Goal: Communication & Community: Answer question/provide support

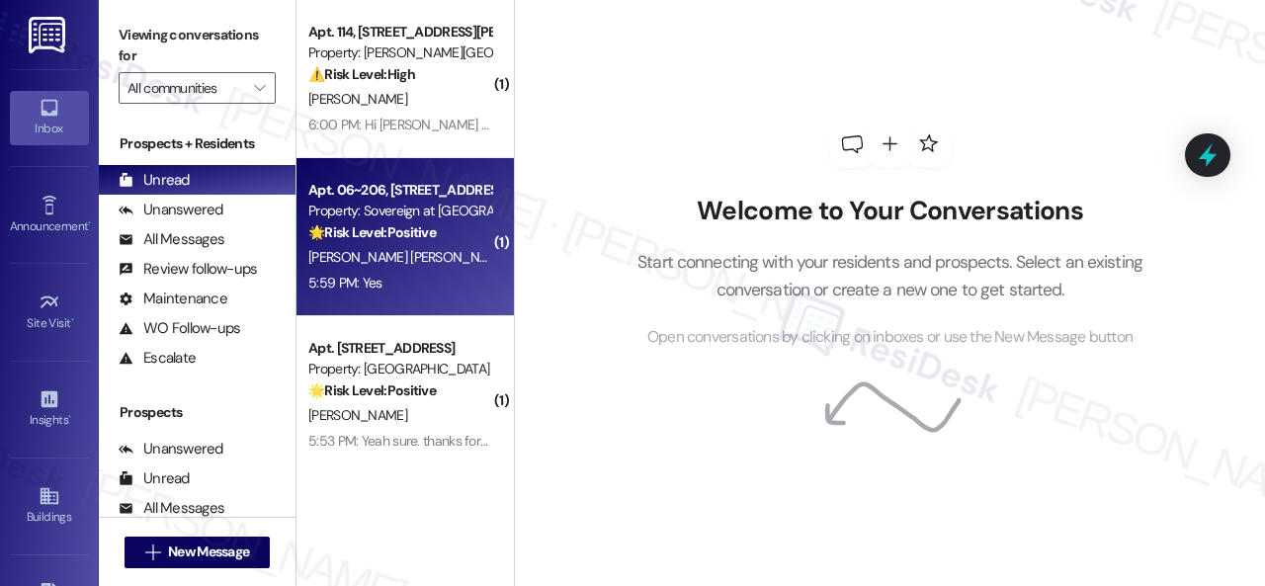
click at [433, 276] on div "5:59 PM: Yes 5:59 PM: Yes" at bounding box center [399, 283] width 187 height 25
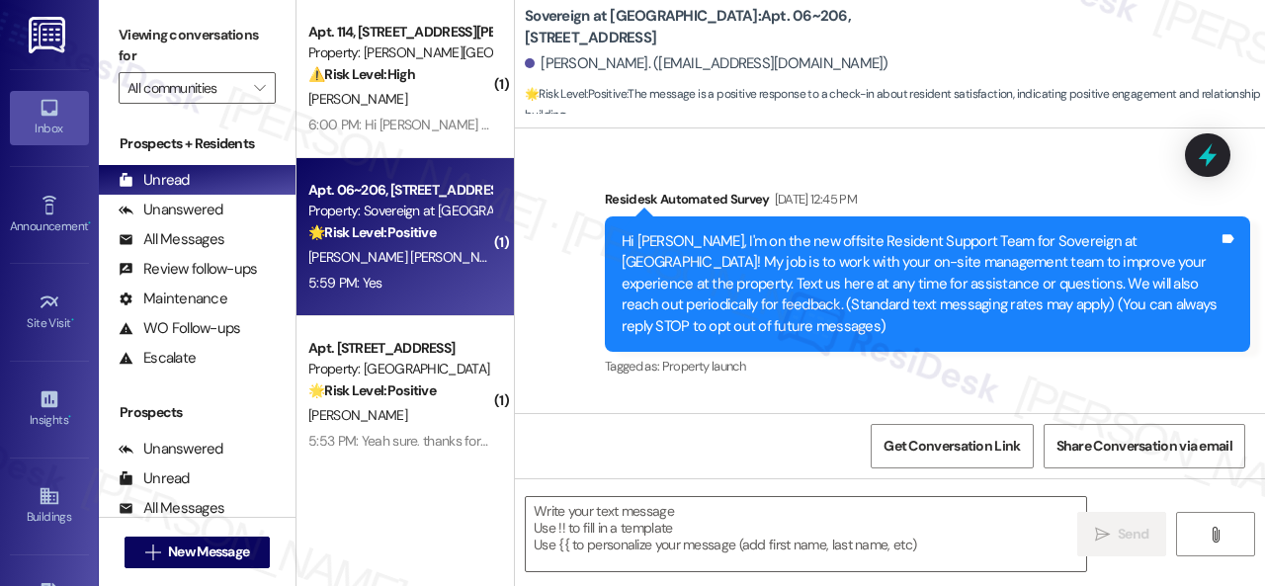
type textarea "Fetching suggested responses. Please feel free to read through the conversation…"
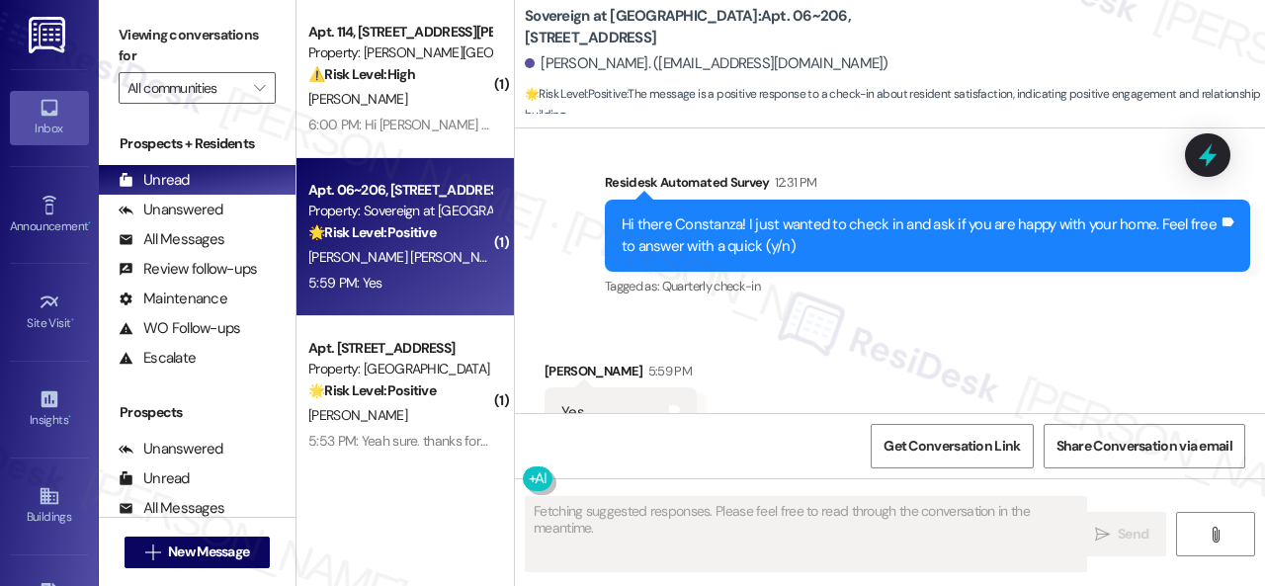
scroll to position [1662, 0]
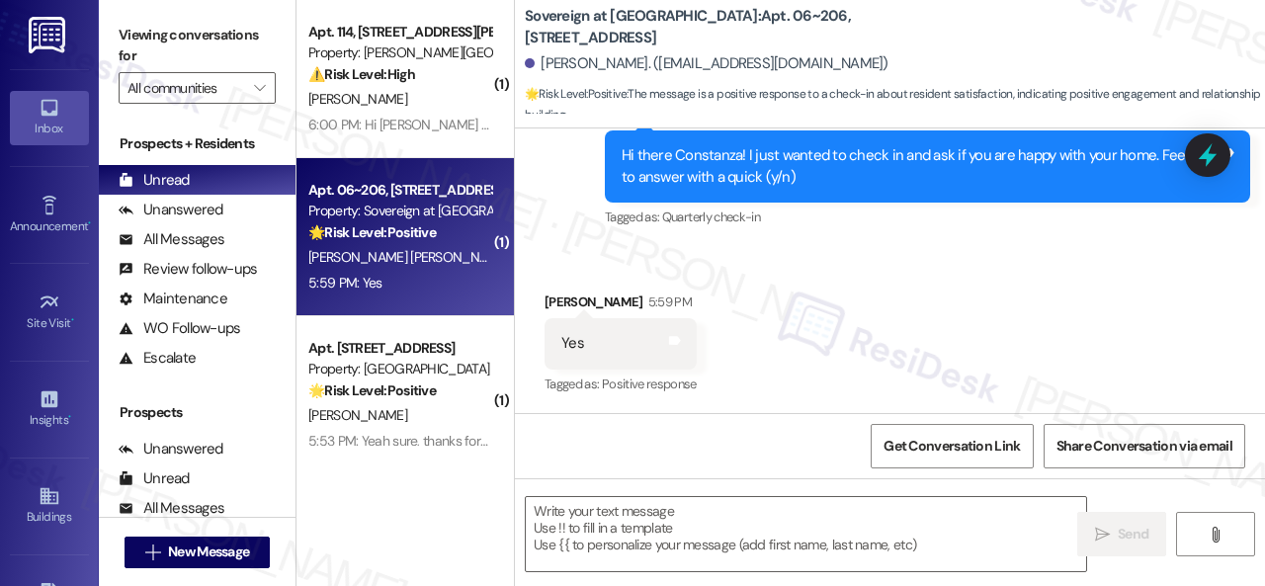
click at [547, 271] on div "Received via SMS [PERSON_NAME] 5:59 PM Yes Tags and notes Tagged as: Positive r…" at bounding box center [890, 330] width 750 height 167
click at [572, 517] on textarea at bounding box center [806, 534] width 560 height 74
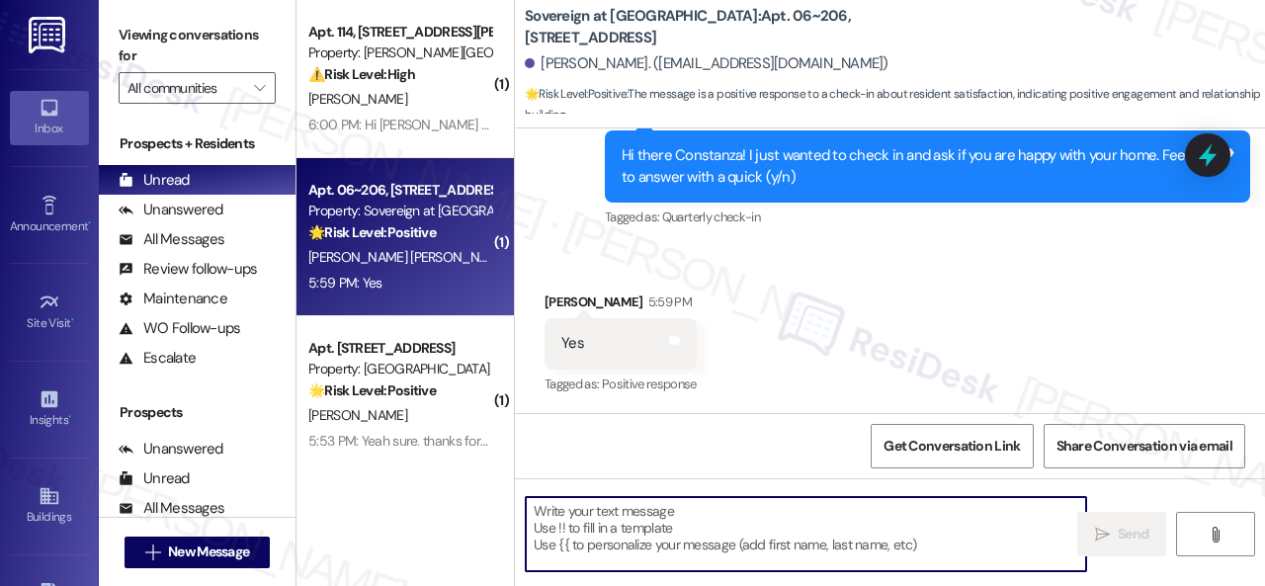
paste textarea "I'm glad you are satisfied with your home. Have you written a review for us bef…"
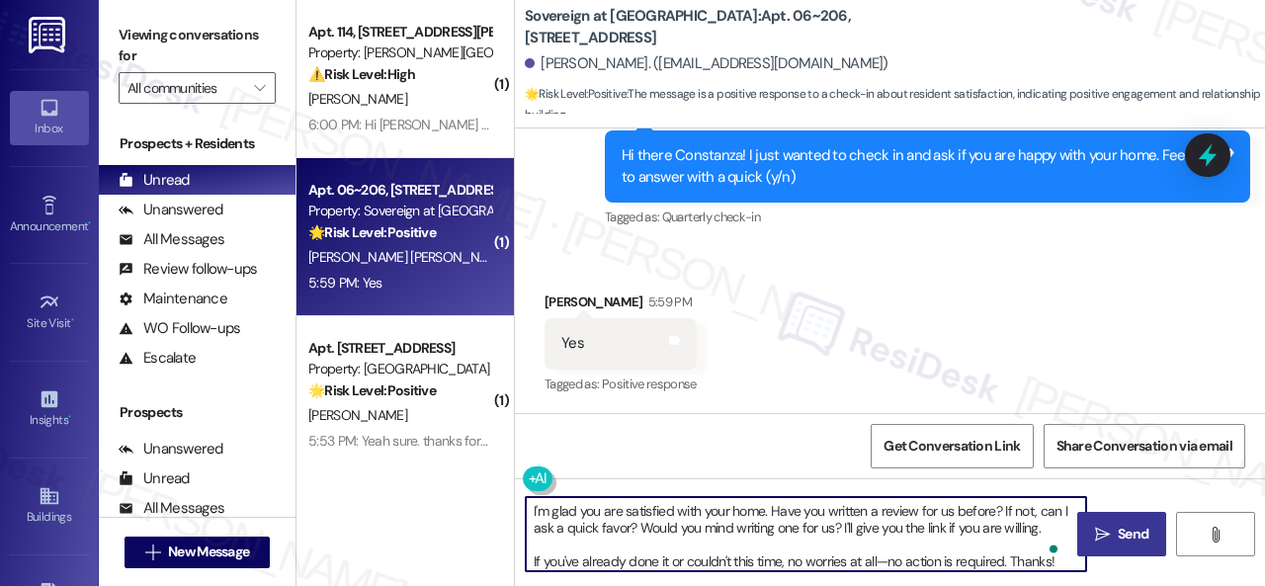
type textarea "I'm glad you are satisfied with your home. Have you written a review for us bef…"
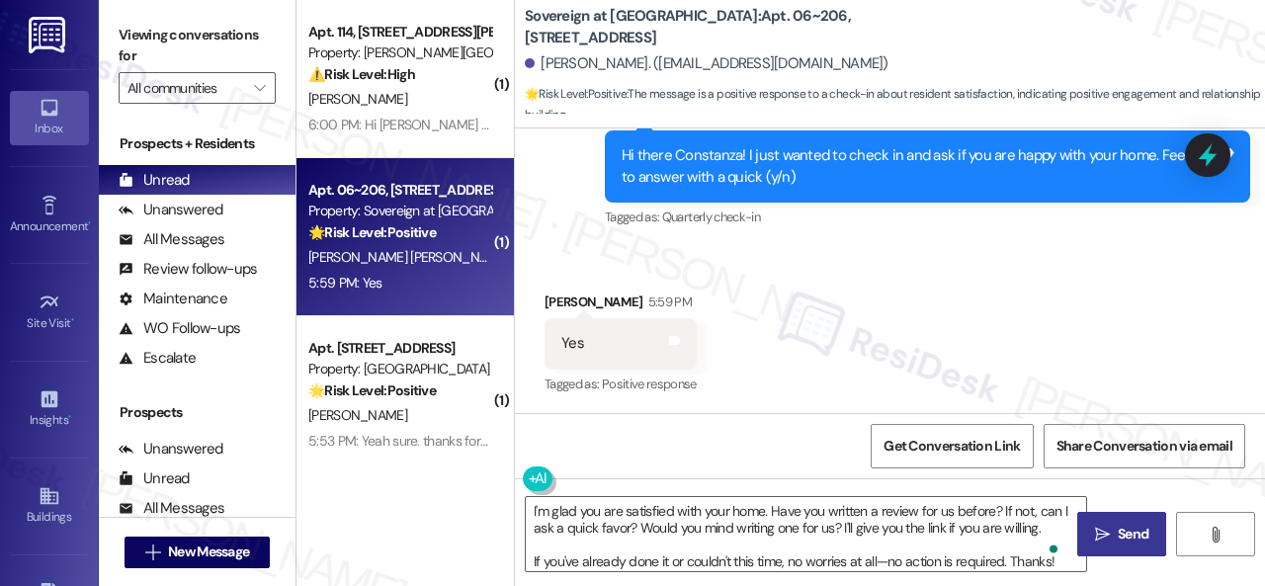
click at [1099, 535] on icon "" at bounding box center [1102, 535] width 15 height 16
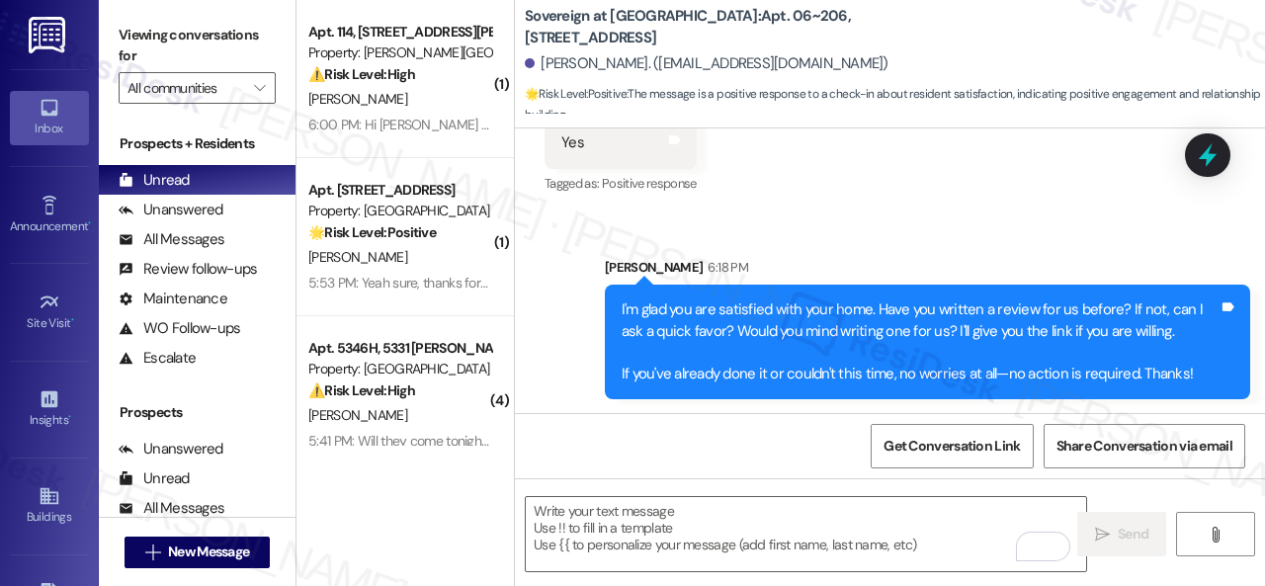
scroll to position [1865, 0]
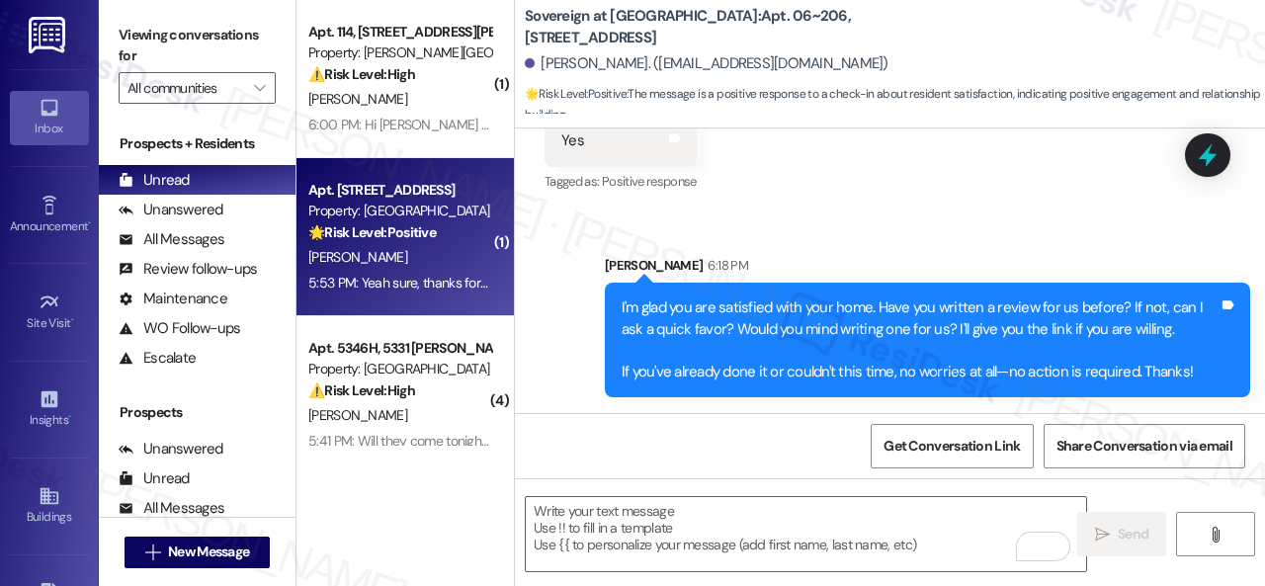
click at [368, 264] on span "[PERSON_NAME]" at bounding box center [357, 257] width 99 height 18
type textarea "Fetching suggested responses. Please feel free to read through the conversation…"
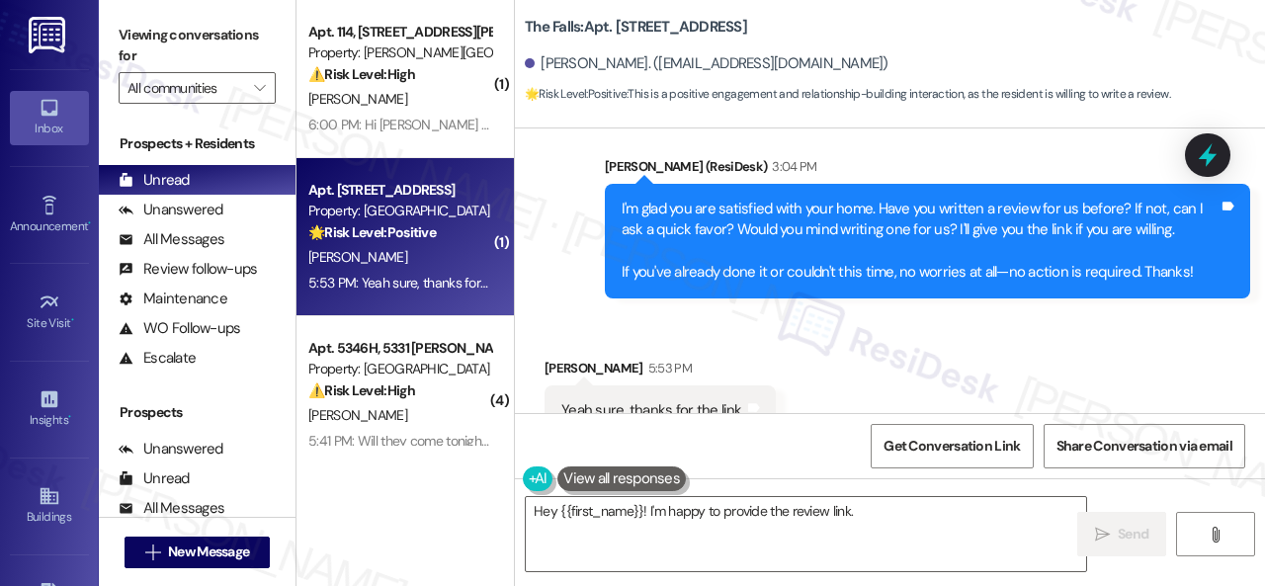
scroll to position [4291, 0]
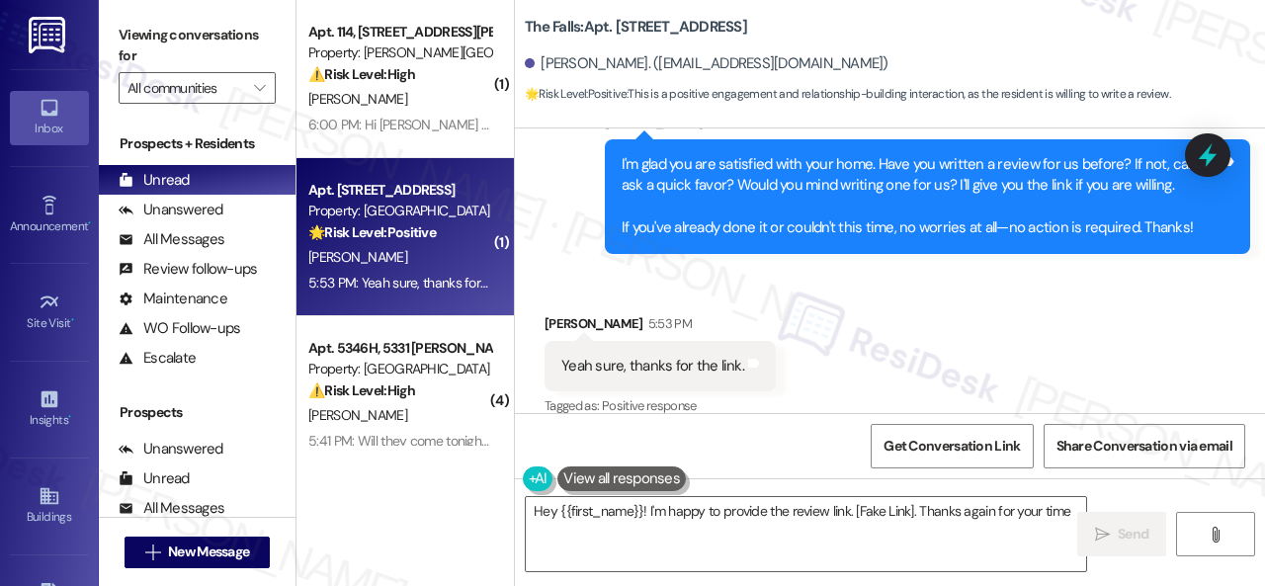
type textarea "Hey {{first_name}}! I'm happy to provide the review link. [Fake Link]. Thanks a…"
click at [748, 359] on icon at bounding box center [754, 363] width 12 height 9
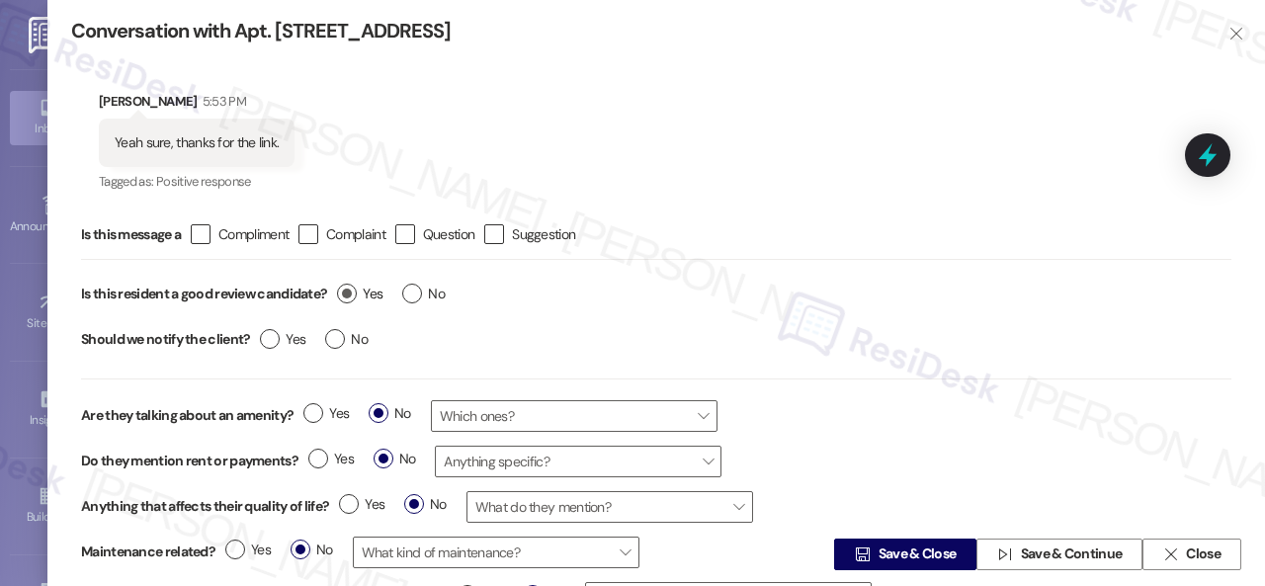
click at [344, 295] on label "Yes" at bounding box center [359, 294] width 45 height 21
click at [344, 295] on input "Yes" at bounding box center [359, 297] width 45 height 26
radio input "true"
click at [897, 554] on span "Save & Close" at bounding box center [918, 555] width 78 height 21
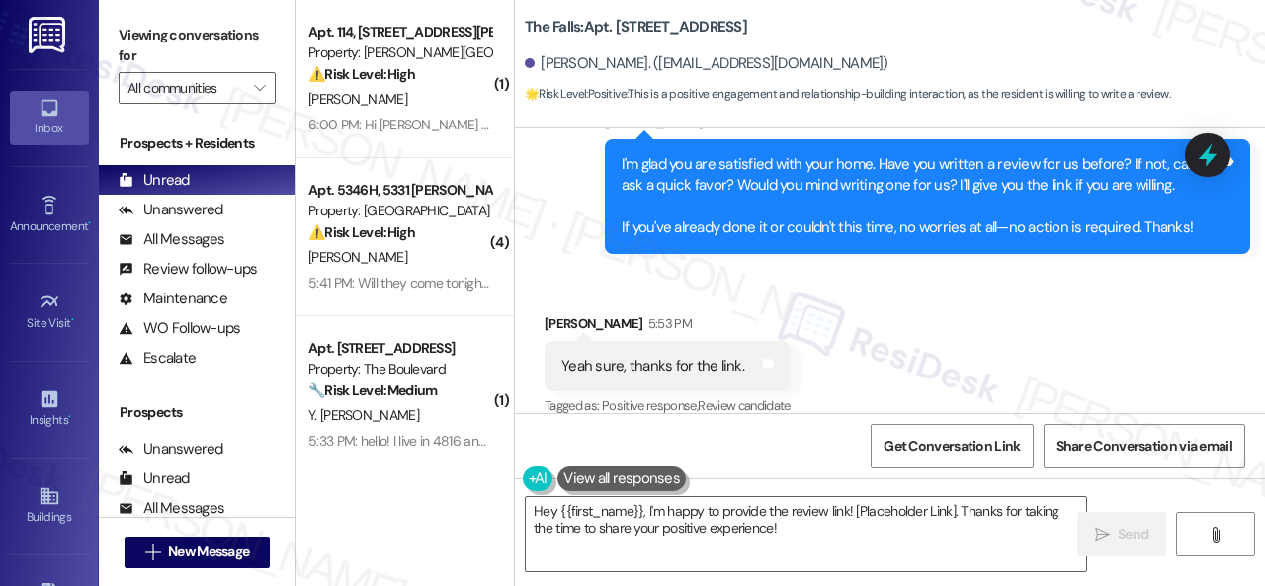
click at [587, 298] on div "Received via SMS Seth Ferguson 5:53 PM Yeah sure, thanks for the link. Tags and…" at bounding box center [668, 366] width 276 height 137
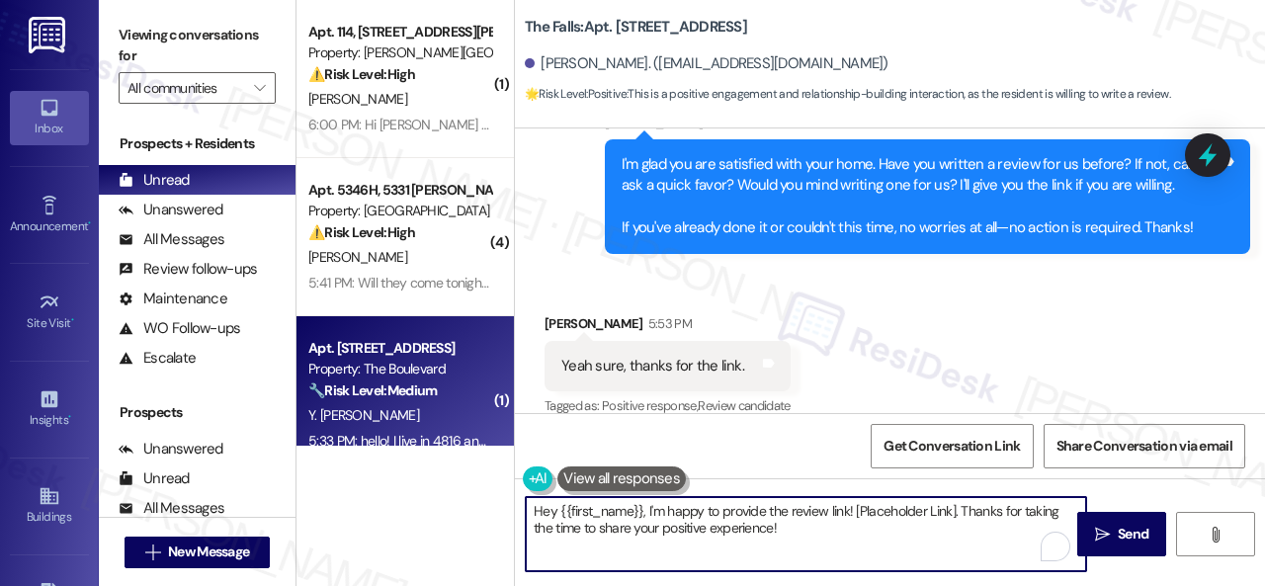
drag, startPoint x: 792, startPoint y: 534, endPoint x: 393, endPoint y: 439, distance: 409.4
click at [393, 439] on div "( 1 ) Apt. 114, 4101 S Custer Rd Property: Craig Ranch ⚠️ Risk Level: High The …" at bounding box center [780, 293] width 968 height 586
paste textarea "Thank you so much! It means a lot to us! Please take a moment to write a review…"
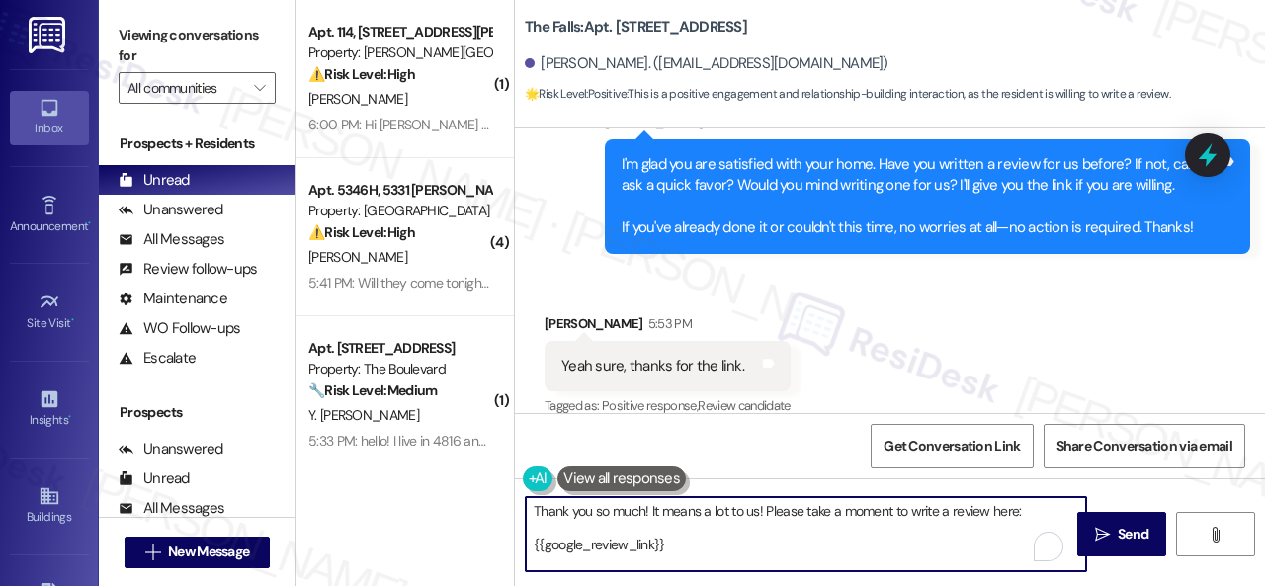
scroll to position [22, 0]
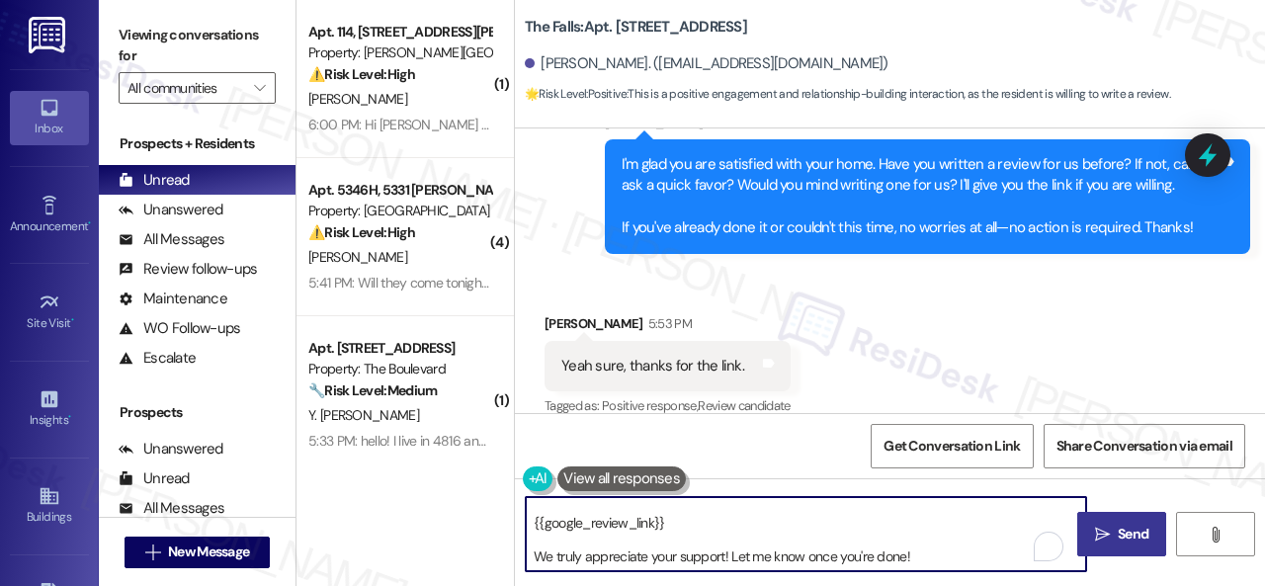
type textarea "Thank you so much! It means a lot to us! Please take a moment to write a review…"
click at [1121, 536] on span "Send" at bounding box center [1133, 534] width 31 height 21
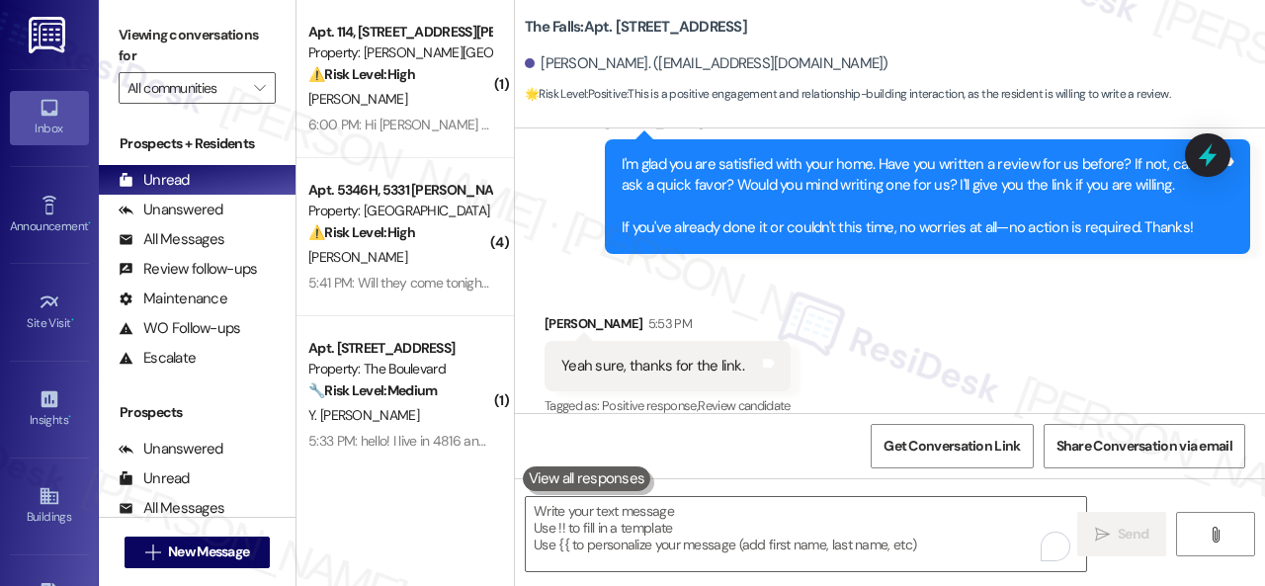
scroll to position [0, 0]
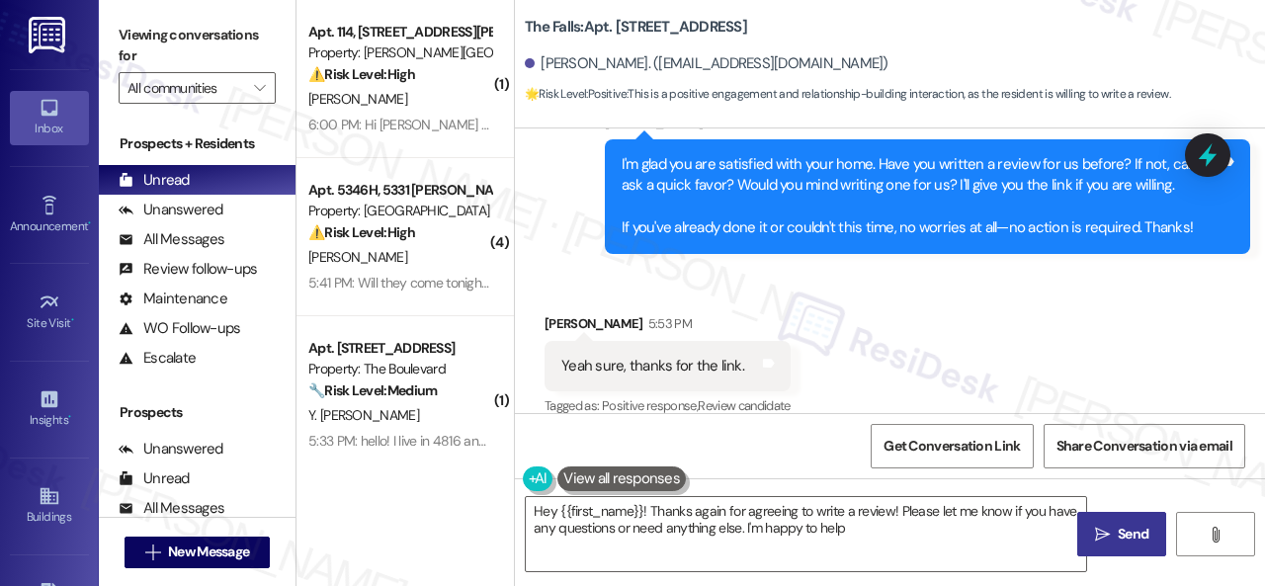
type textarea "Hey {{first_name}}! Thanks again for agreeing to write a review! Please let me …"
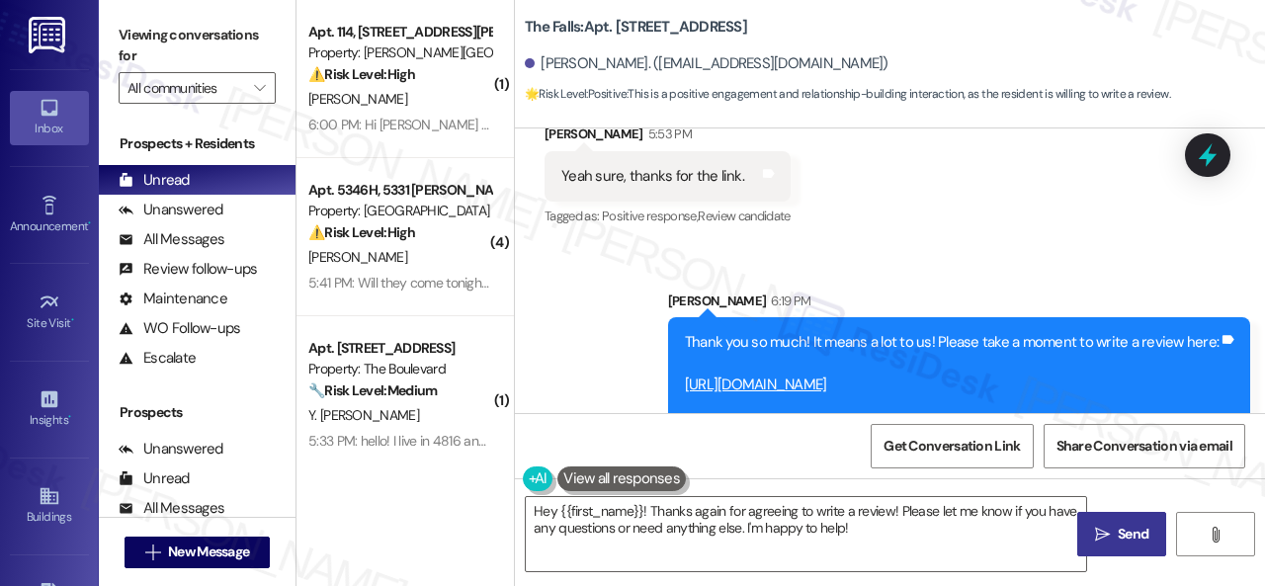
scroll to position [4489, 0]
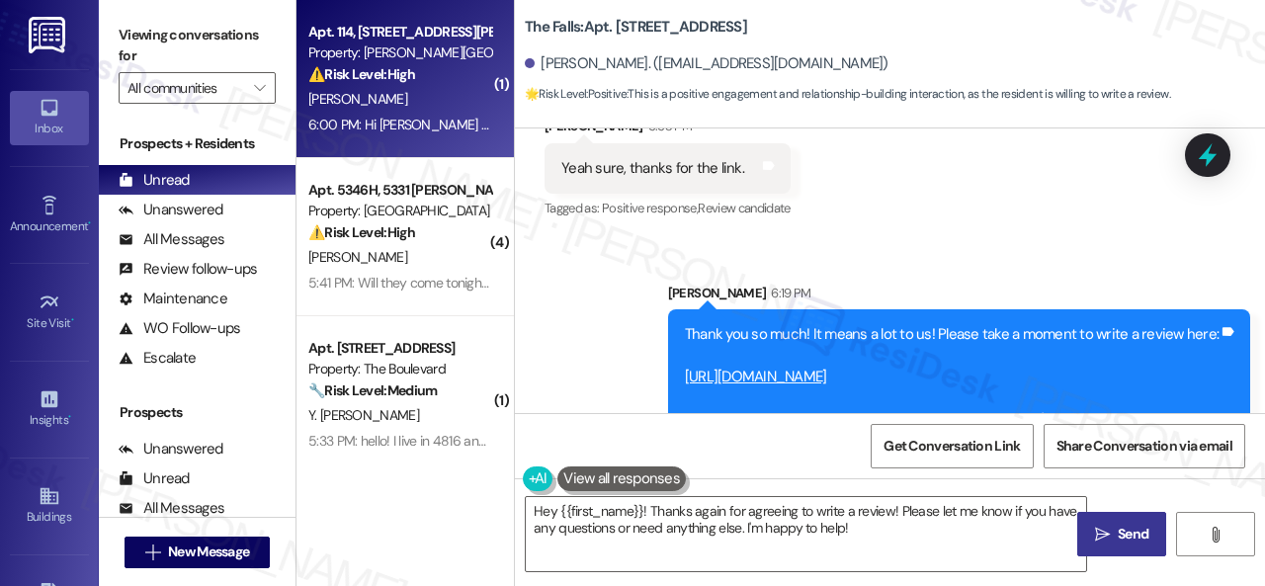
click at [421, 106] on div "D. Davis" at bounding box center [399, 99] width 187 height 25
type textarea "Fetching suggested responses. Please feel free to read through the conversation…"
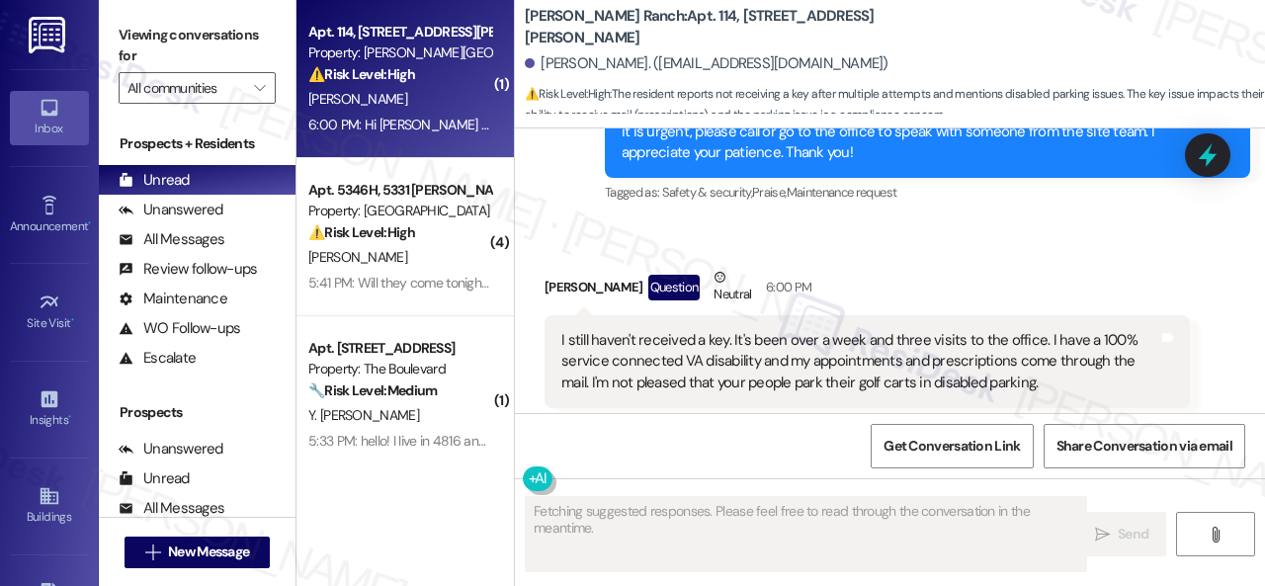
scroll to position [5367, 0]
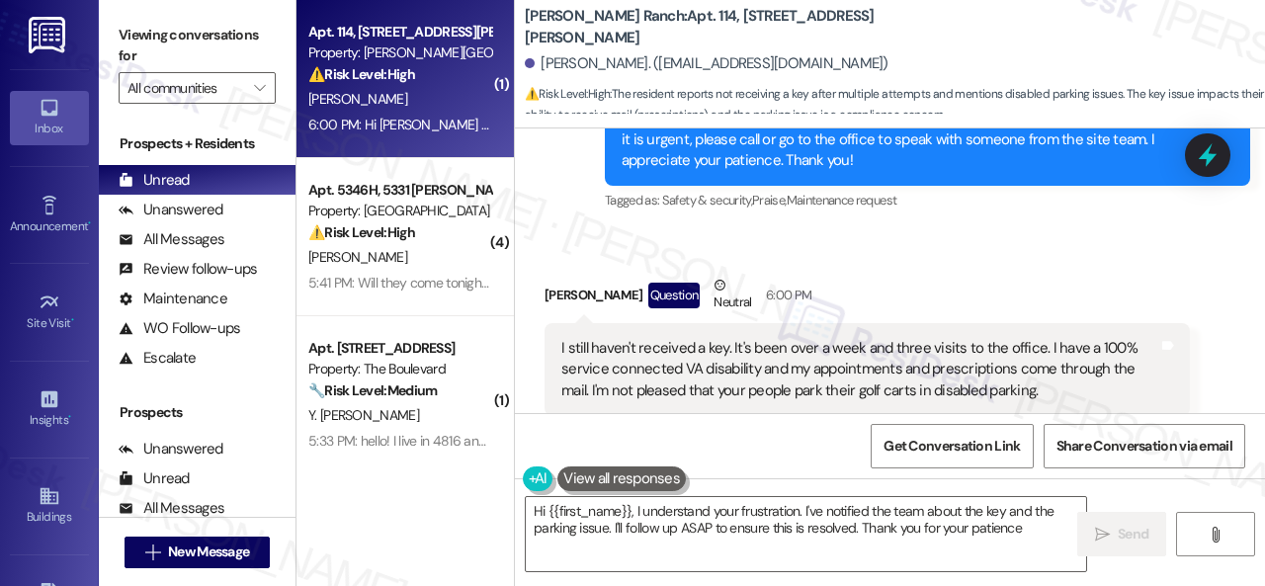
type textarea "Hi {{first_name}}, I understand your frustration. I've notified the team about …"
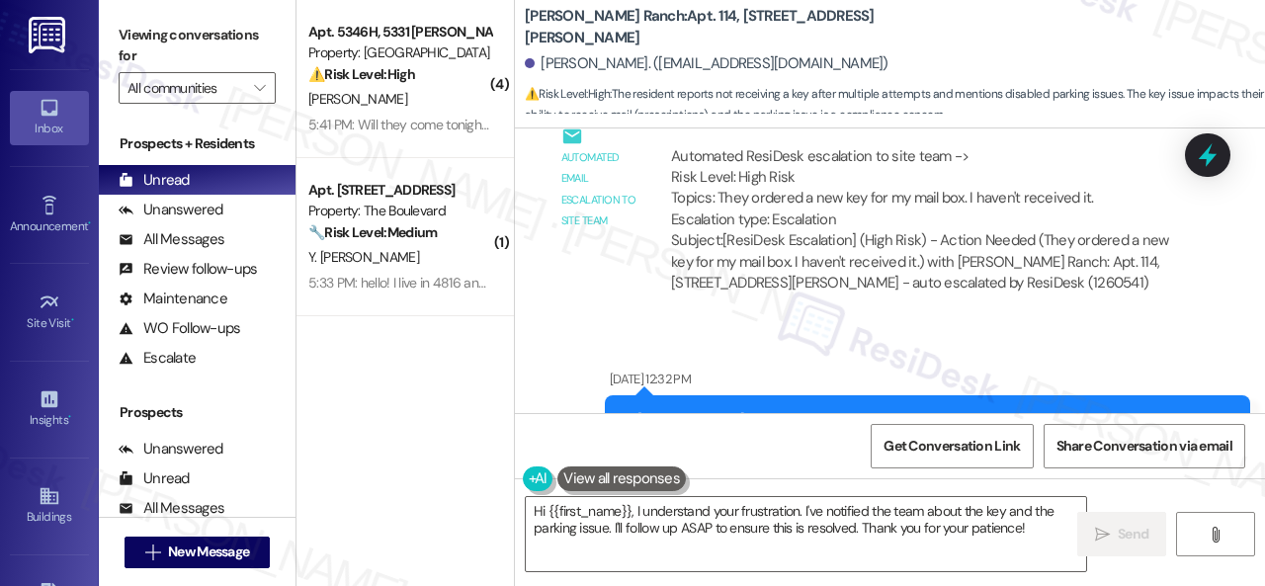
scroll to position [4379, 0]
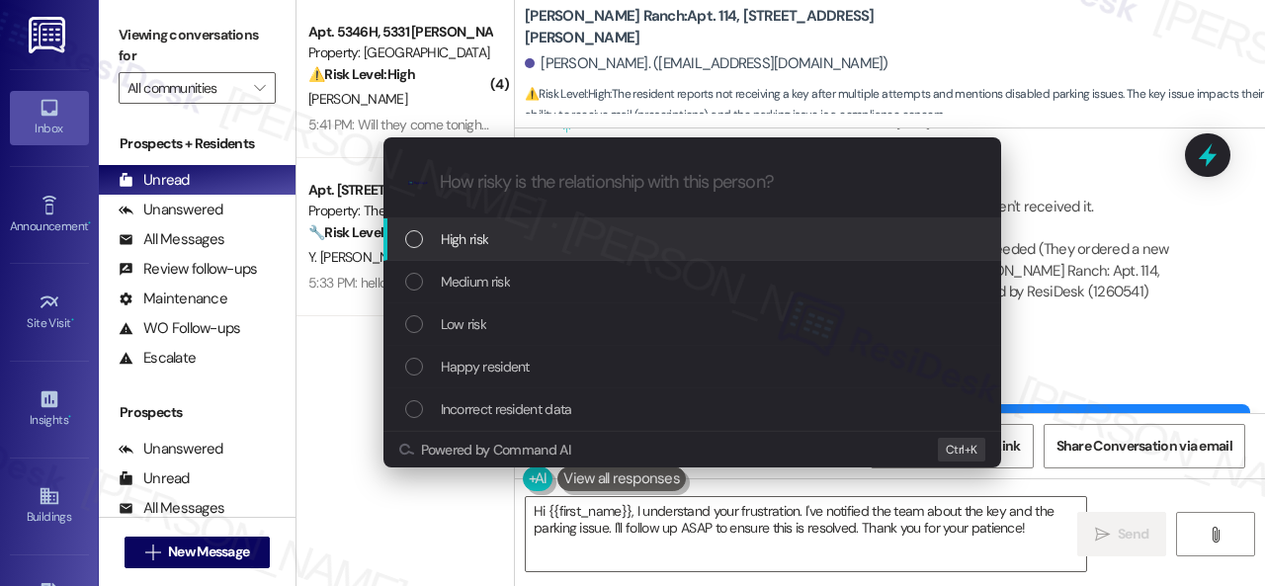
click at [453, 236] on span "High risk" at bounding box center [465, 239] width 48 height 22
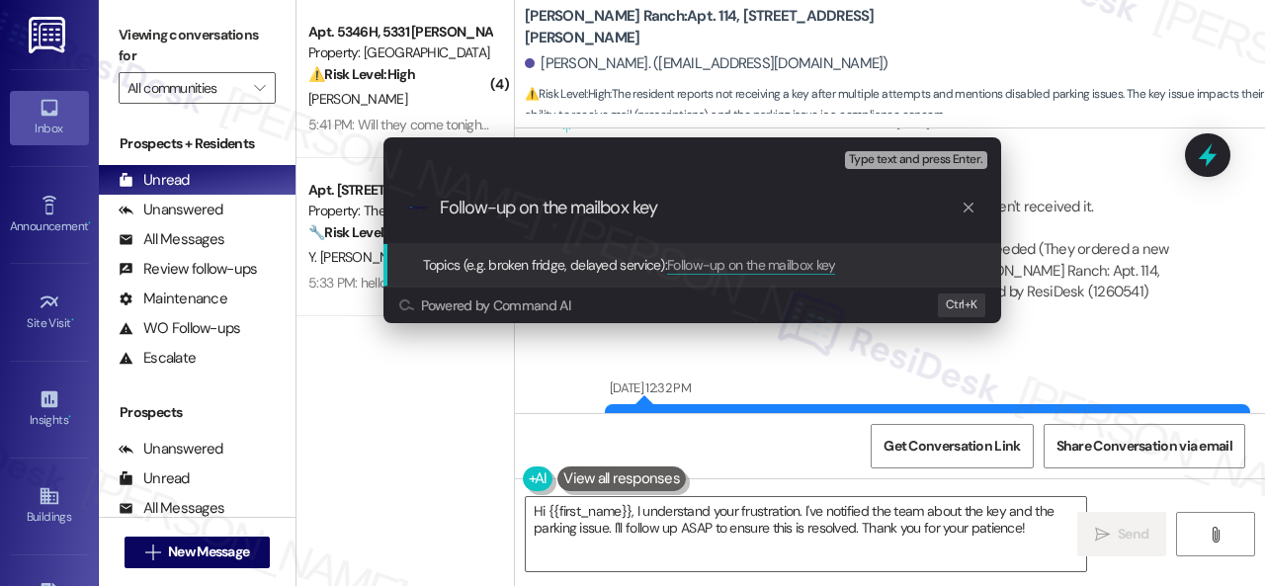
type input "Follow-up on the mailbox key."
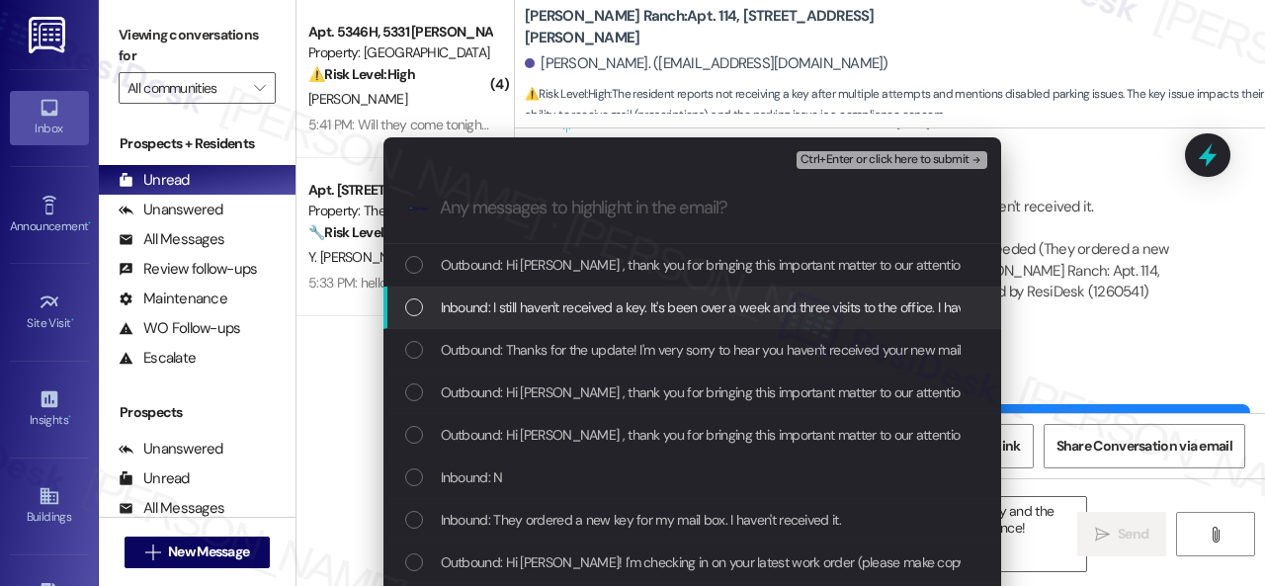
click at [510, 311] on span "Inbound: I still haven't received a key. It's been over a week and three visits…" at bounding box center [1213, 307] width 1545 height 22
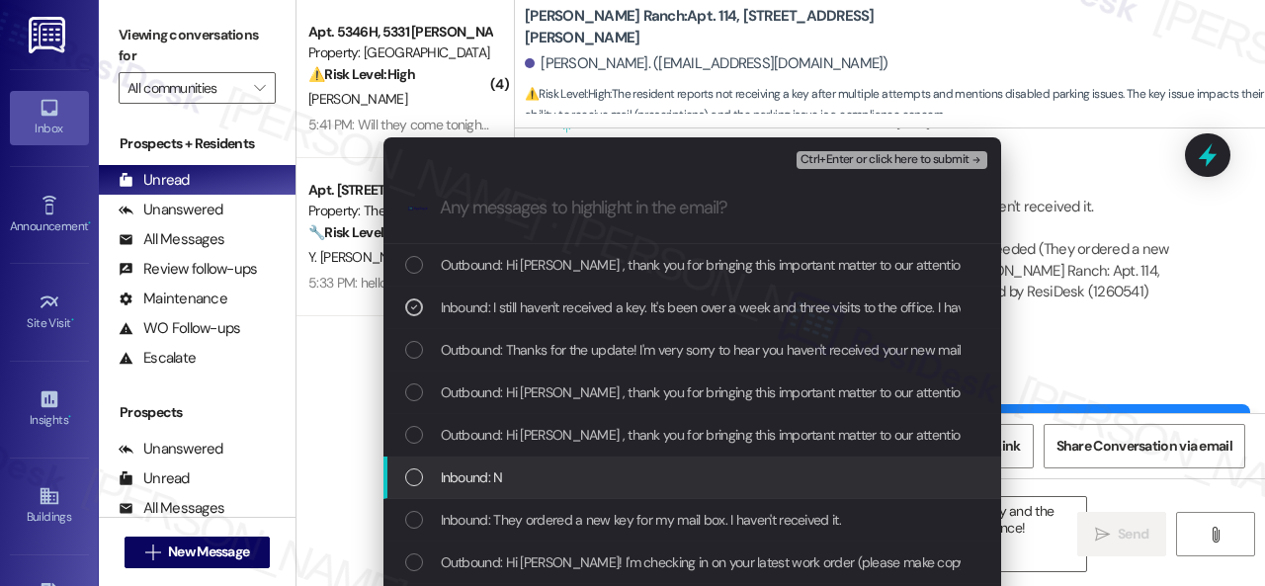
click at [476, 479] on span "Inbound: N" at bounding box center [472, 477] width 62 height 22
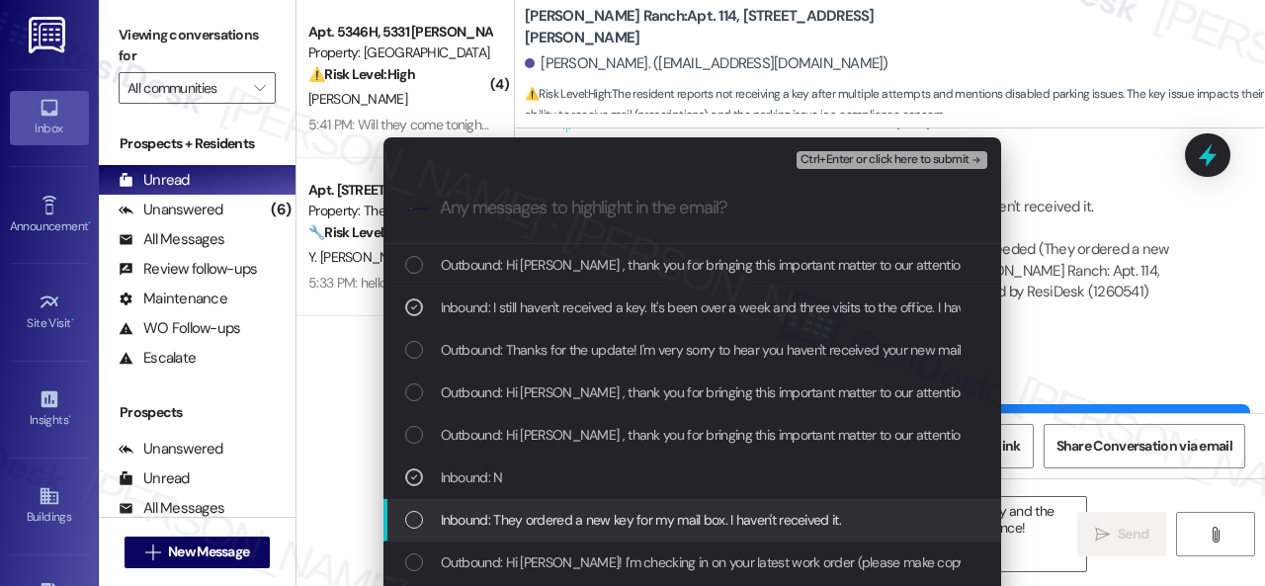
scroll to position [99, 0]
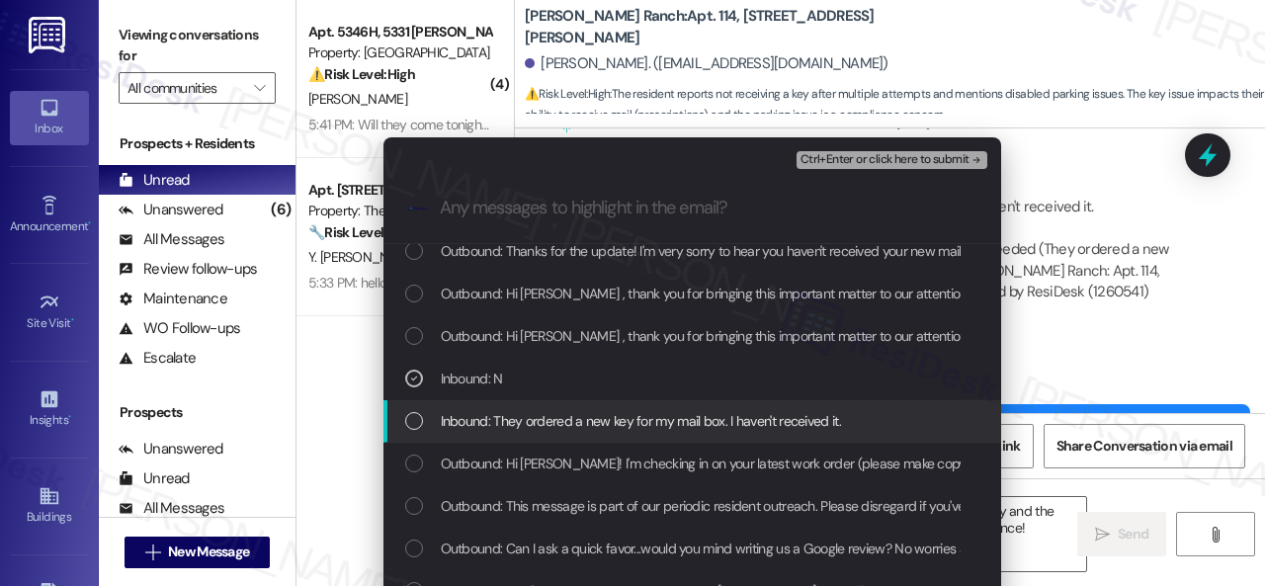
click at [521, 427] on span "Inbound: They ordered a new key for my mail box. I haven't received it." at bounding box center [641, 421] width 400 height 22
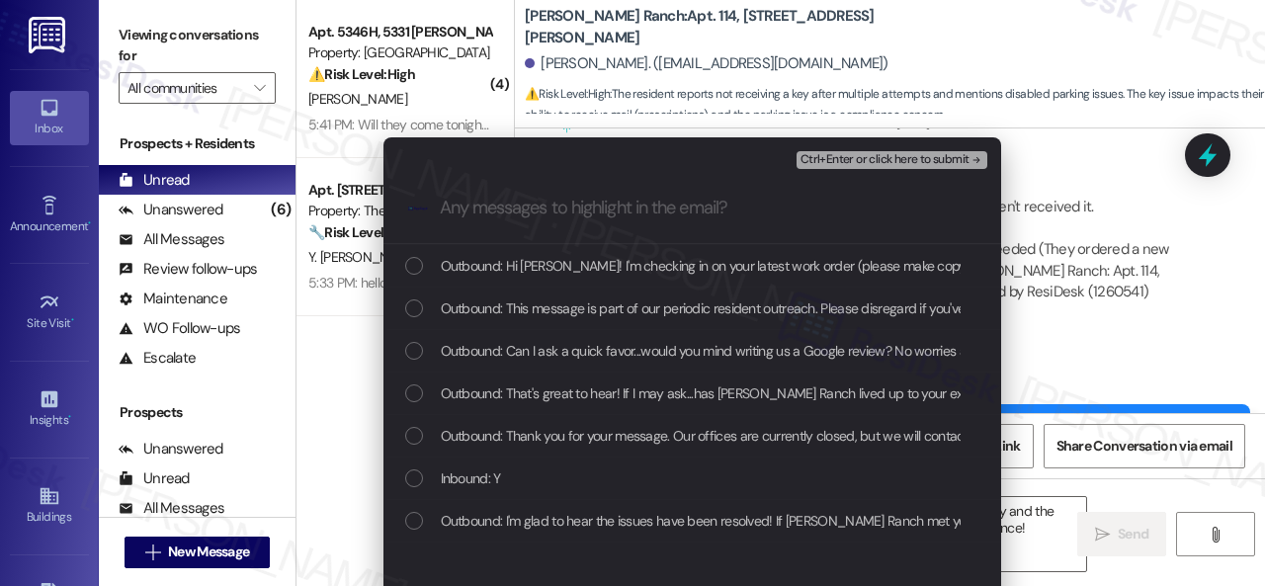
scroll to position [0, 0]
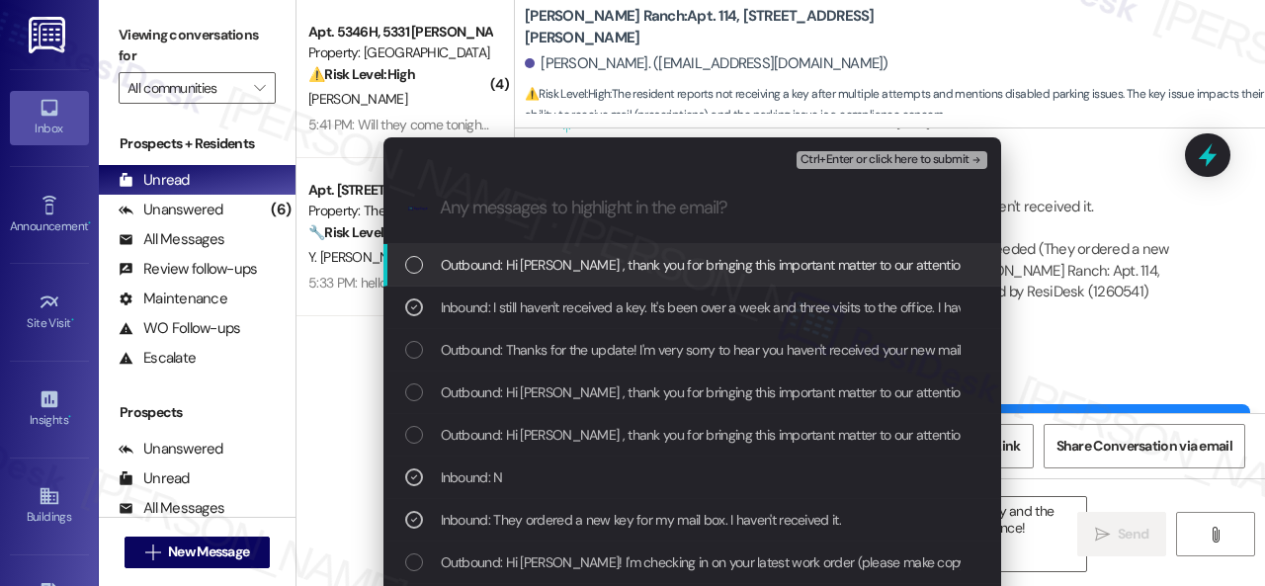
click at [830, 156] on span "Ctrl+Enter or click here to submit" at bounding box center [884, 160] width 169 height 14
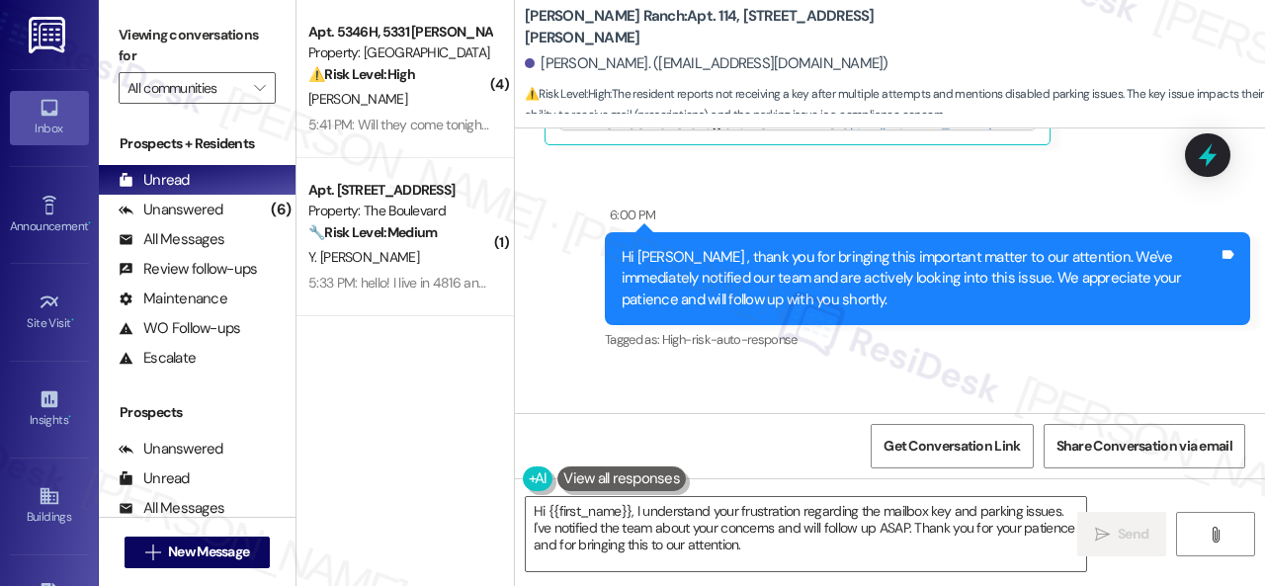
scroll to position [6139, 0]
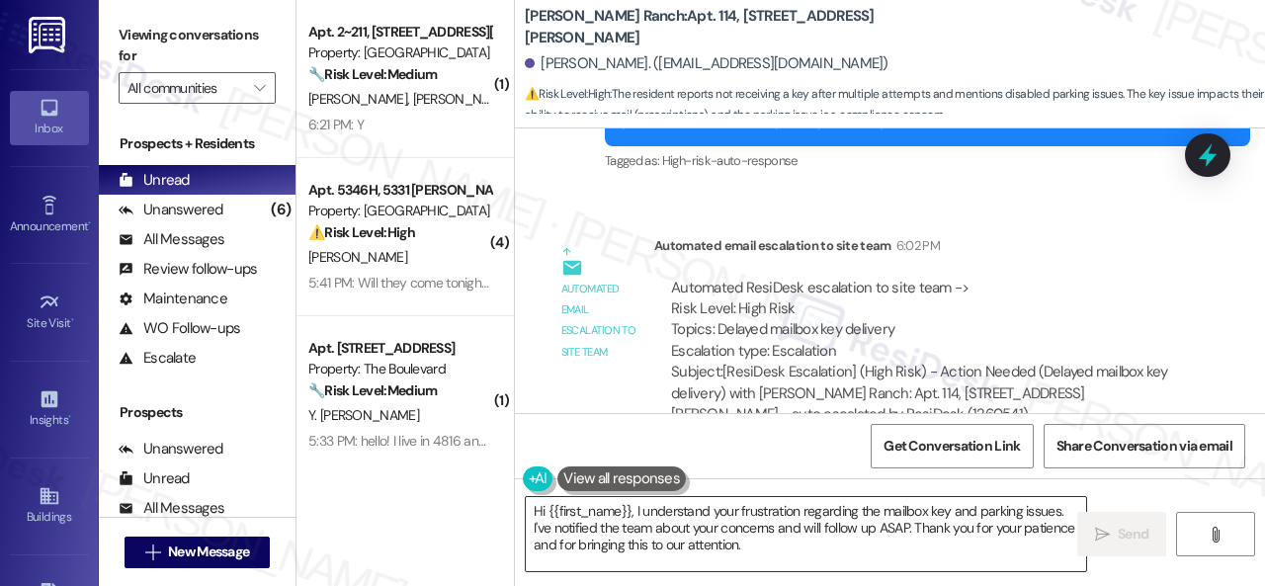
drag, startPoint x: 987, startPoint y: 539, endPoint x: 856, endPoint y: 548, distance: 131.8
click at [987, 541] on textarea "Hi {{first_name}}, I understand your frustration regarding the mailbox key and …" at bounding box center [806, 534] width 560 height 74
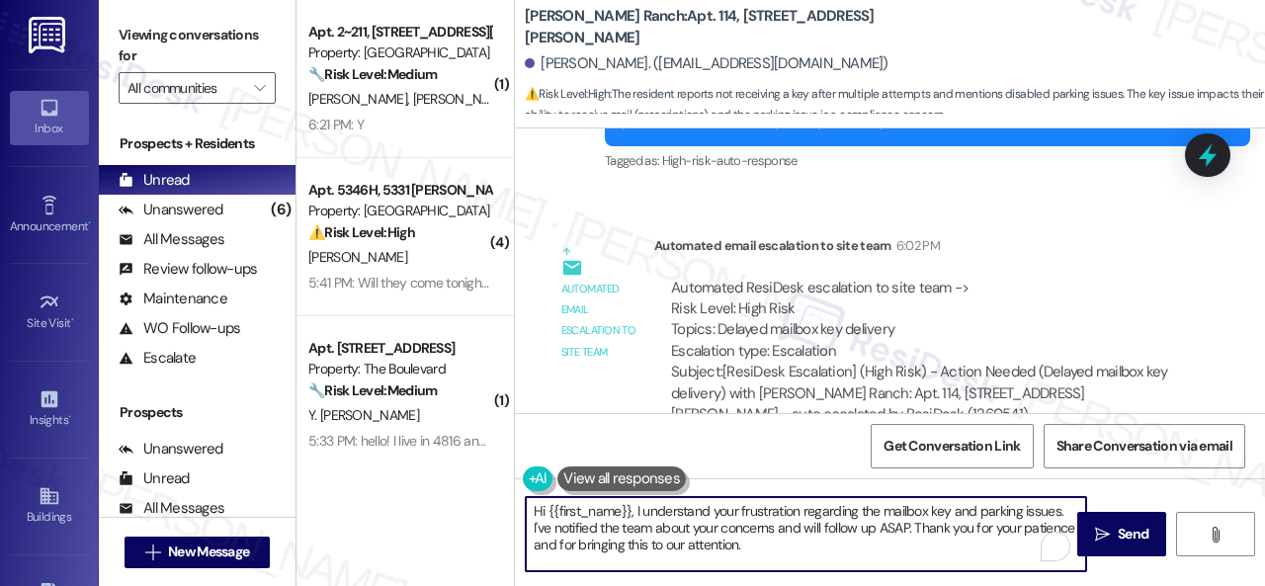
drag, startPoint x: 798, startPoint y: 547, endPoint x: 447, endPoint y: 469, distance: 360.4
click at [447, 469] on div "( 1 ) Apt. 2~211, 12415 Pennsylvania Street Property: Penn Circle 🔧 Risk Level:…" at bounding box center [780, 293] width 968 height 586
paste textarea "I haven't received a response from the site team yet, but I have made a follow-…"
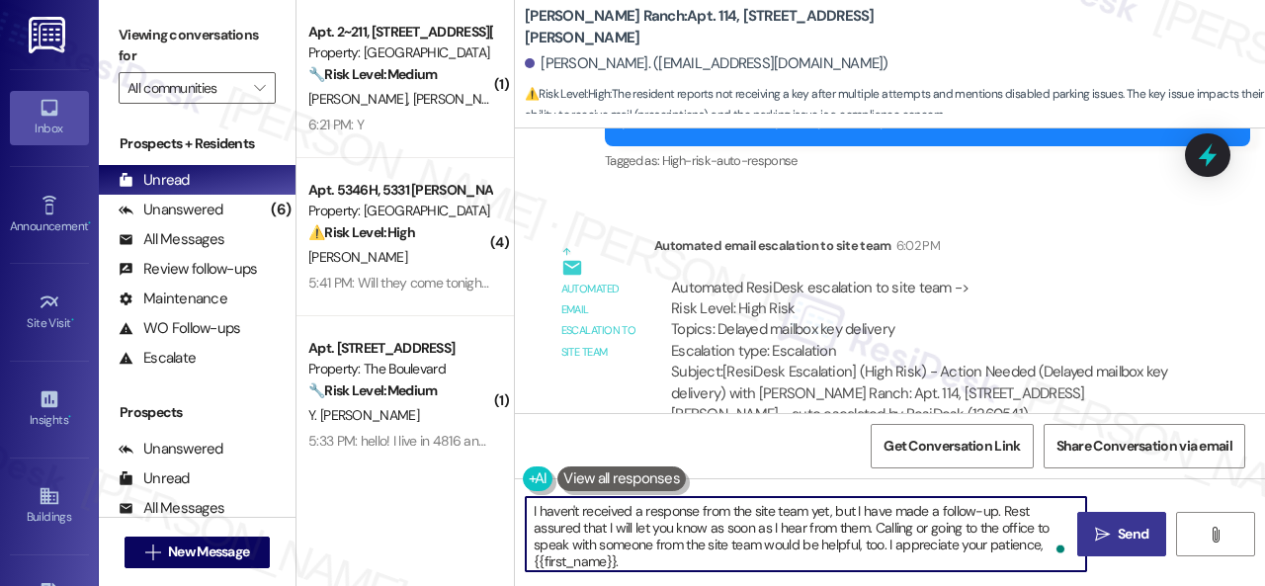
type textarea "I haven't received a response from the site team yet, but I have made a follow-…"
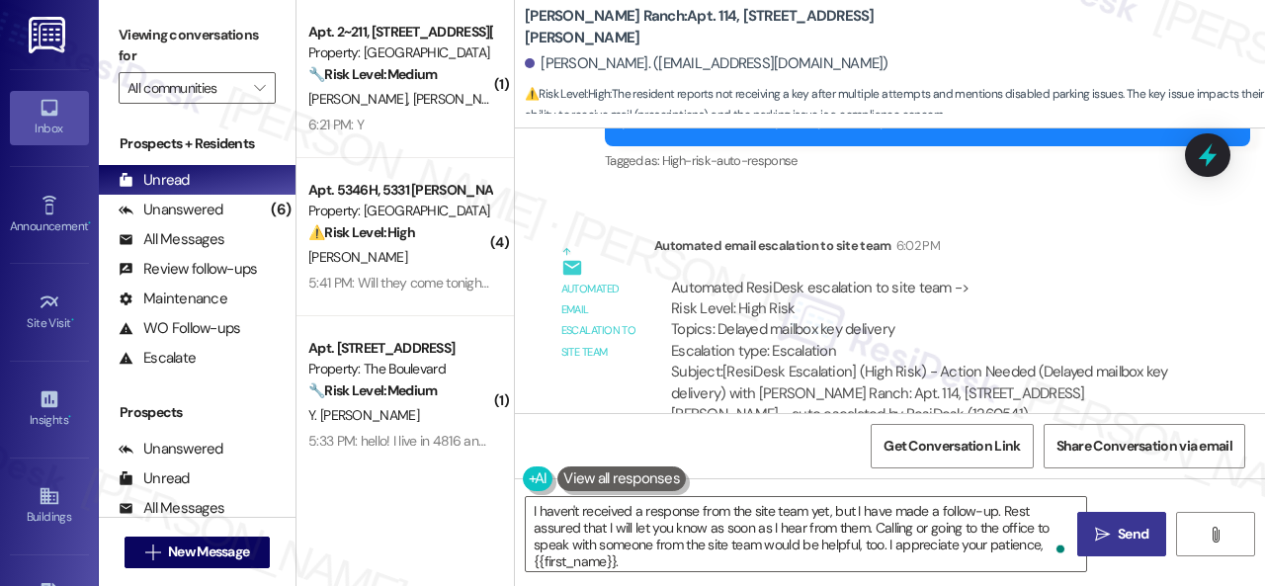
click at [1114, 537] on span "Send" at bounding box center [1133, 534] width 39 height 21
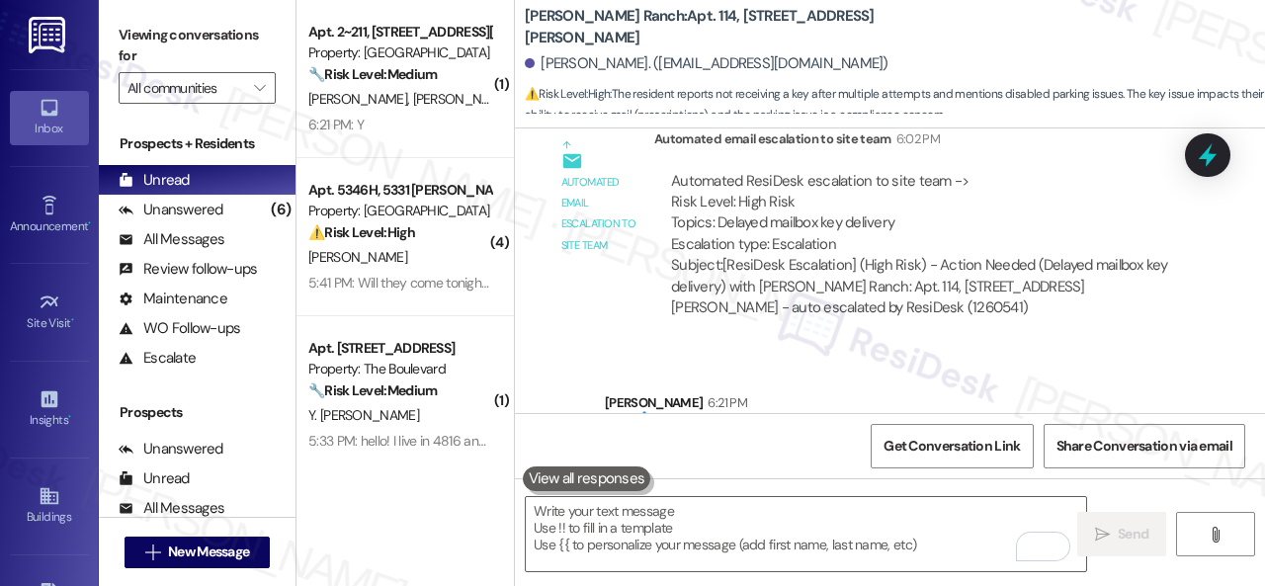
scroll to position [6220, 0]
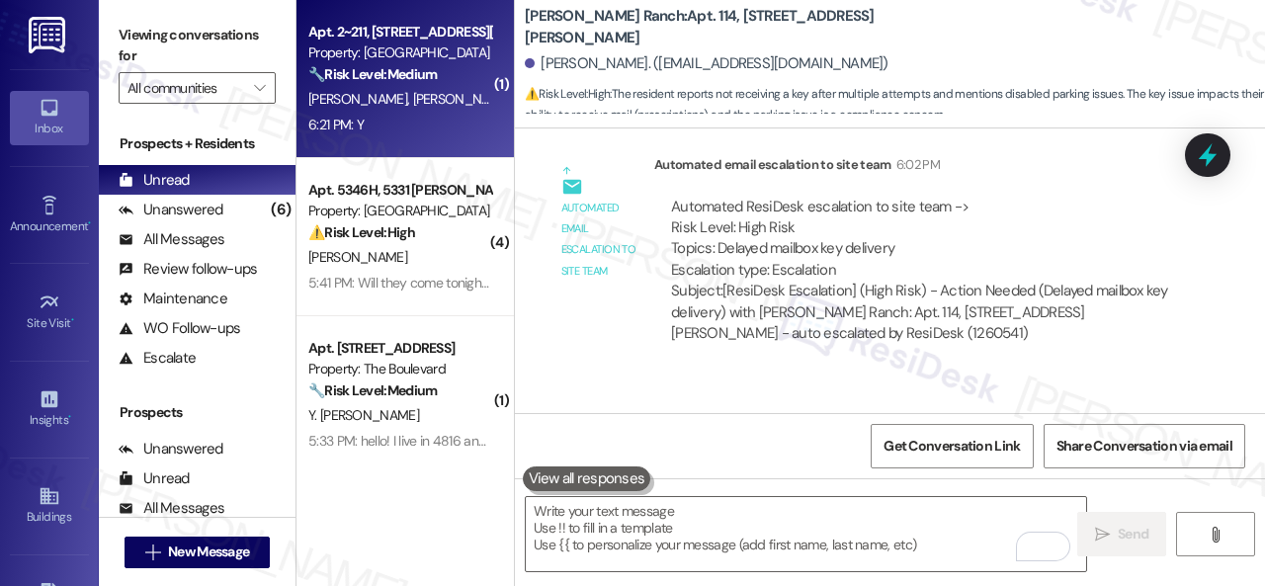
click at [441, 138] on div "Apt. 2~211, 12415 Pennsylvania Street Property: Penn Circle 🔧 Risk Level: Mediu…" at bounding box center [404, 79] width 217 height 158
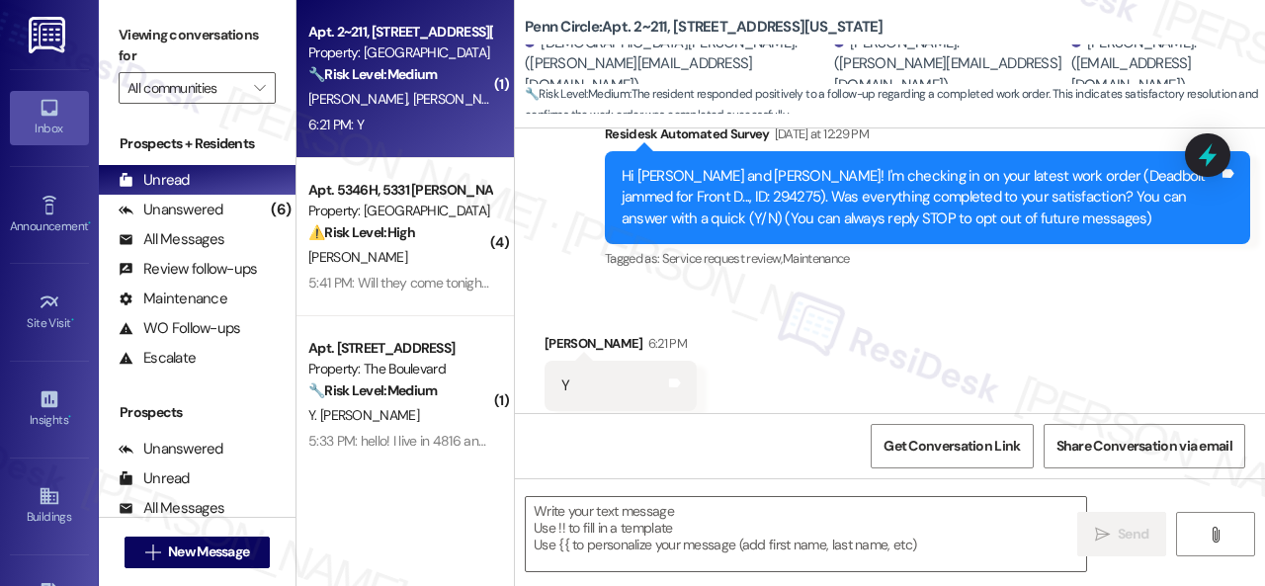
type textarea "Fetching suggested responses. Please feel free to read through the conversation…"
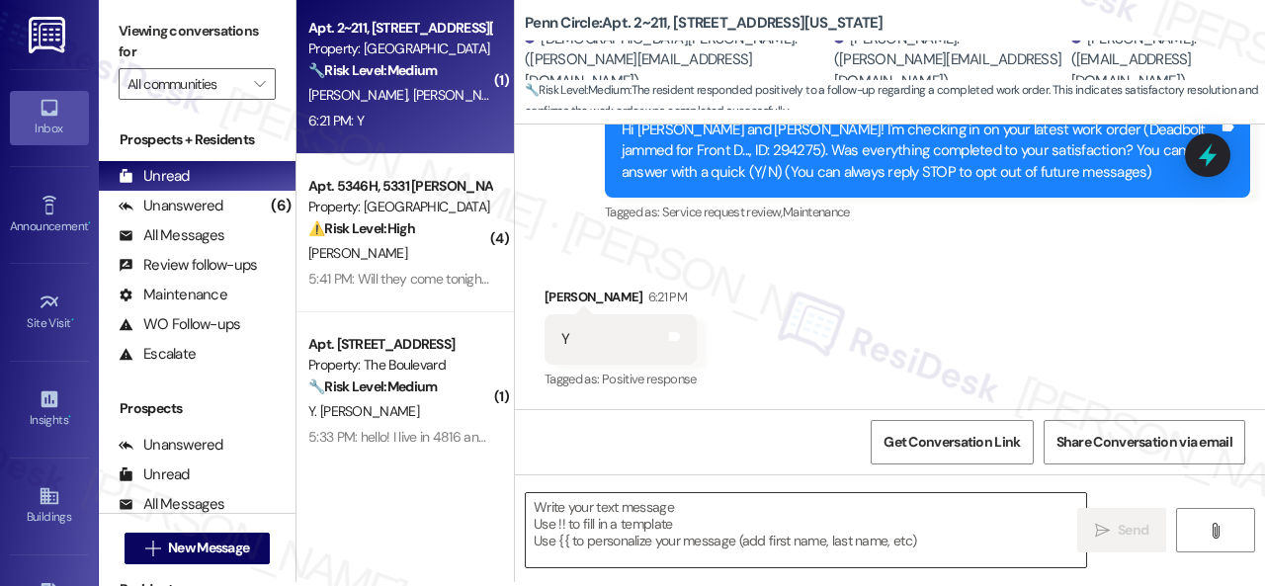
scroll to position [6, 0]
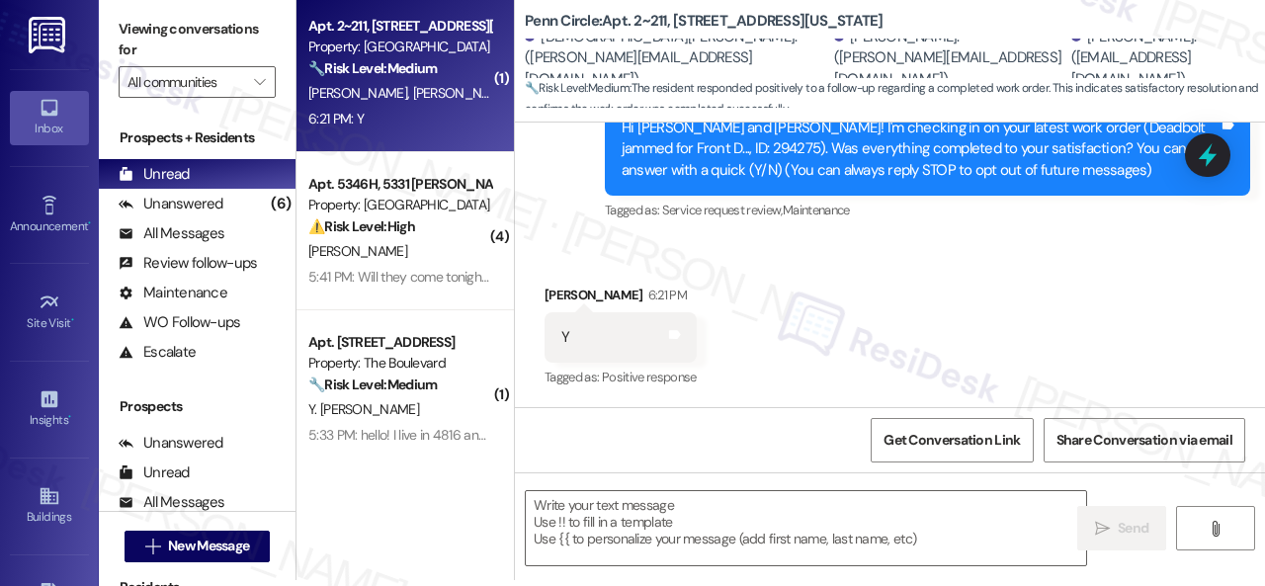
click at [579, 228] on div "Survey, sent via SMS Residesk Automated Survey Yesterday at 12:29 PM Hi Christi…" at bounding box center [890, 136] width 750 height 210
click at [632, 527] on textarea at bounding box center [806, 528] width 560 height 74
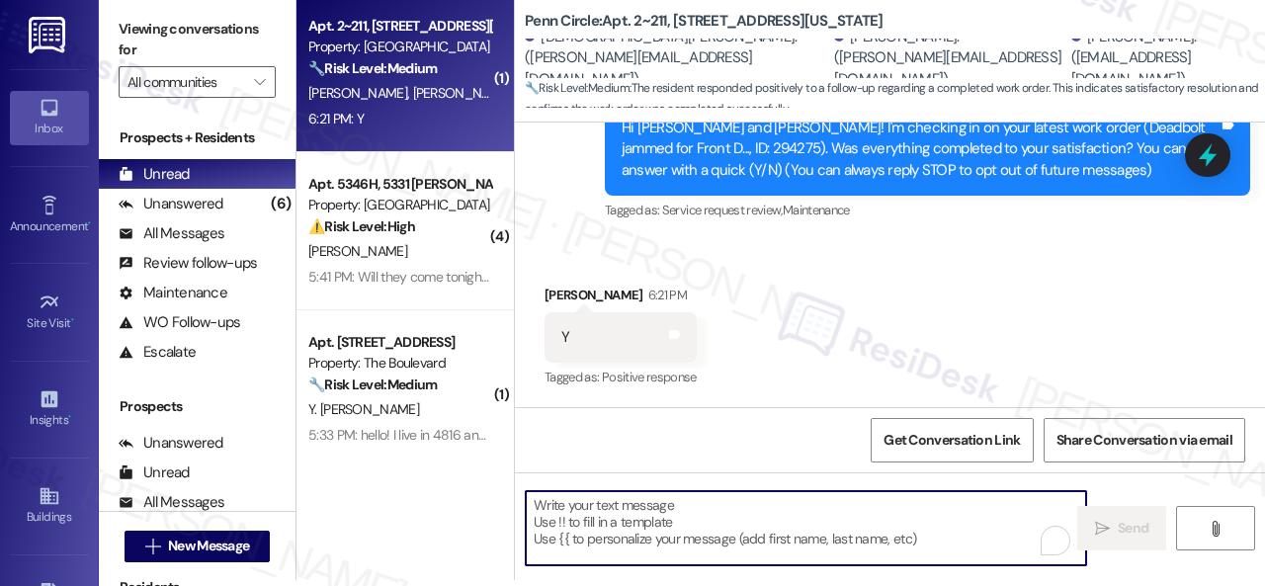
paste textarea "We're glad to hear everything’s taken care of. If your experience at {{property…"
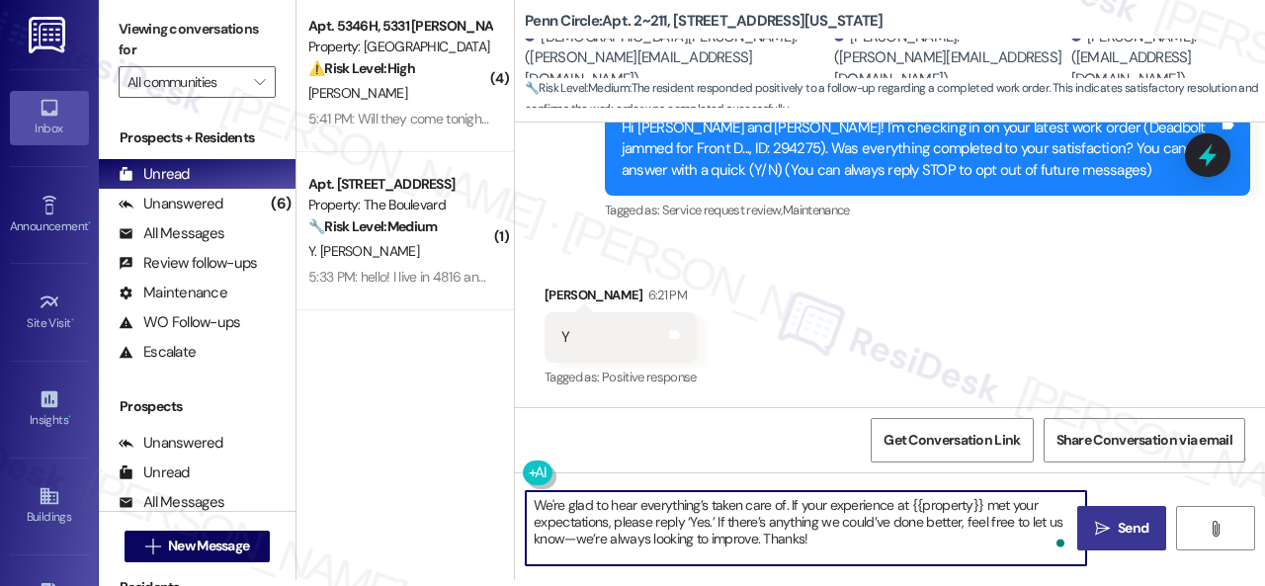
type textarea "We're glad to hear everything’s taken care of. If your experience at {{property…"
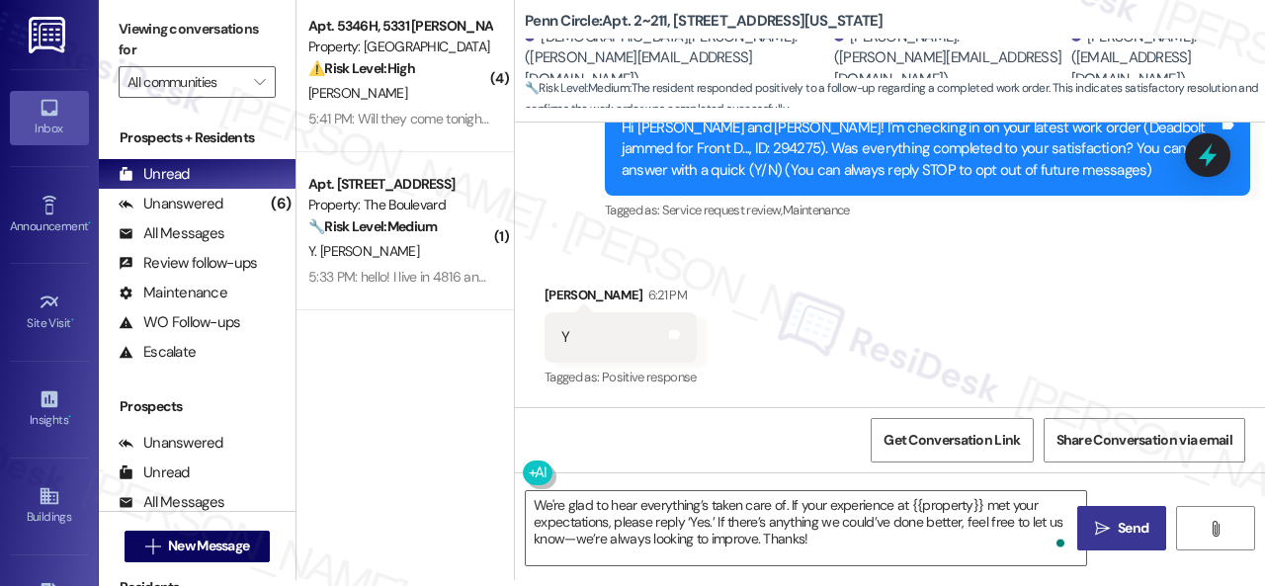
click at [1114, 521] on span "Send" at bounding box center [1133, 528] width 39 height 21
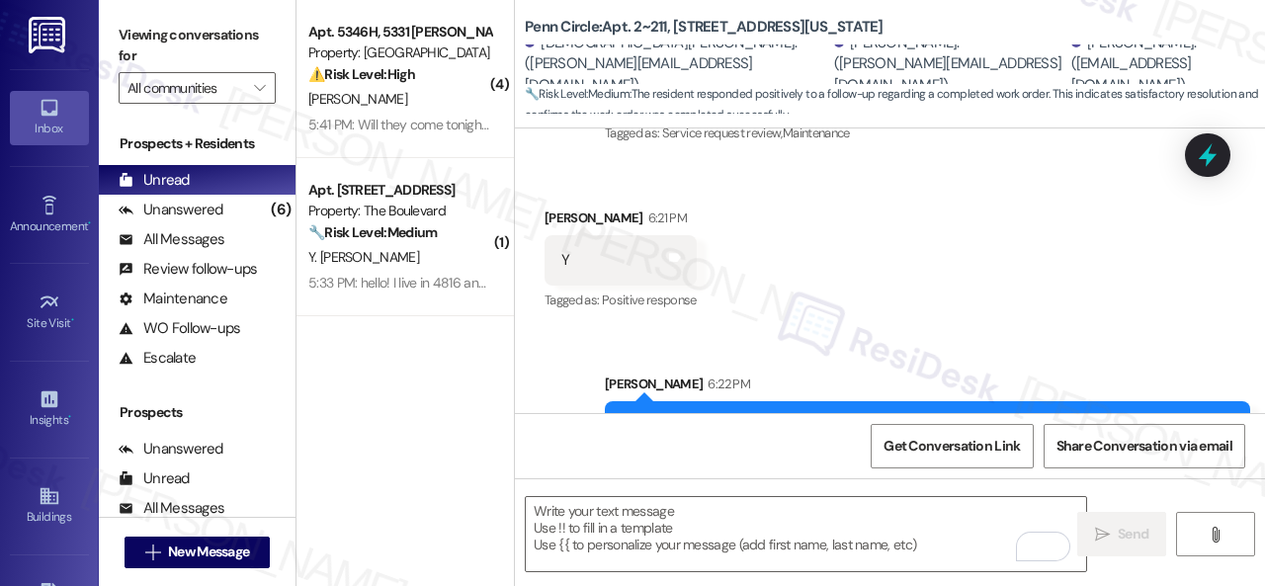
scroll to position [644, 0]
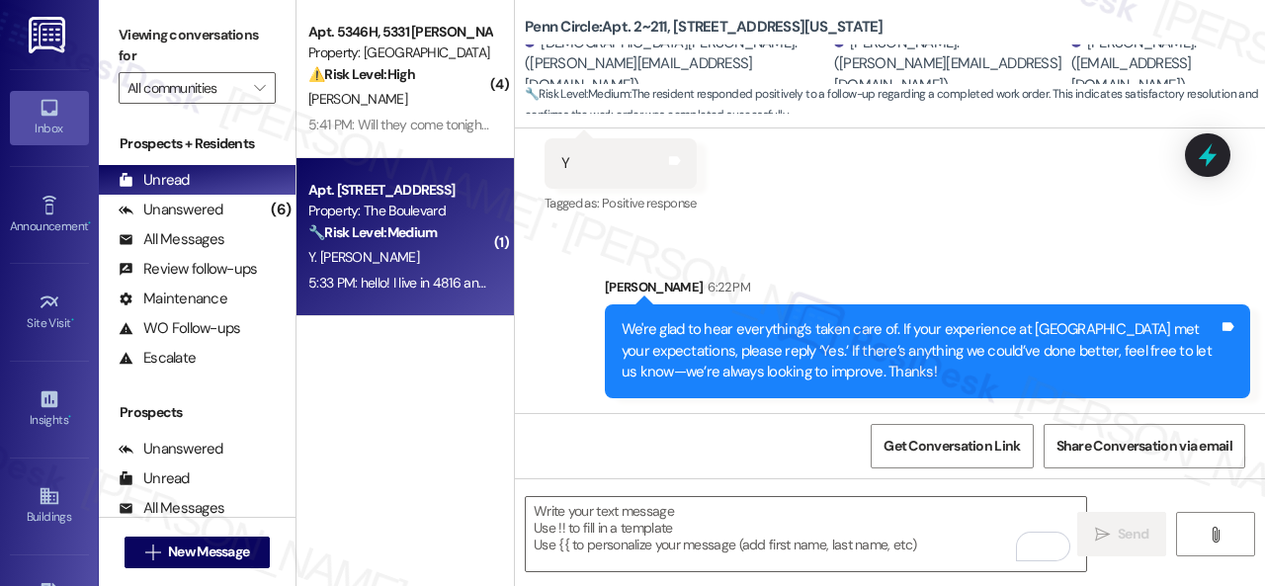
click at [459, 235] on div "🔧 Risk Level: Medium The resident reports a malfunctioning garbage disposal tha…" at bounding box center [399, 232] width 183 height 21
type textarea "Fetching suggested responses. Please feel free to read through the conversation…"
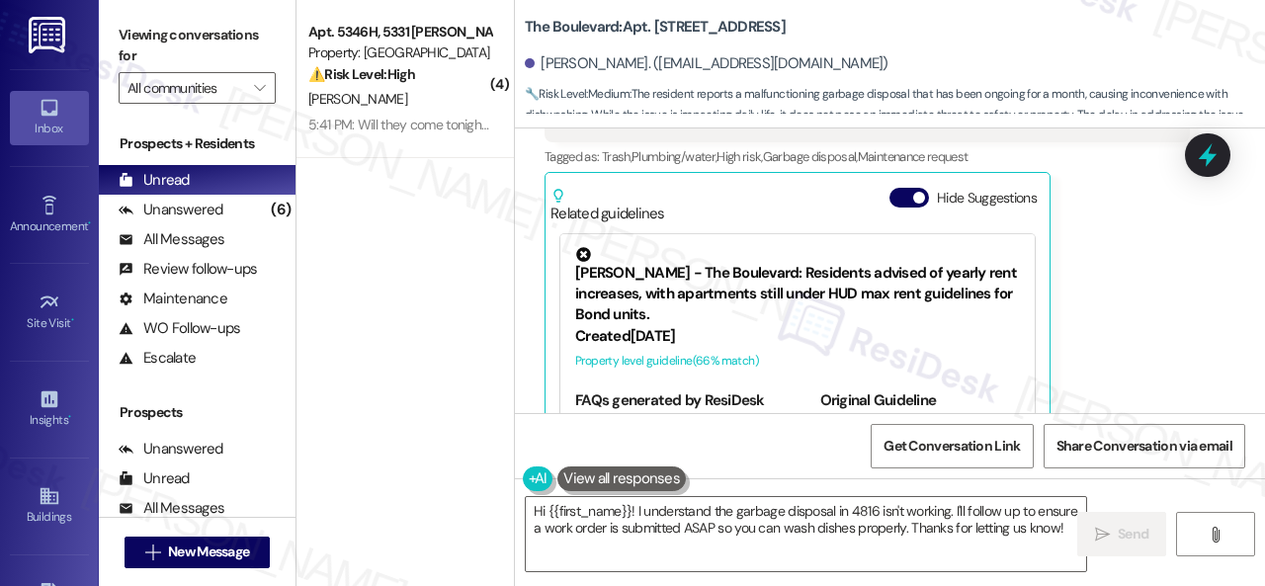
scroll to position [2113, 0]
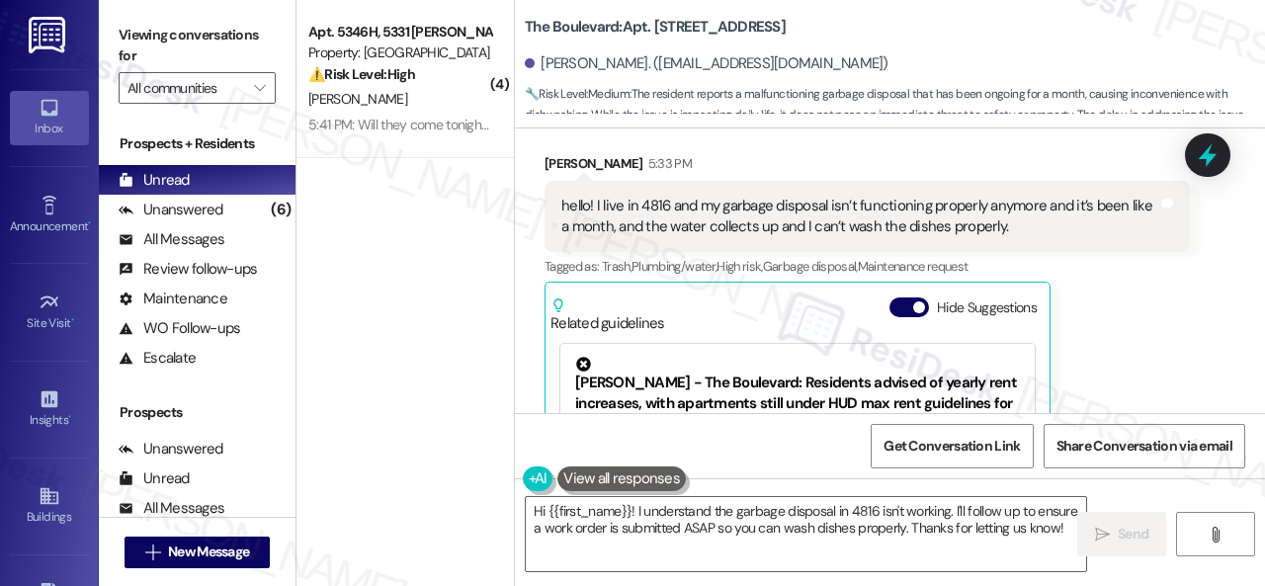
click at [1118, 310] on div "Yeni Najera Gonsalez 5:33 PM hello! I live in 4816 and my garbage disposal isn’…" at bounding box center [867, 364] width 645 height 422
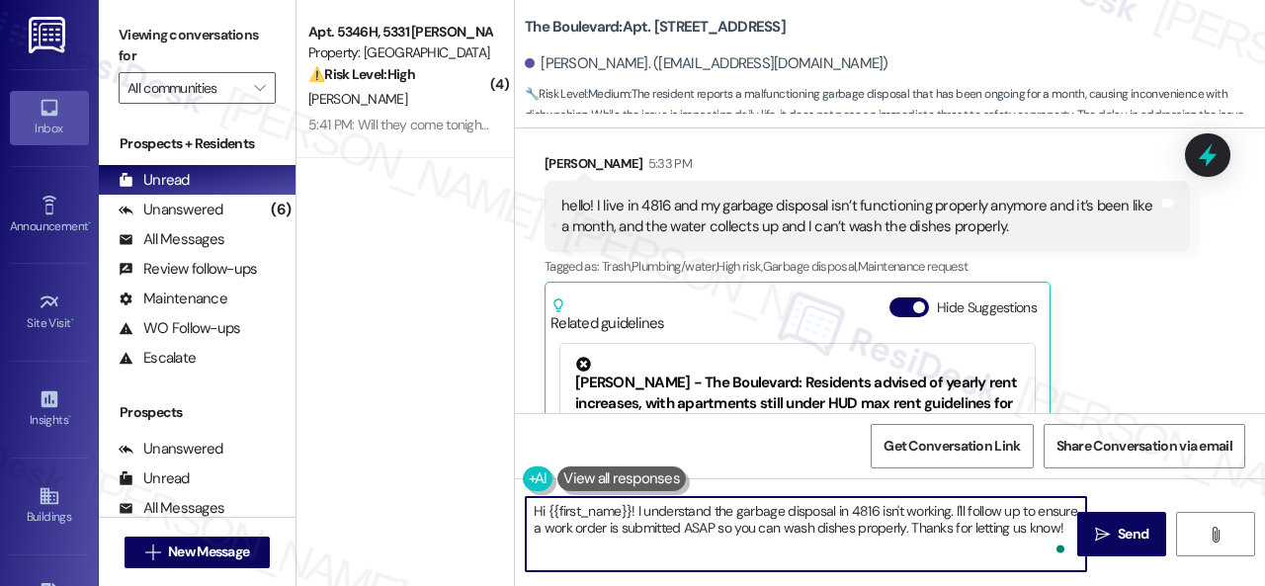
drag, startPoint x: 741, startPoint y: 505, endPoint x: 873, endPoint y: 505, distance: 131.4
click at [873, 505] on textarea "Hi {{first_name}}! I understand the garbage disposal in 4816 isn't working. I'l…" at bounding box center [806, 534] width 560 height 74
click at [719, 507] on textarea "Hi {{first_name}}! I understand the garbage disposal in 4816 isn't working. I'l…" at bounding box center [806, 534] width 560 height 74
click at [720, 507] on textarea "Hi {{first_name}}! I understand the garbage disposal in 4816 isn't working. I'l…" at bounding box center [806, 534] width 560 height 74
drag, startPoint x: 842, startPoint y: 512, endPoint x: 879, endPoint y: 512, distance: 36.6
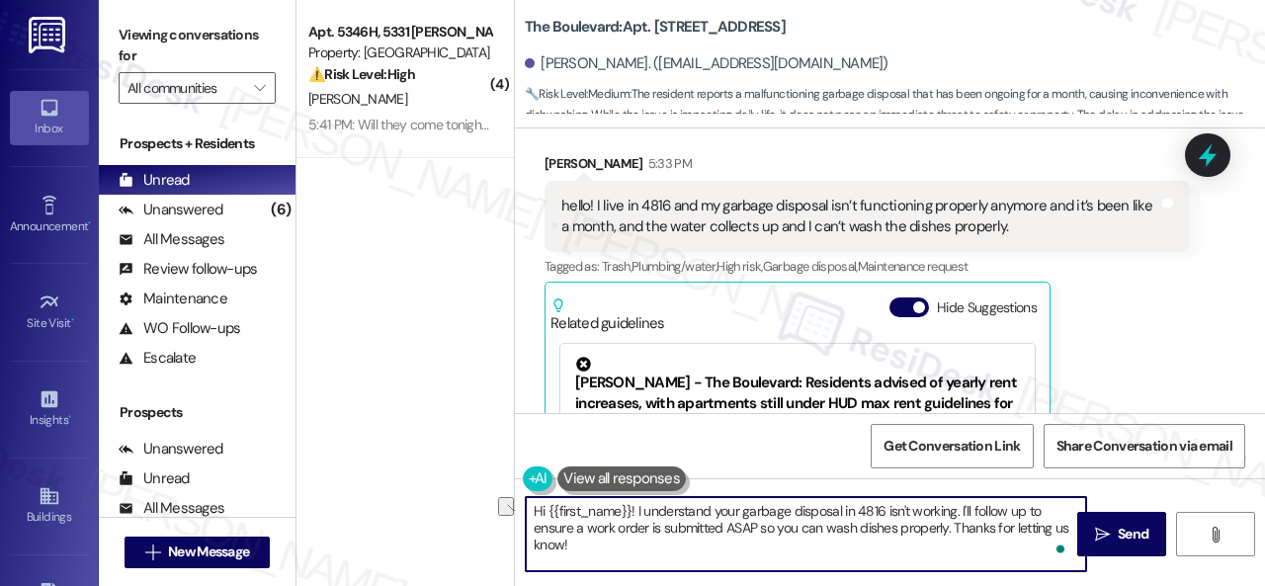
click at [879, 512] on textarea "Hi {{first_name}}! I understand your garbage disposal in 4816 isn't working. I'…" at bounding box center [806, 534] width 560 height 74
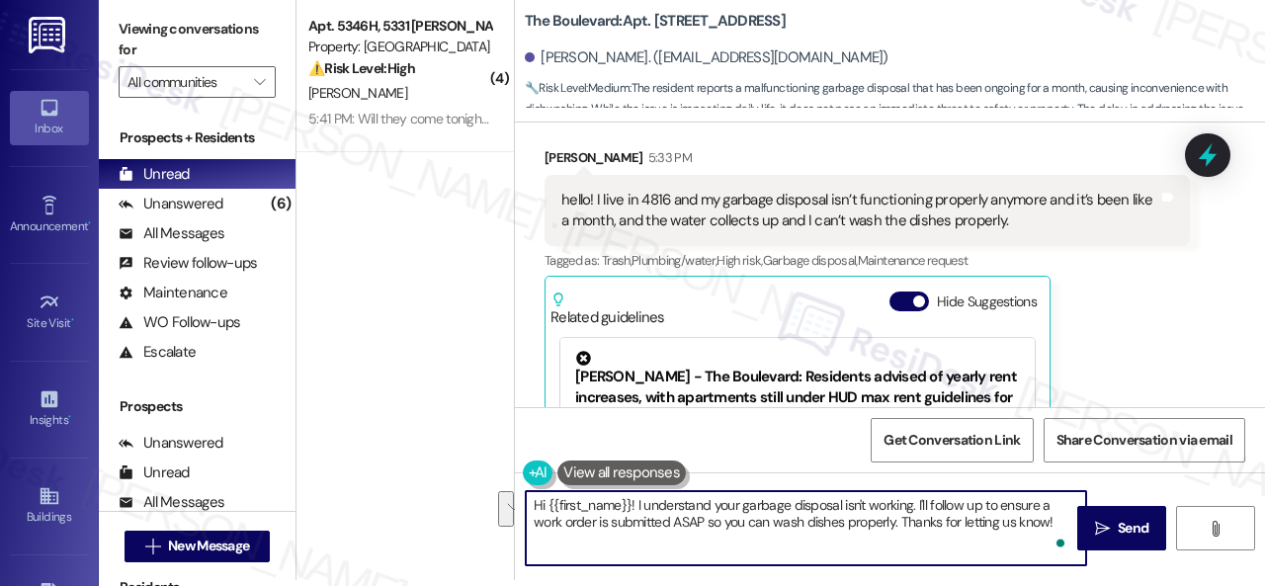
drag, startPoint x: 915, startPoint y: 510, endPoint x: 1175, endPoint y: 625, distance: 284.1
click at [1175, 585] on html "Inbox Go to Inbox Announcement • Send A Text Announcement Site Visit • Go to Si…" at bounding box center [632, 293] width 1265 height 586
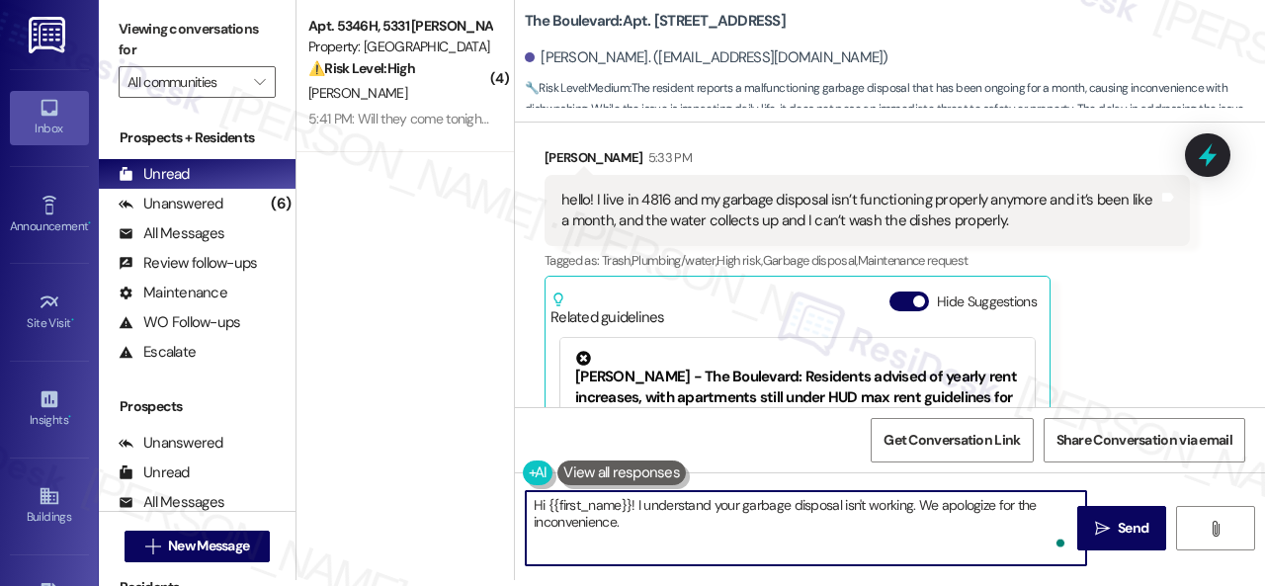
paste textarea "Is there already a work order for the issue? If so, may I have the work order n…"
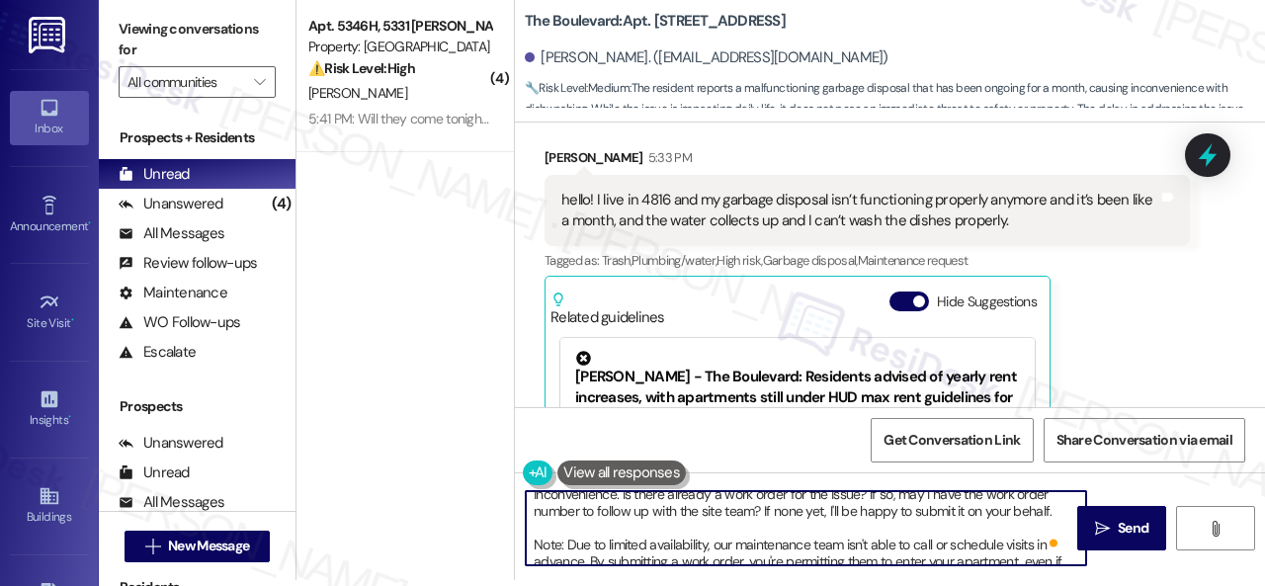
scroll to position [0, 0]
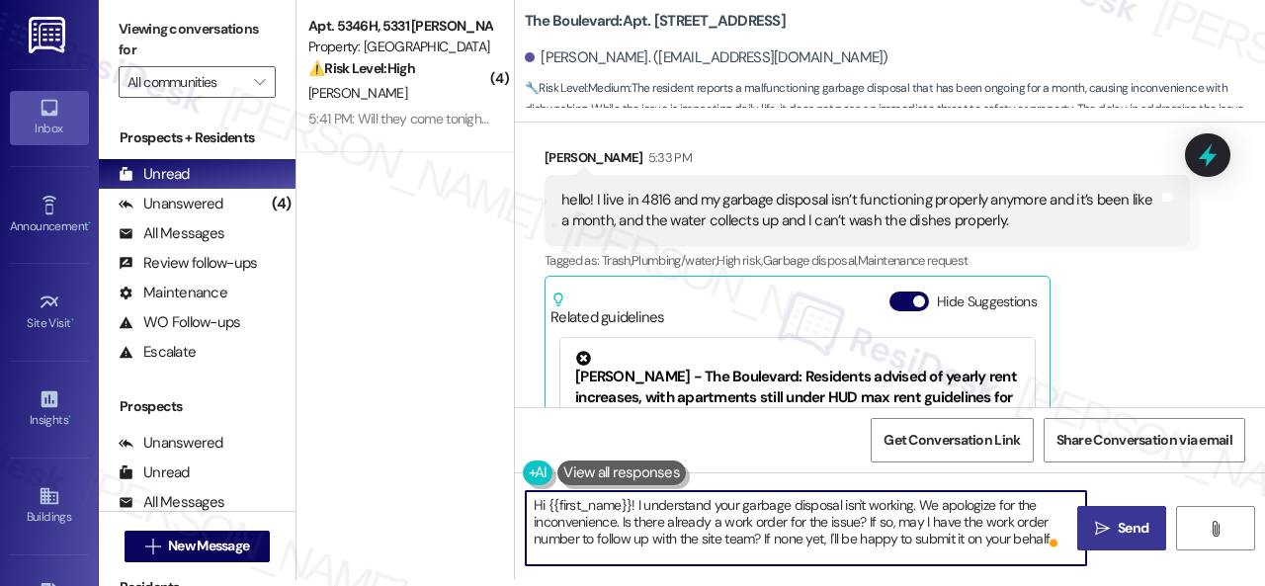
type textarea "Hi {{first_name}}! I understand your garbage disposal isn't working. We apologi…"
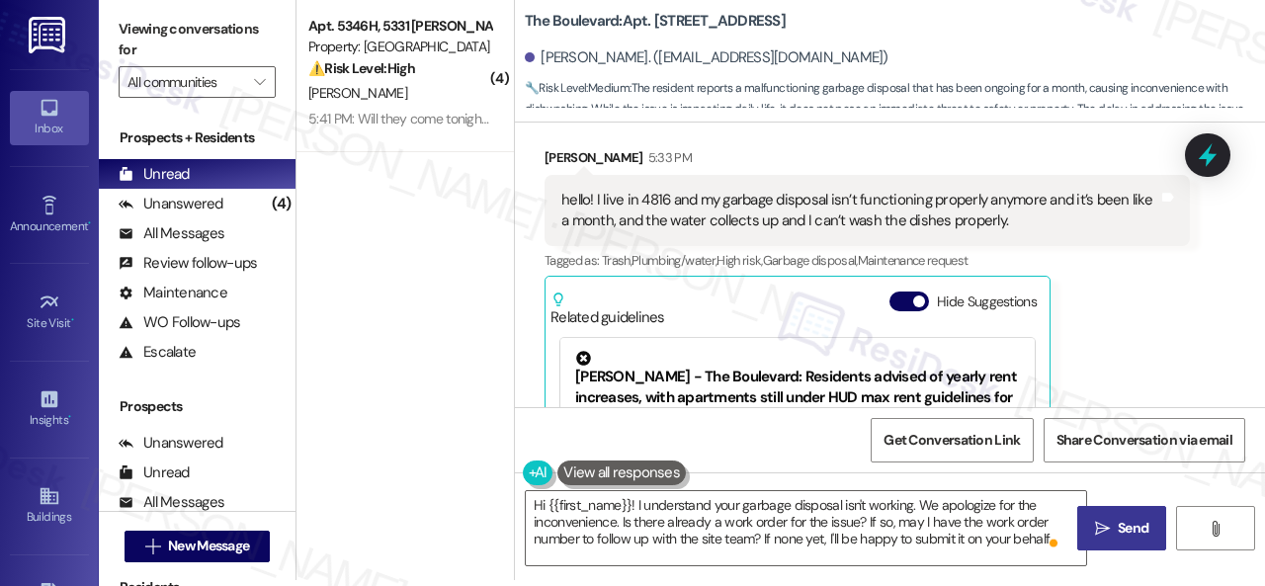
click at [1125, 529] on span "Send" at bounding box center [1133, 528] width 31 height 21
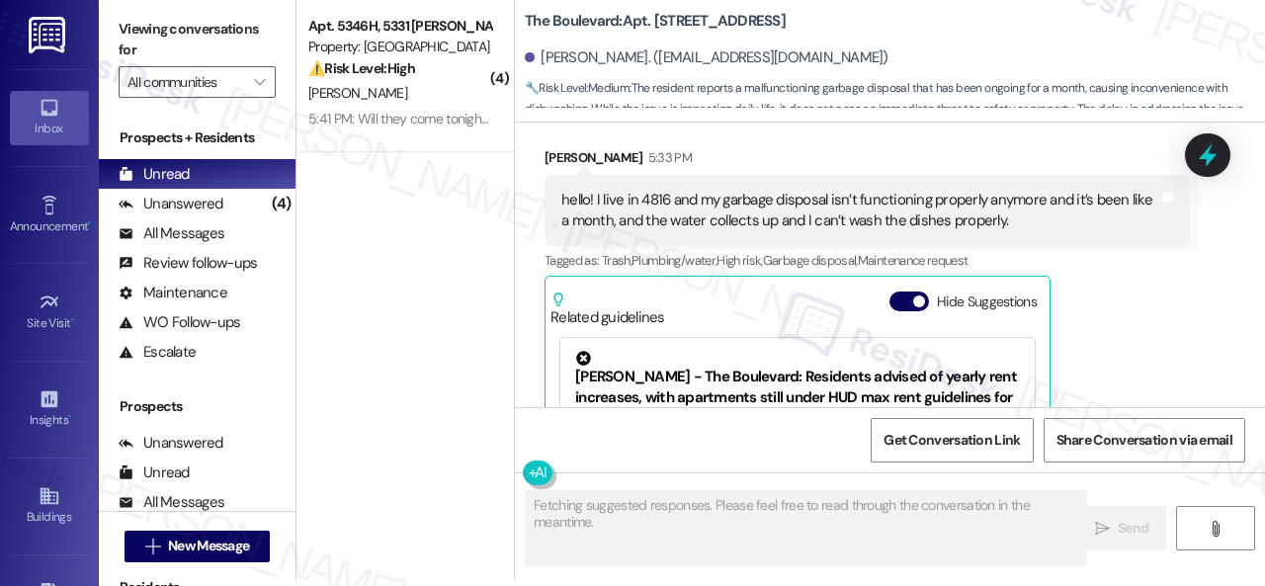
scroll to position [2309, 0]
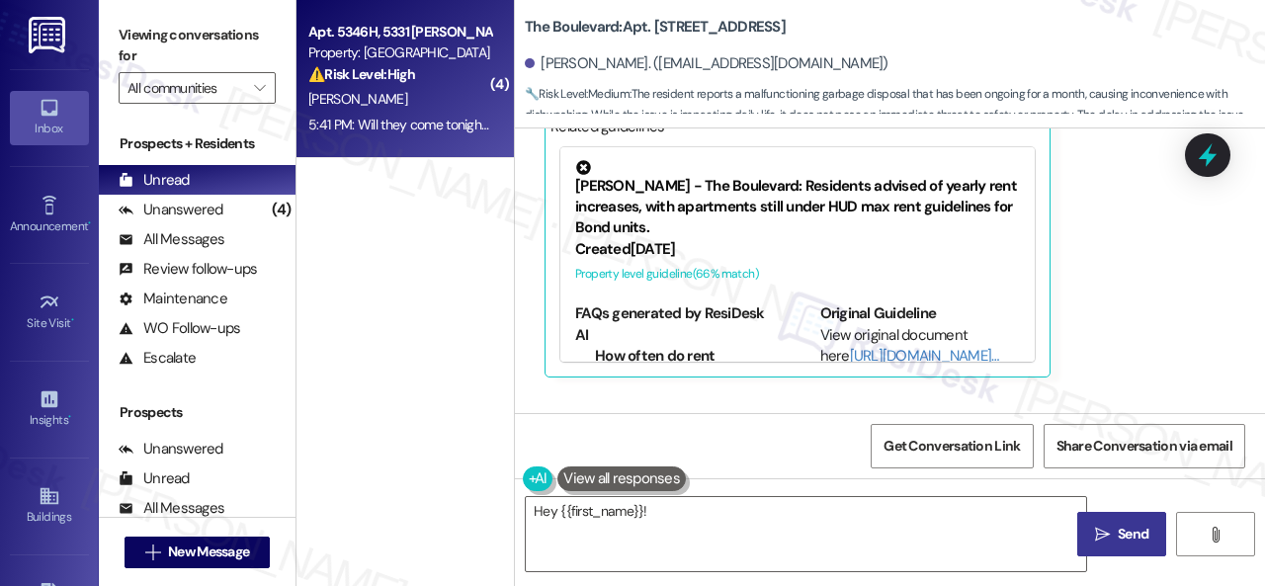
type textarea "Hey {{first_name}}! I'm"
click at [425, 100] on div "M. Allen" at bounding box center [399, 99] width 187 height 25
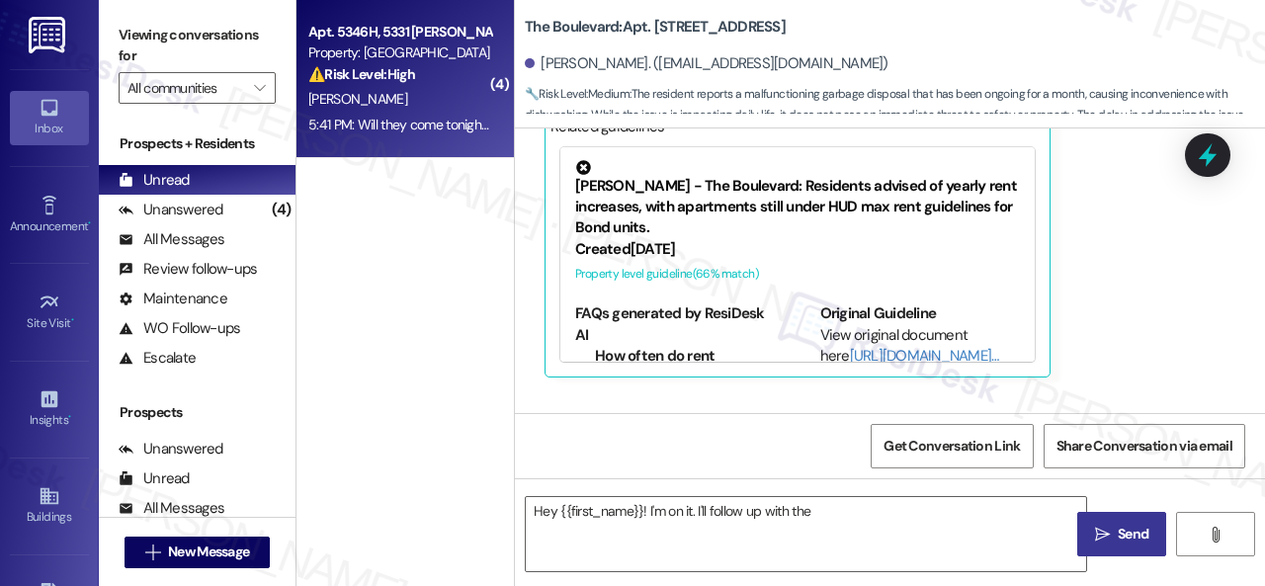
type textarea "Hey {{first_name}}! I'm on it. I'll follow up with the site"
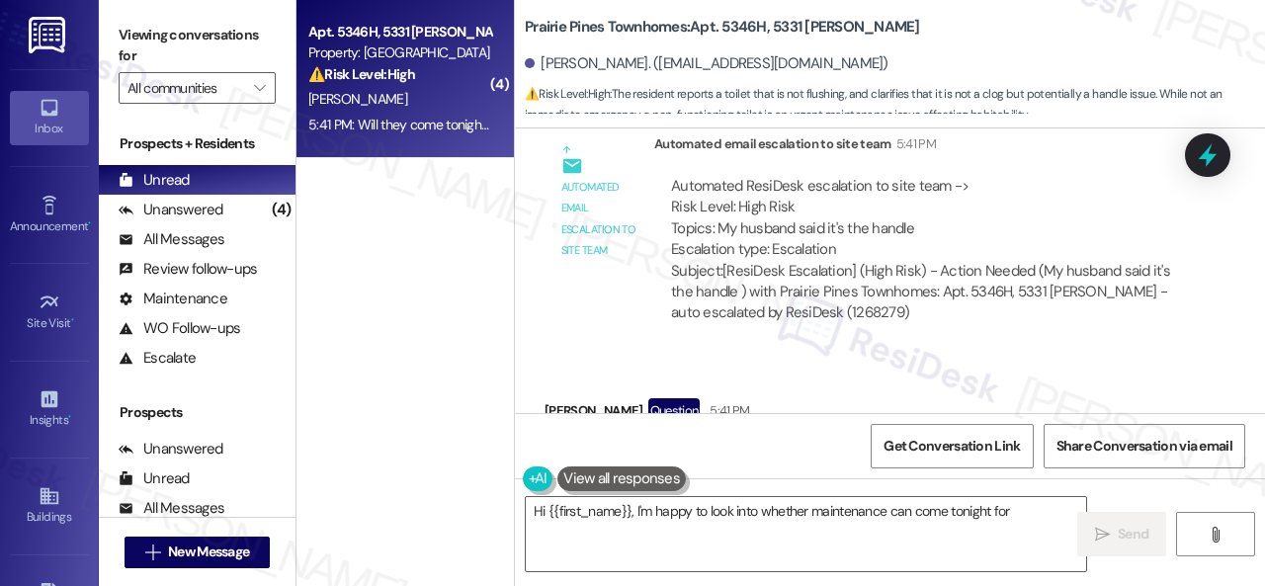
scroll to position [13621, 0]
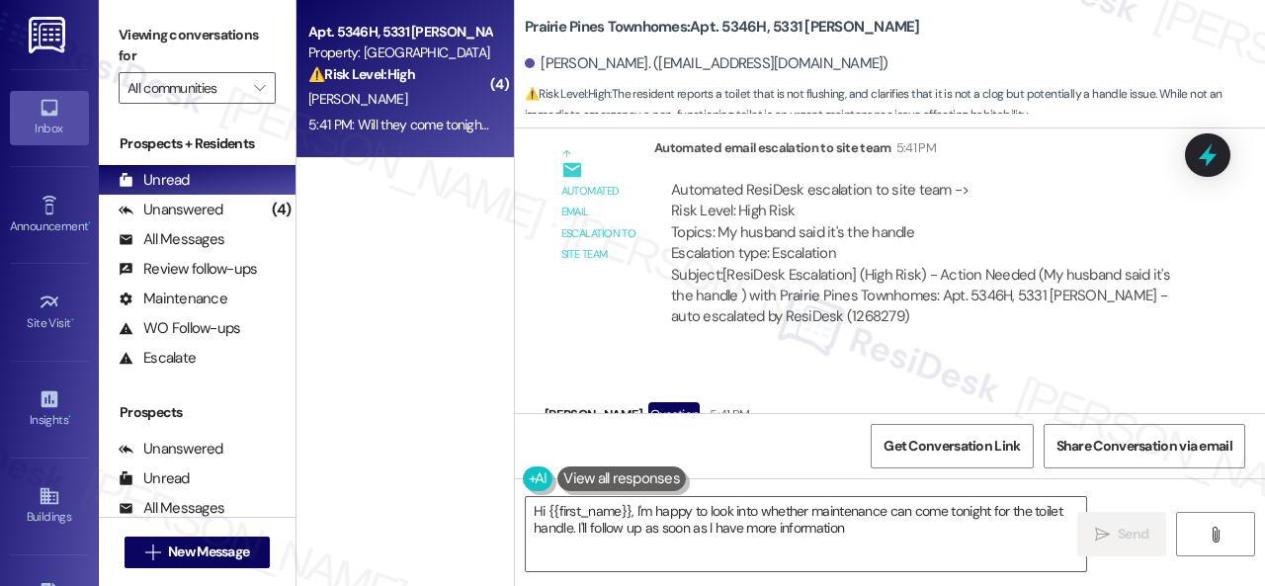
type textarea "Hi {{first_name}}, I'm happy to look into whether maintenance can come tonight …"
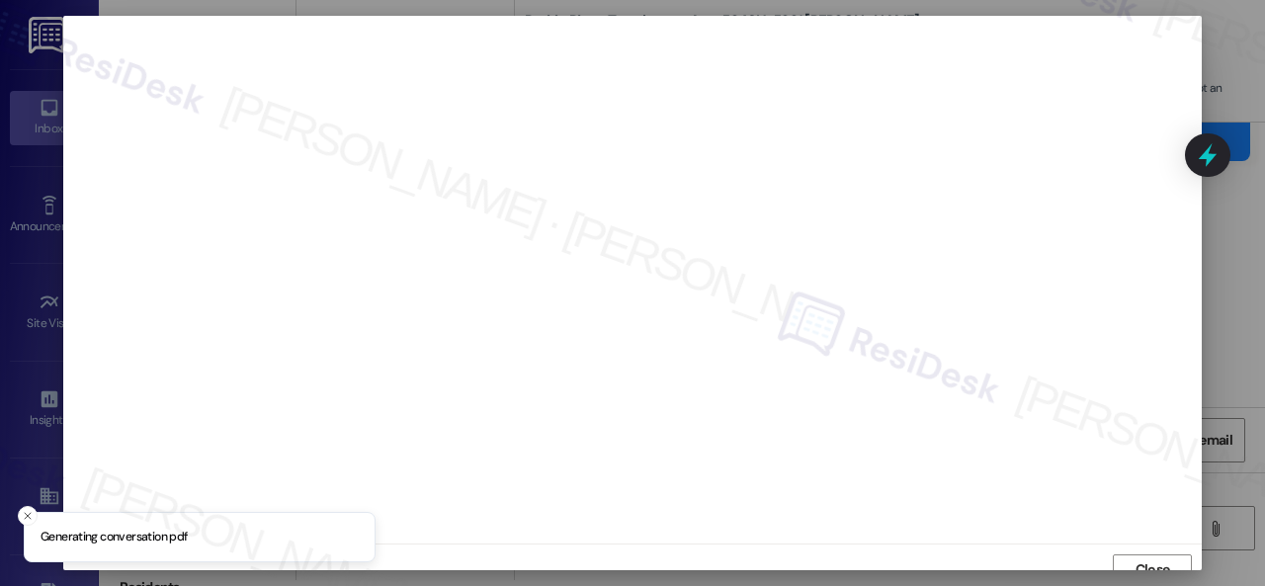
scroll to position [15, 0]
click at [1135, 552] on span "Close" at bounding box center [1152, 555] width 35 height 21
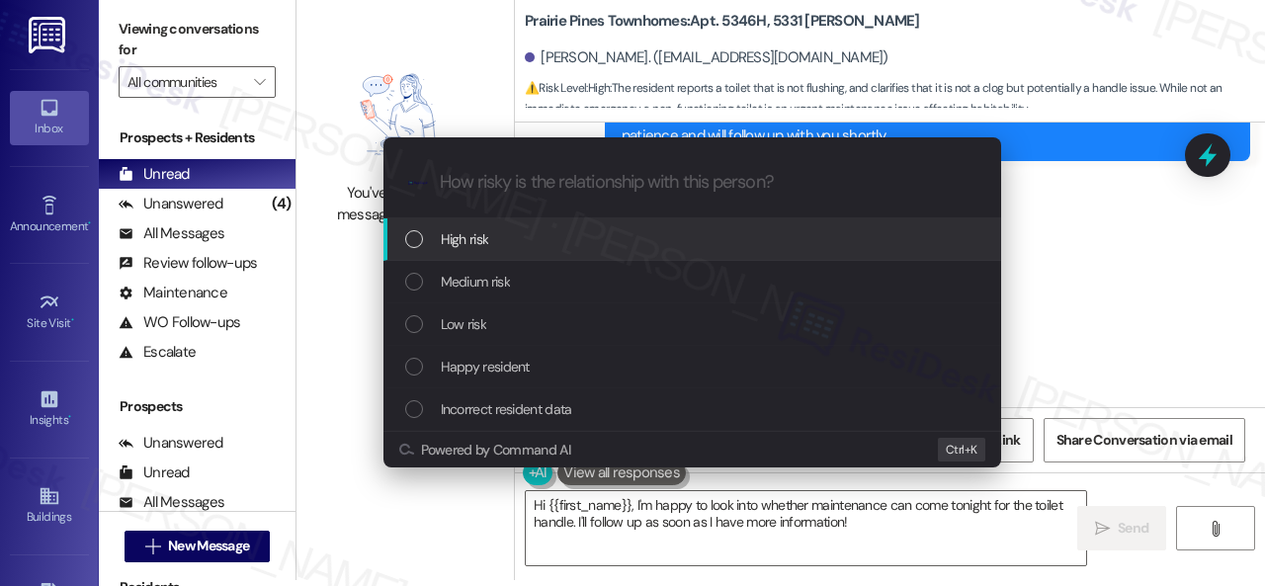
click at [457, 240] on span "High risk" at bounding box center [465, 239] width 48 height 22
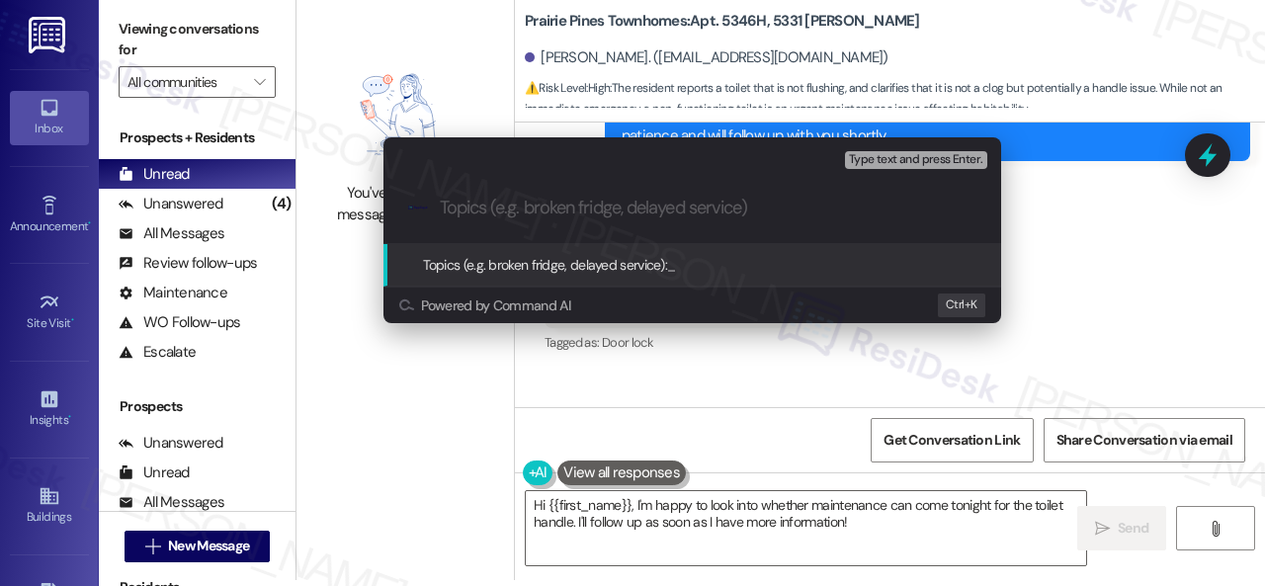
paste input "Work Order filed by ResiDesk 294761"
type input "Work Order filed by ResiDesk 294761"
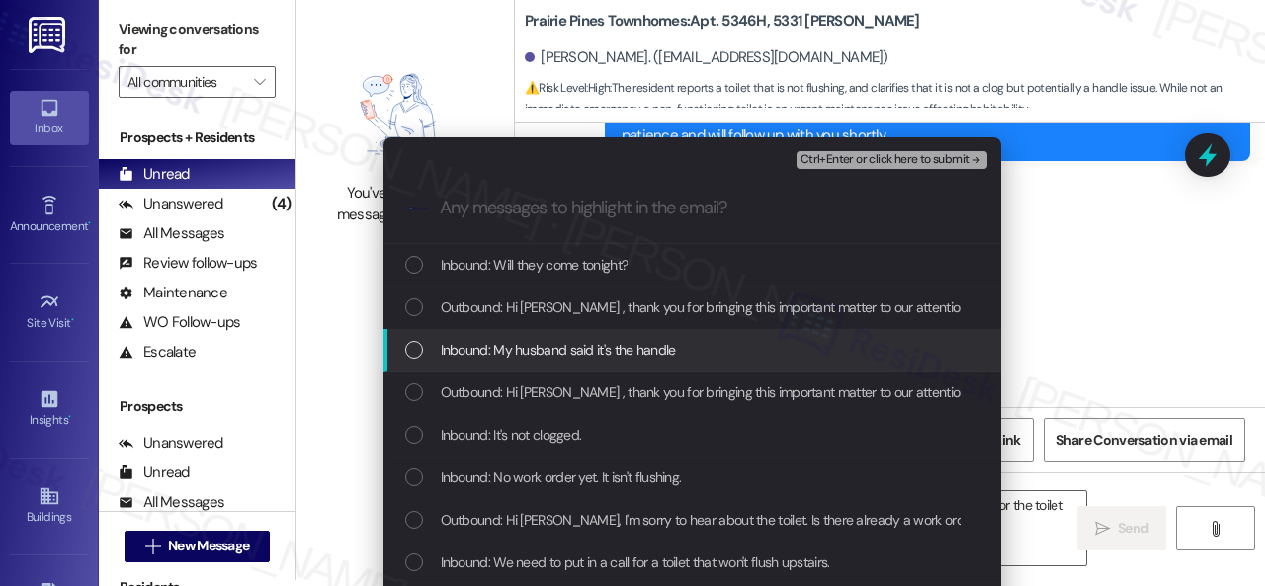
click at [543, 351] on span "Inbound: My husband said it's the handle" at bounding box center [558, 350] width 235 height 22
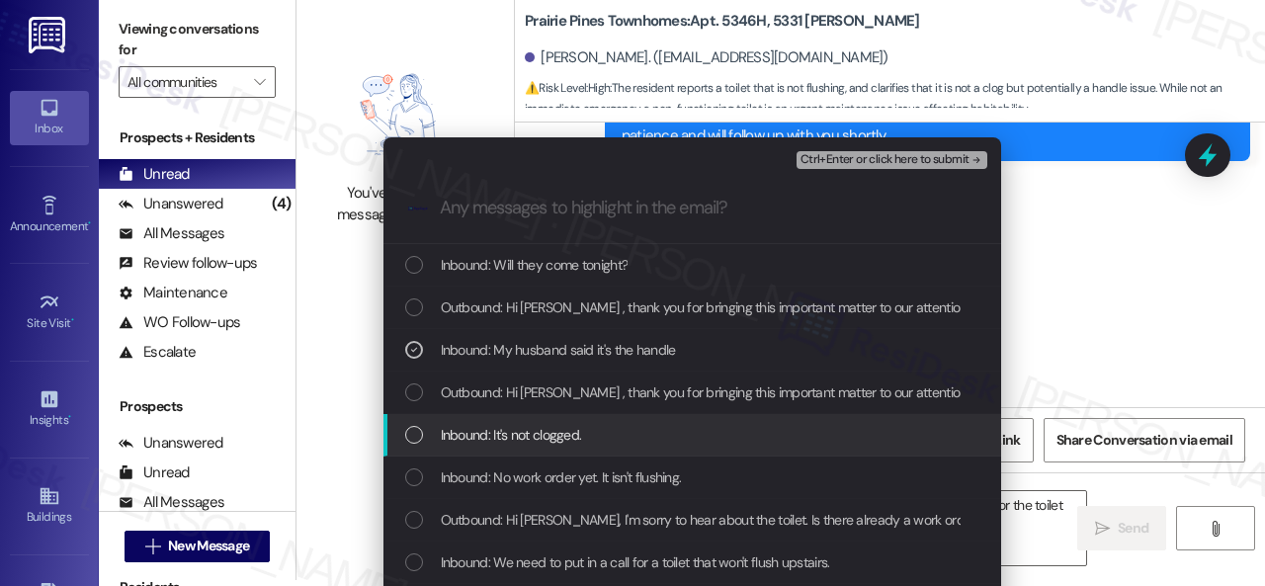
click at [528, 433] on span "Inbound: It's not clogged." at bounding box center [511, 435] width 141 height 22
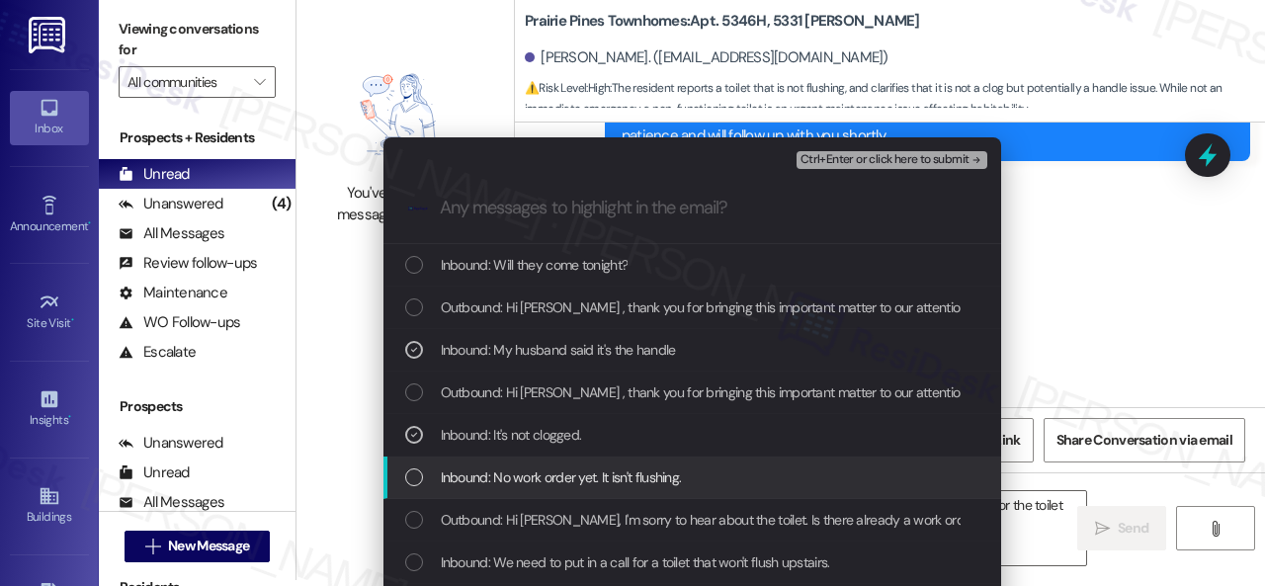
click at [543, 479] on span "Inbound: No work order yet. It isn't flushing." at bounding box center [561, 477] width 241 height 22
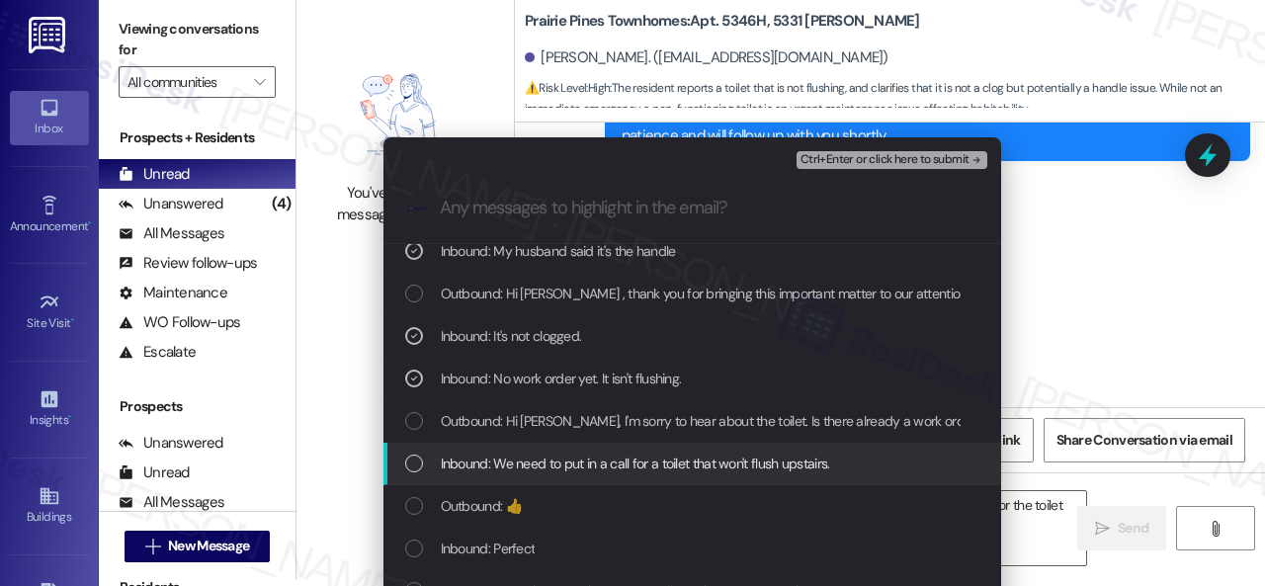
click at [544, 459] on span "Inbound: We need to put in a call for a toilet that won't flush upstairs." at bounding box center [635, 464] width 389 height 22
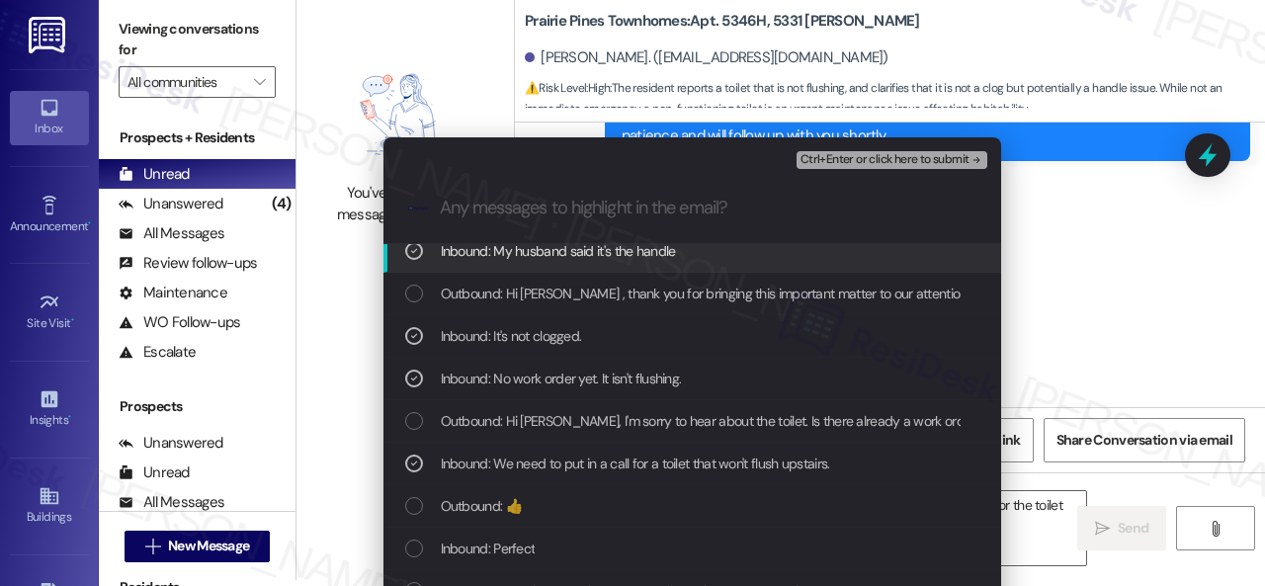
click at [852, 159] on span "Ctrl+Enter or click here to submit" at bounding box center [884, 160] width 169 height 14
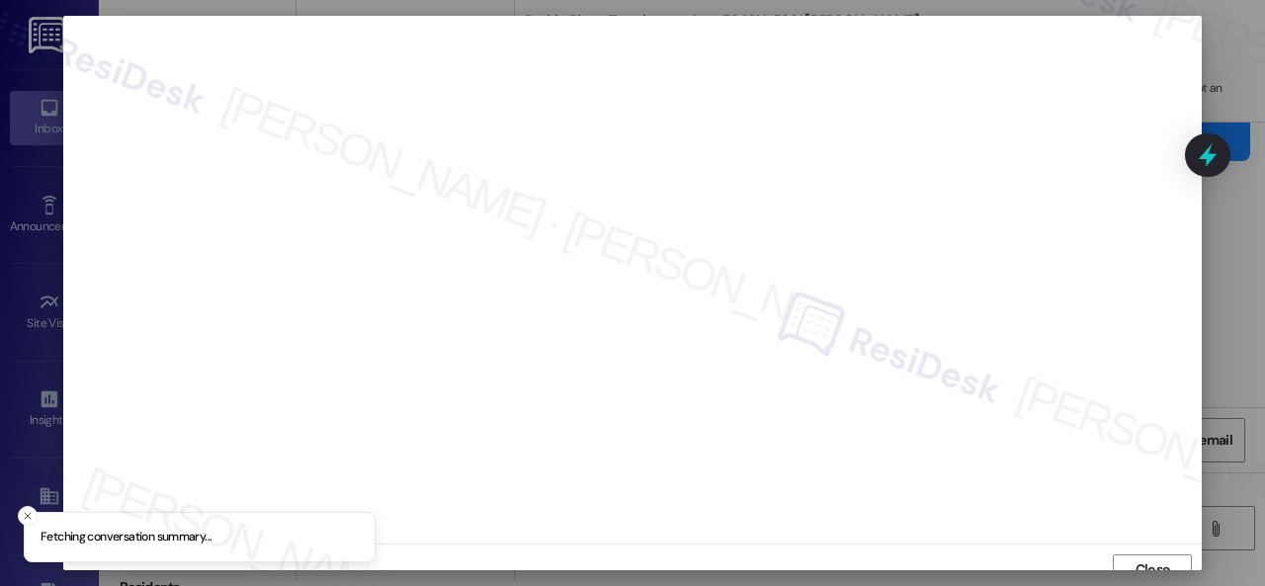
scroll to position [15, 0]
click at [1135, 545] on span "Close" at bounding box center [1152, 555] width 35 height 21
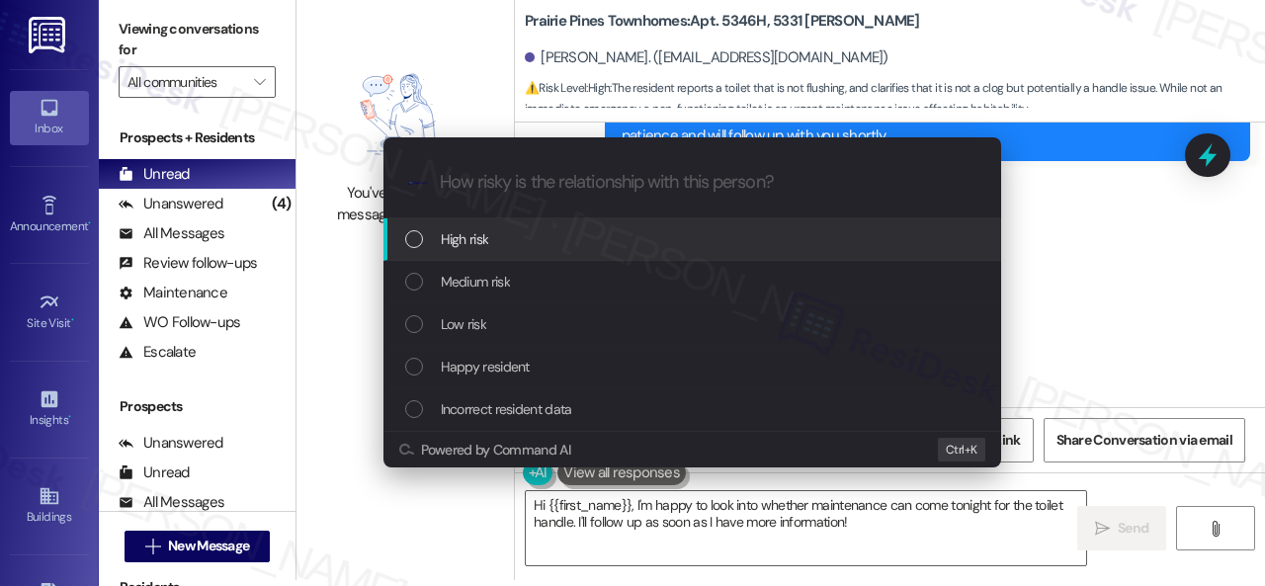
click at [468, 236] on span "High risk" at bounding box center [465, 239] width 48 height 22
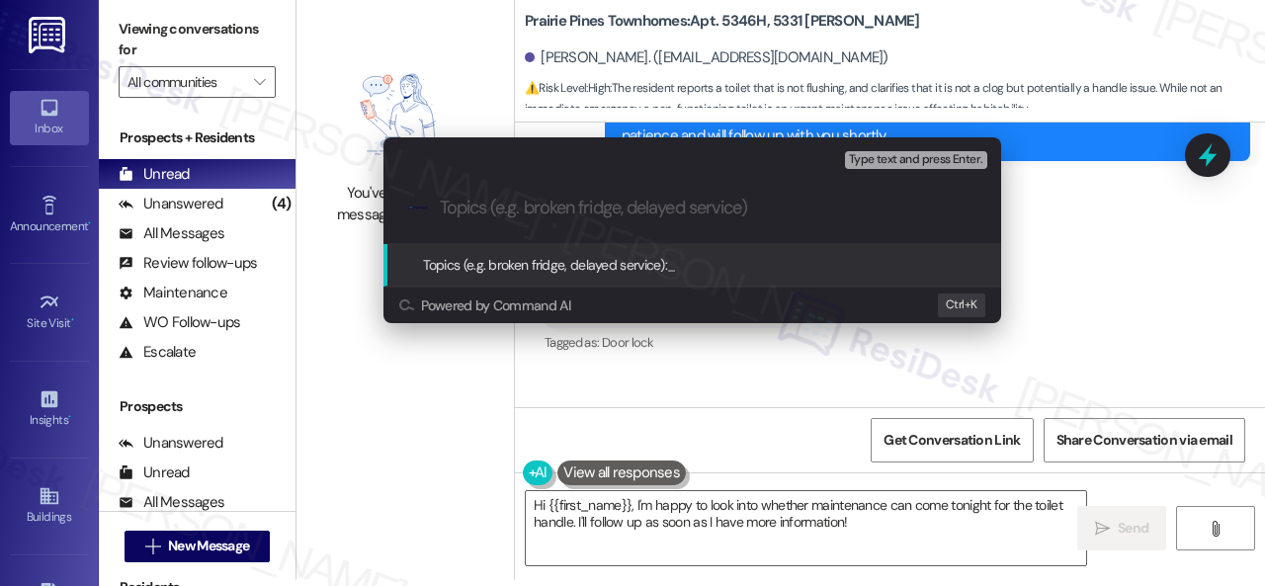
paste input "Work Order filed by ResiDesk 294761"
type input "Work Order filed by ResiDesk 294761"
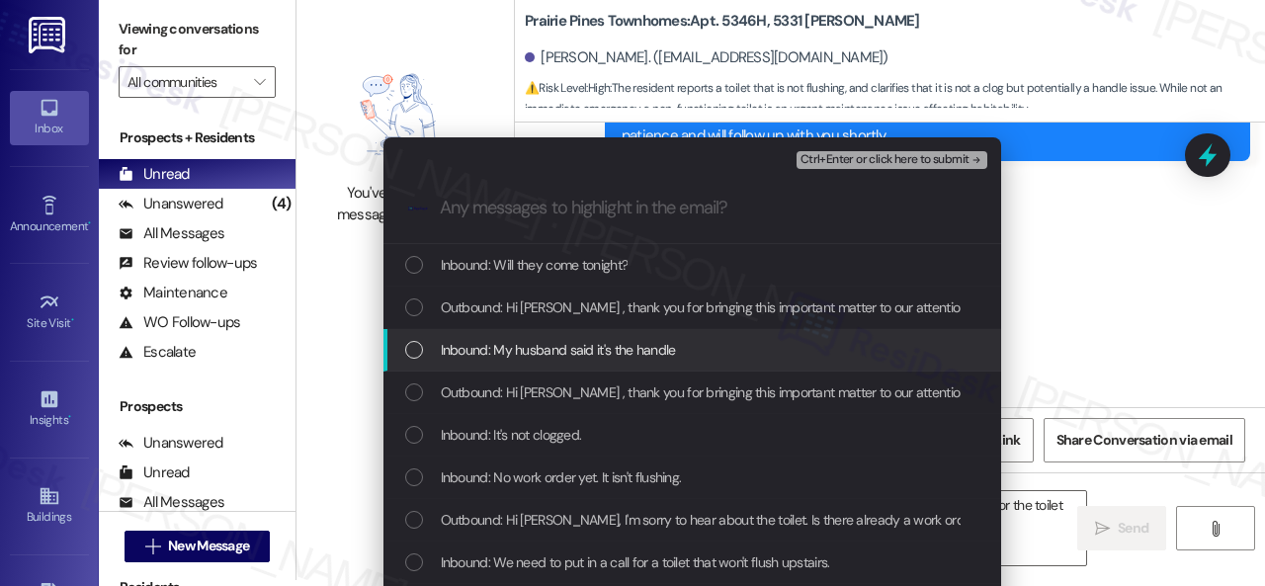
click at [515, 345] on span "Inbound: My husband said it's the handle" at bounding box center [558, 350] width 235 height 22
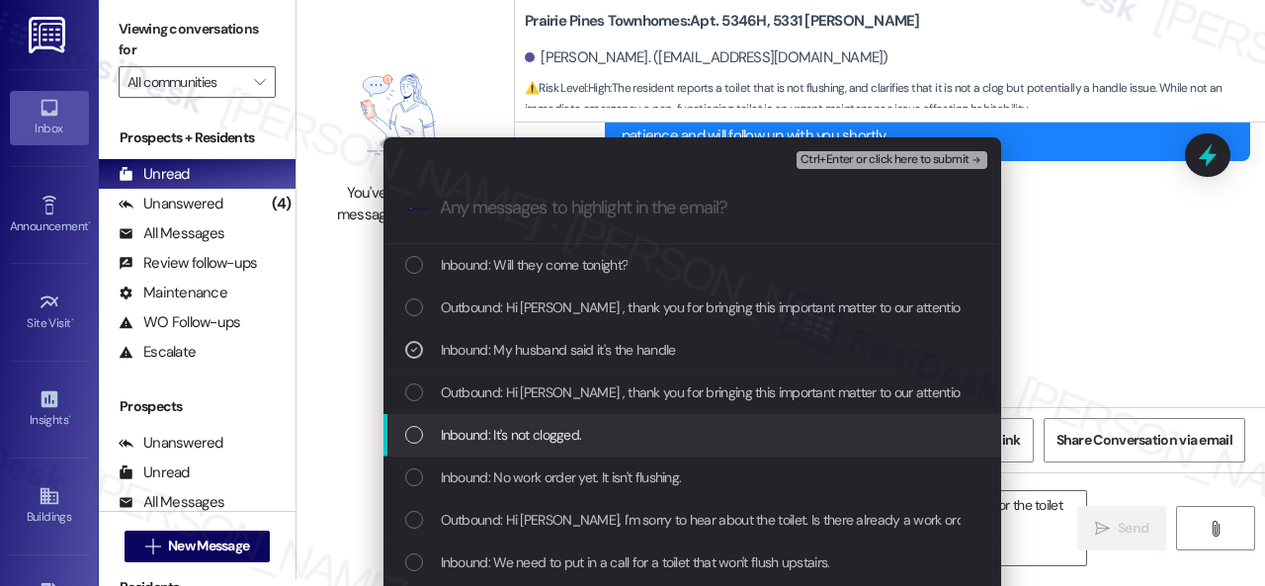
click at [510, 425] on span "Inbound: It's not clogged." at bounding box center [511, 435] width 141 height 22
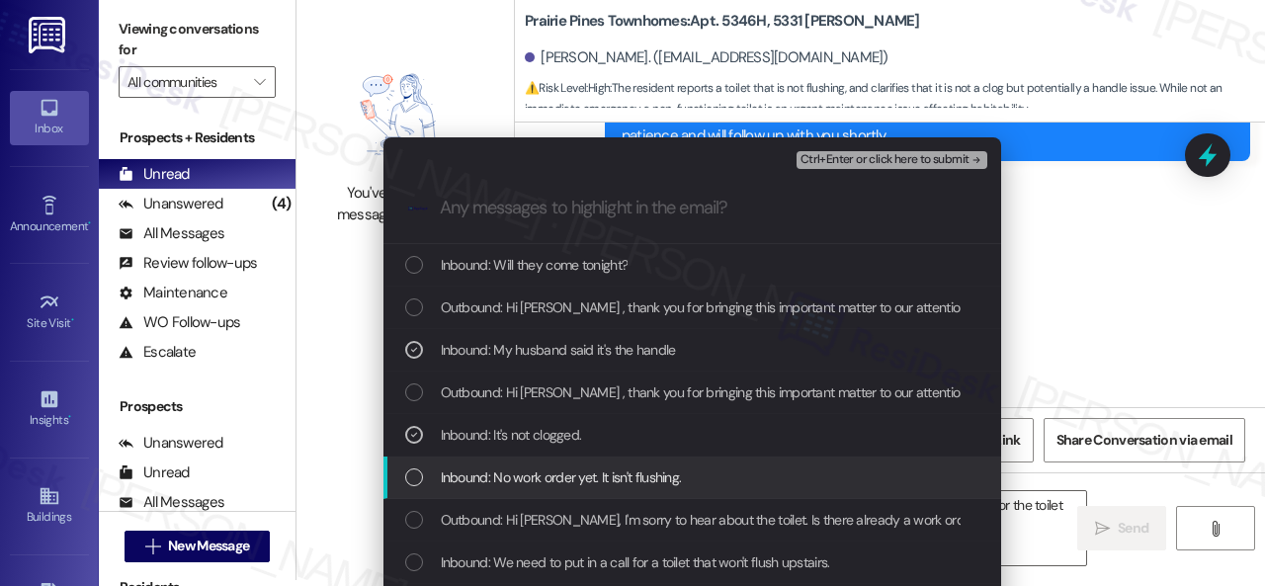
click at [512, 468] on span "Inbound: No work order yet. It isn't flushing." at bounding box center [561, 477] width 241 height 22
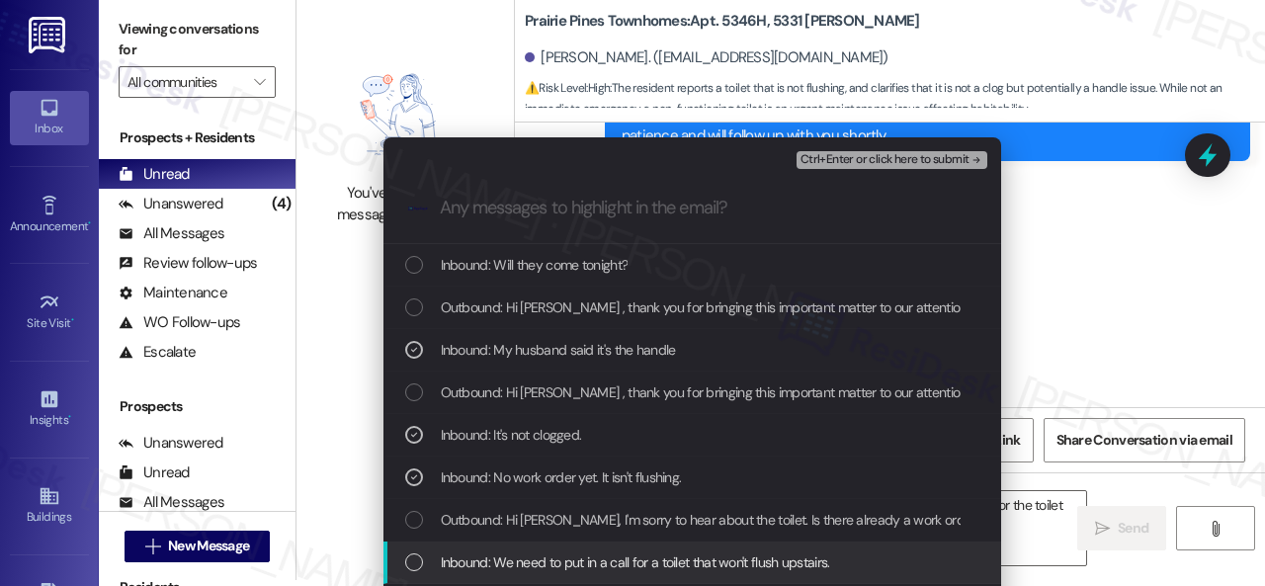
click at [514, 557] on span "Inbound: We need to put in a call for a toilet that won't flush upstairs." at bounding box center [635, 562] width 389 height 22
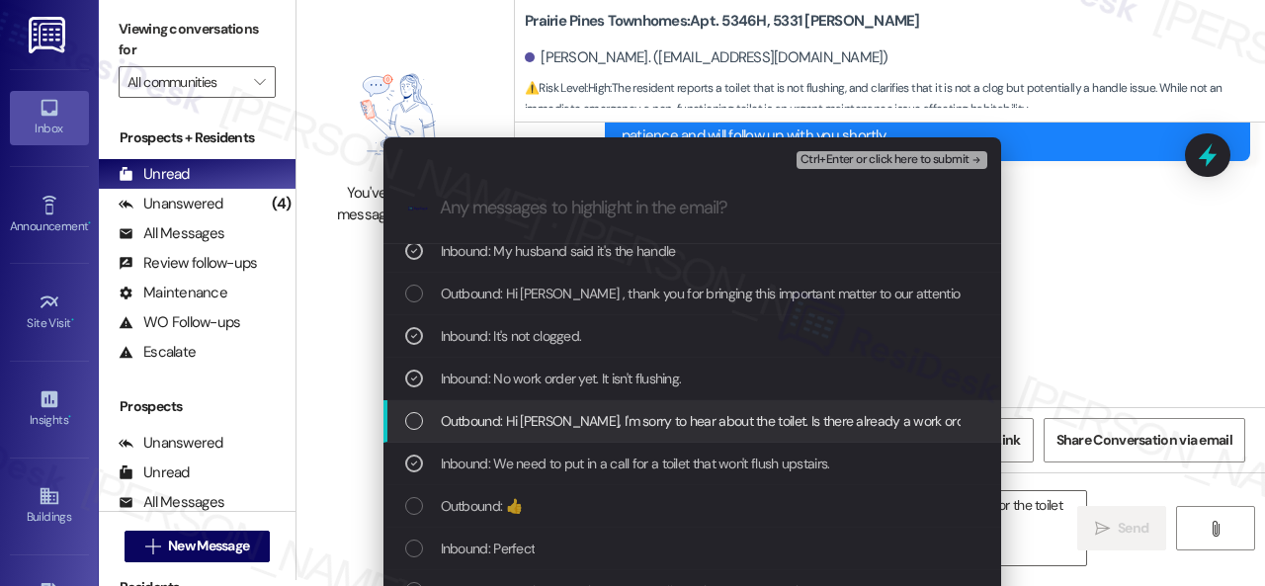
scroll to position [198, 0]
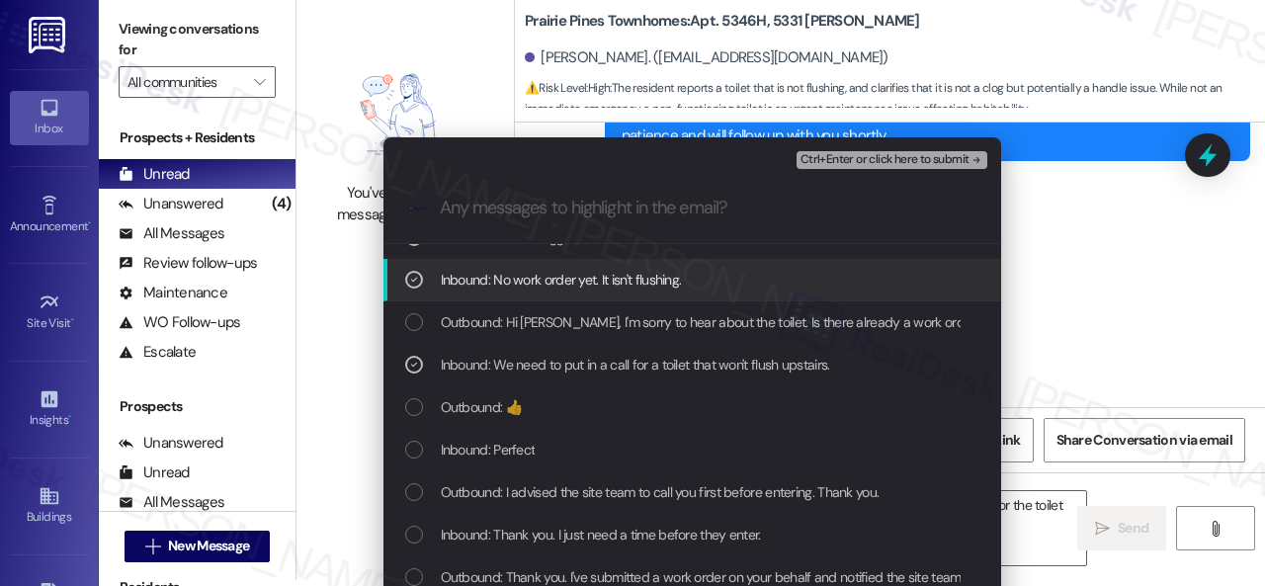
click at [836, 157] on span "Ctrl+Enter or click here to submit" at bounding box center [884, 160] width 169 height 14
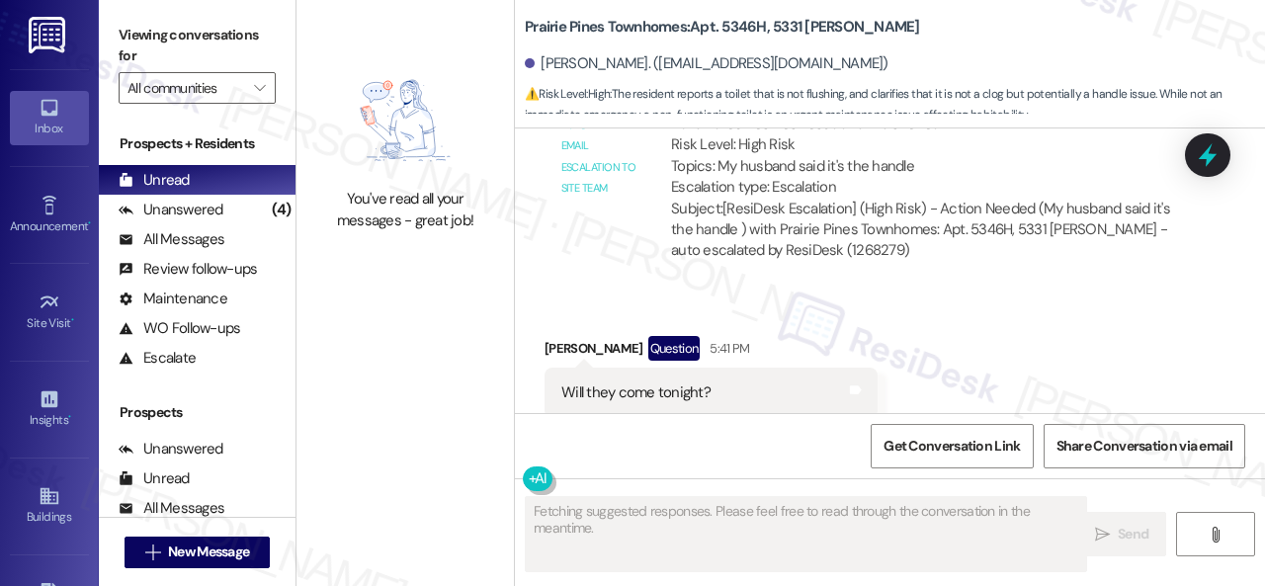
scroll to position [13651, 0]
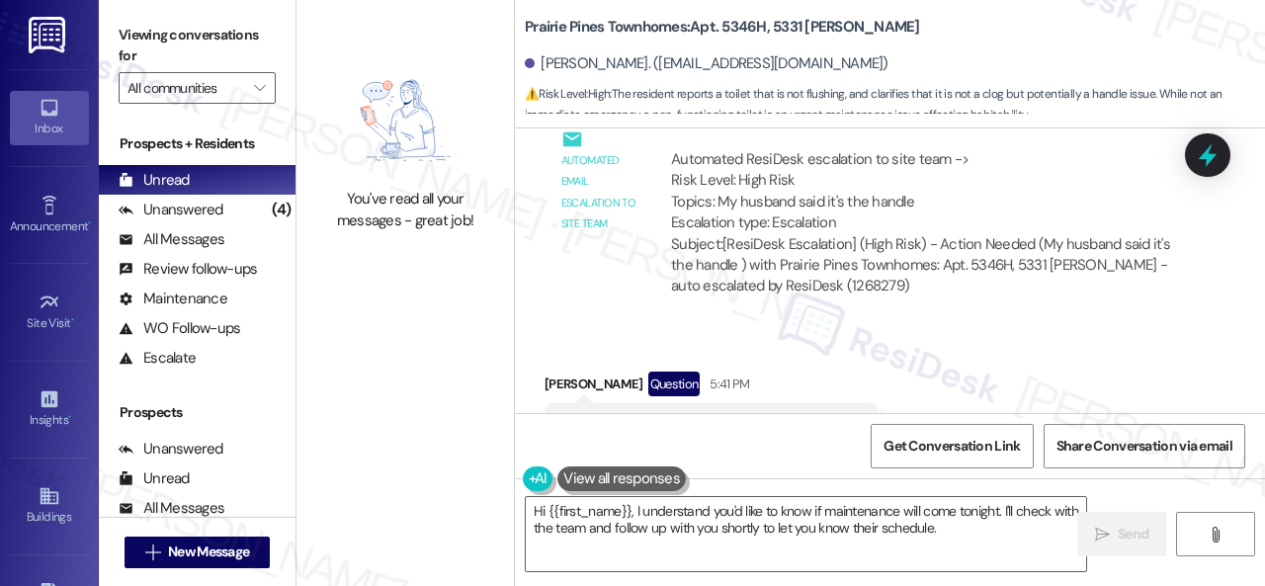
click at [944, 327] on div "Received via SMS Monica Allen Question 5:41 PM Will they come tonight? Tags and…" at bounding box center [890, 412] width 750 height 171
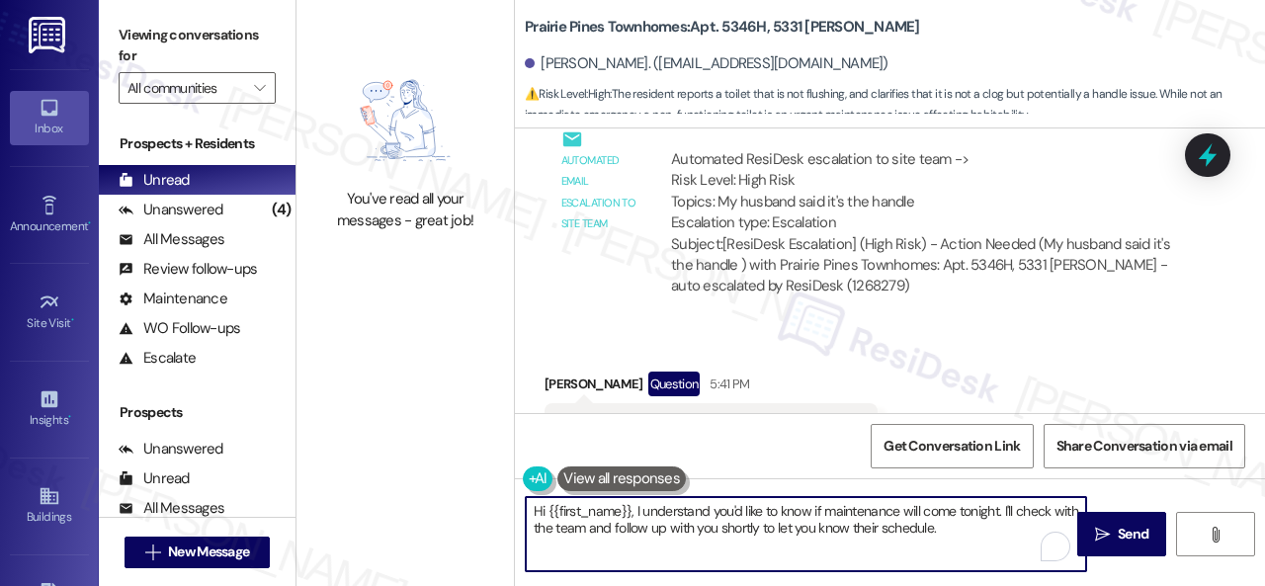
drag, startPoint x: 688, startPoint y: 509, endPoint x: 461, endPoint y: 456, distance: 233.5
click at [461, 456] on div "You've read all your messages - great job! Prairie Pines Townhomes: Apt. 5346H,…" at bounding box center [780, 293] width 968 height 586
paste textarea "I apologize if I cannot confirm when the maintenance team will visit your apart…"
click at [929, 538] on textarea "I apologize if I cannot confirm when the maintenance team will visit your apart…" at bounding box center [806, 534] width 560 height 74
paste textarea "I've submitted a work order on your behalf and notified the site team. Please l…"
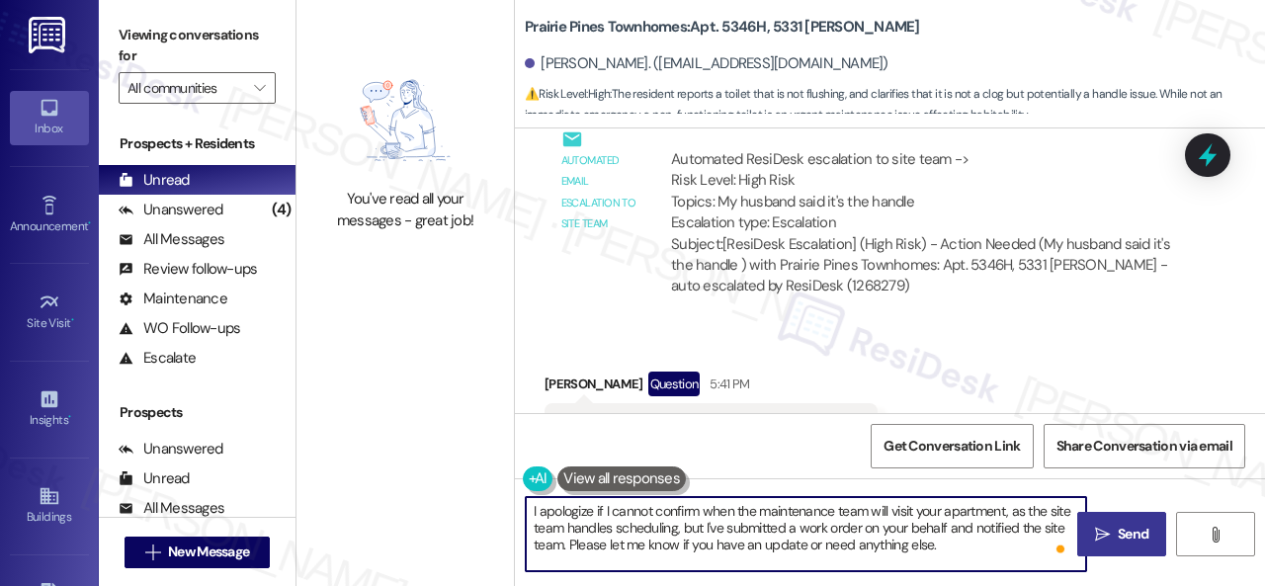
type textarea "I apologize if I cannot confirm when the maintenance team will visit your apart…"
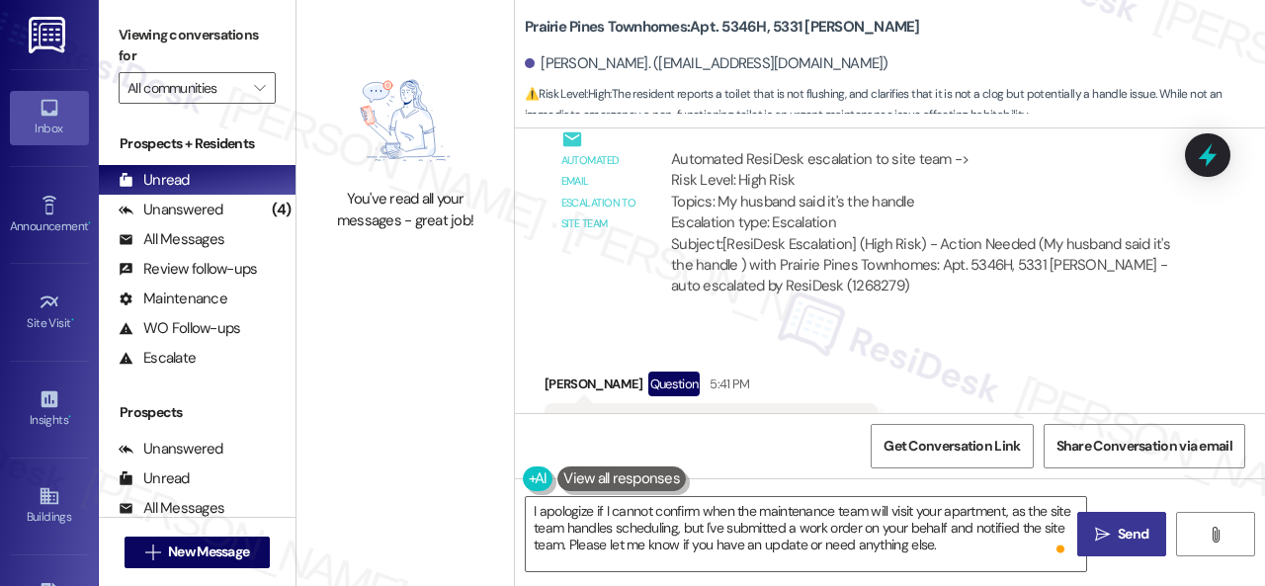
click at [1106, 537] on span " Send" at bounding box center [1122, 534] width 62 height 21
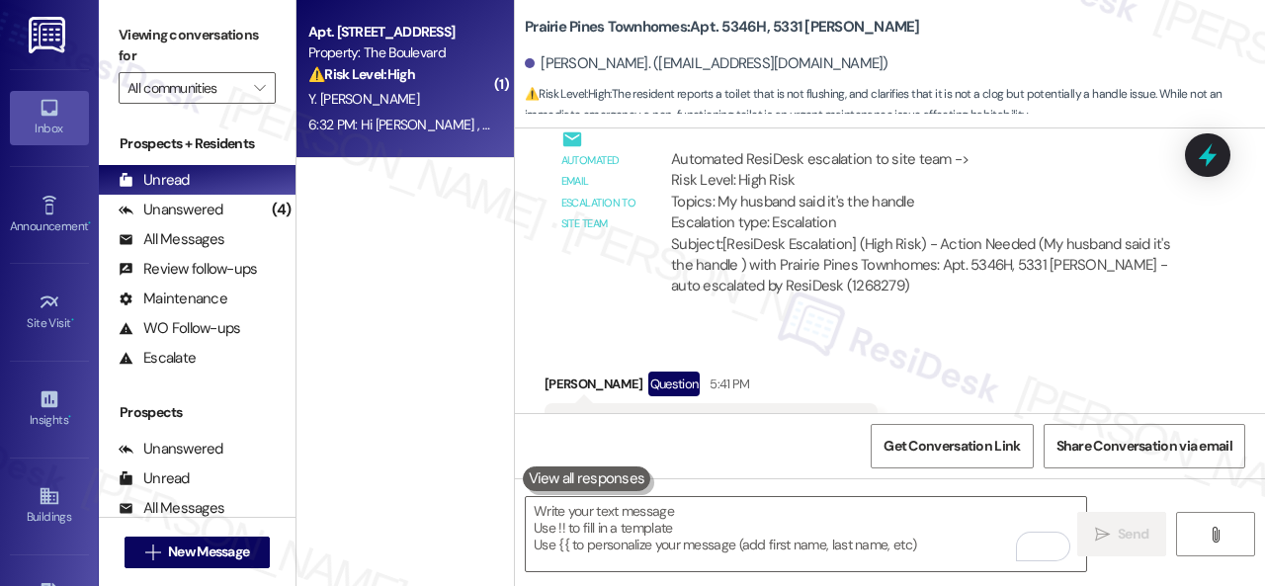
click at [455, 72] on div "⚠️ Risk Level: High The resident reports a malfunctioning garbage disposal that…" at bounding box center [399, 74] width 183 height 21
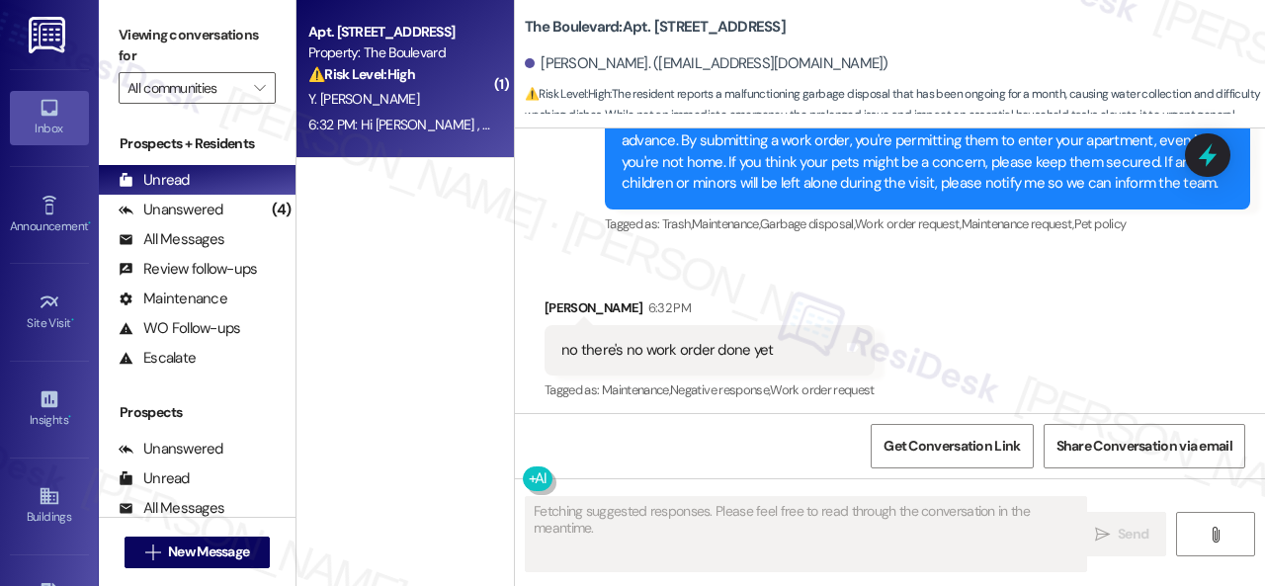
scroll to position [2557, 0]
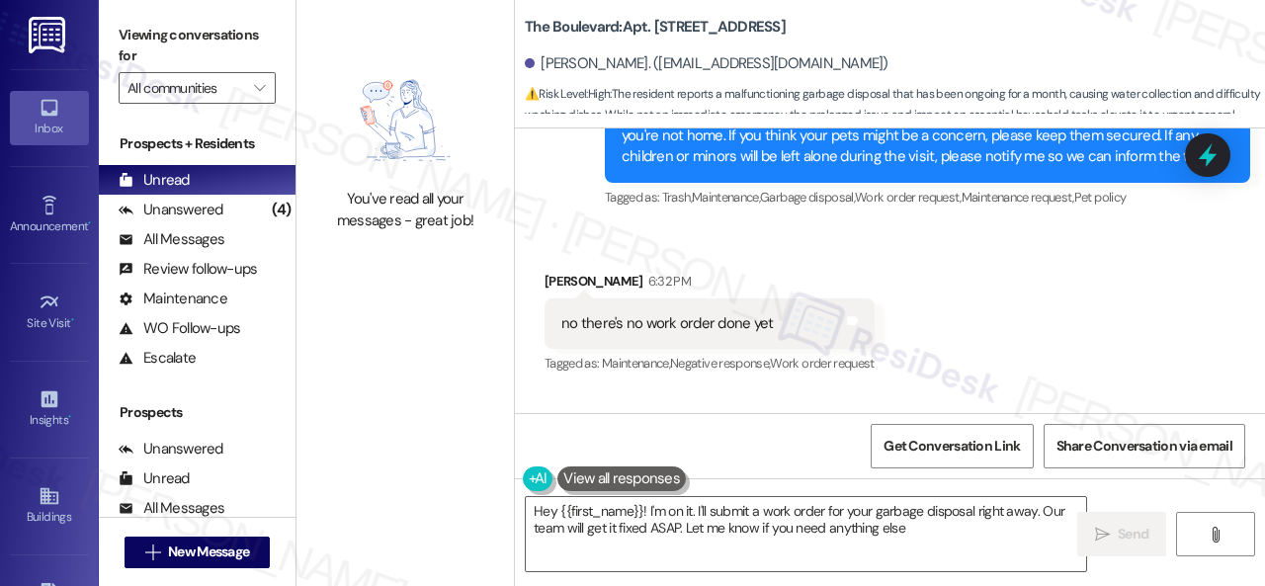
type textarea "Hey {{first_name}}! I'm on it. I'll submit a work order for your garbage dispos…"
click at [762, 295] on div "Yeni Najera Gonsalez 6:32 PM" at bounding box center [710, 285] width 330 height 28
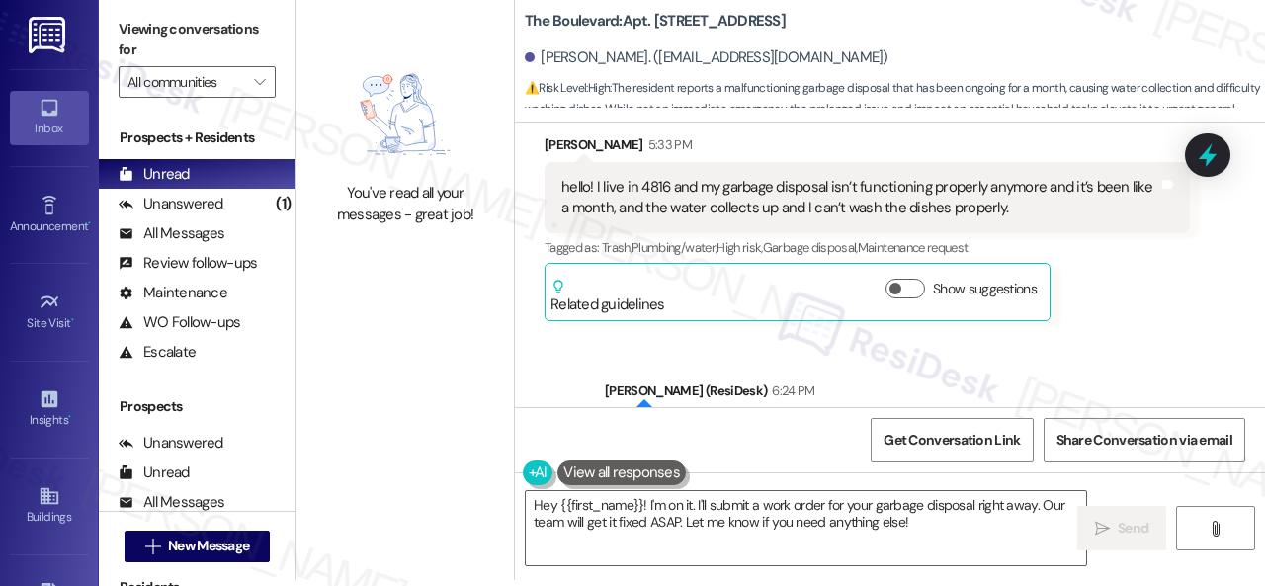
scroll to position [2125, 0]
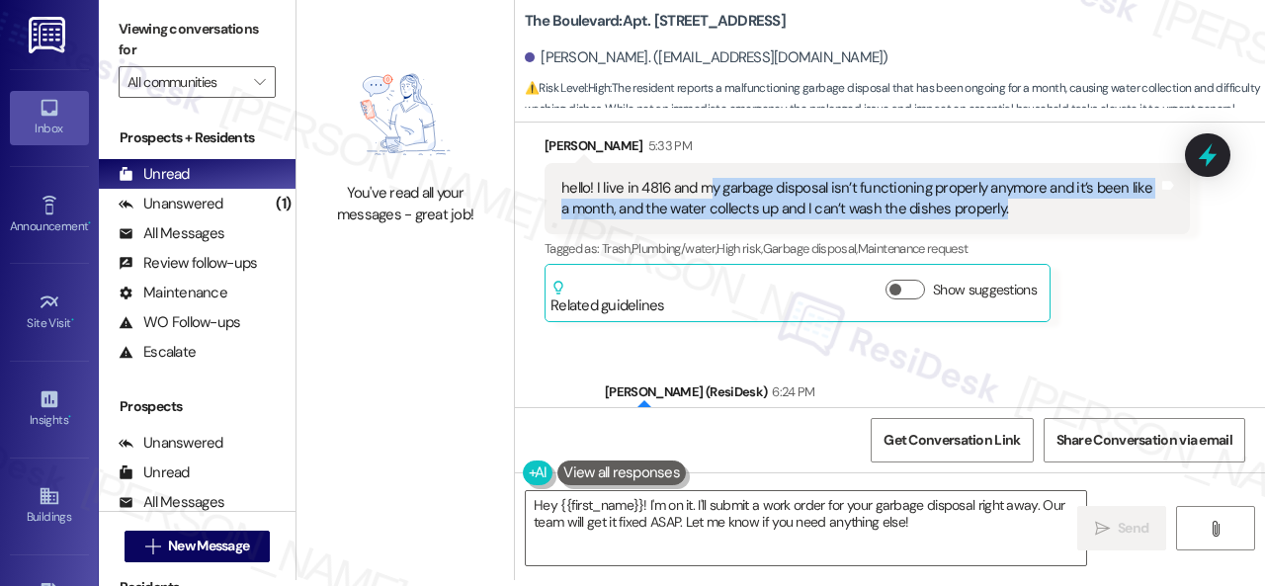
drag, startPoint x: 708, startPoint y: 205, endPoint x: 999, endPoint y: 228, distance: 292.5
click at [999, 220] on div "hello! I live in 4816 and my garbage disposal isn’t functioning properly anymor…" at bounding box center [859, 199] width 597 height 42
copy div "y garbage disposal isn’t functioning properly anymore and it’s been like a mont…"
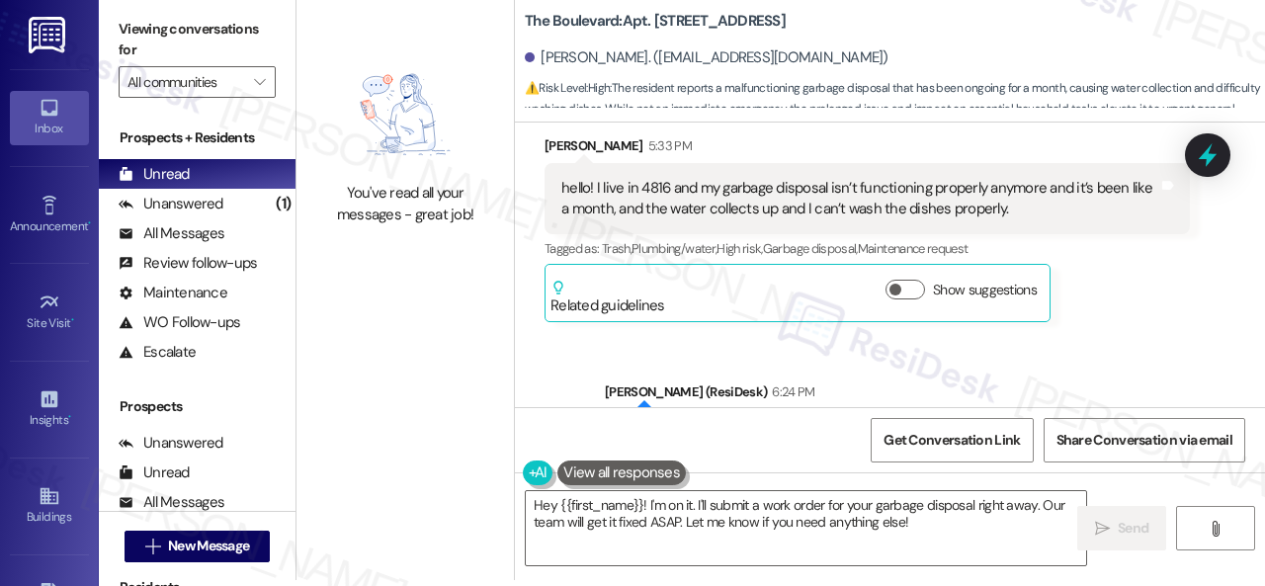
drag, startPoint x: 1113, startPoint y: 306, endPoint x: 1063, endPoint y: 297, distance: 50.2
click at [1114, 306] on div "Yeni Najera Gonsalez 5:33 PM hello! I live in 4816 and my garbage disposal isn’…" at bounding box center [867, 229] width 645 height 188
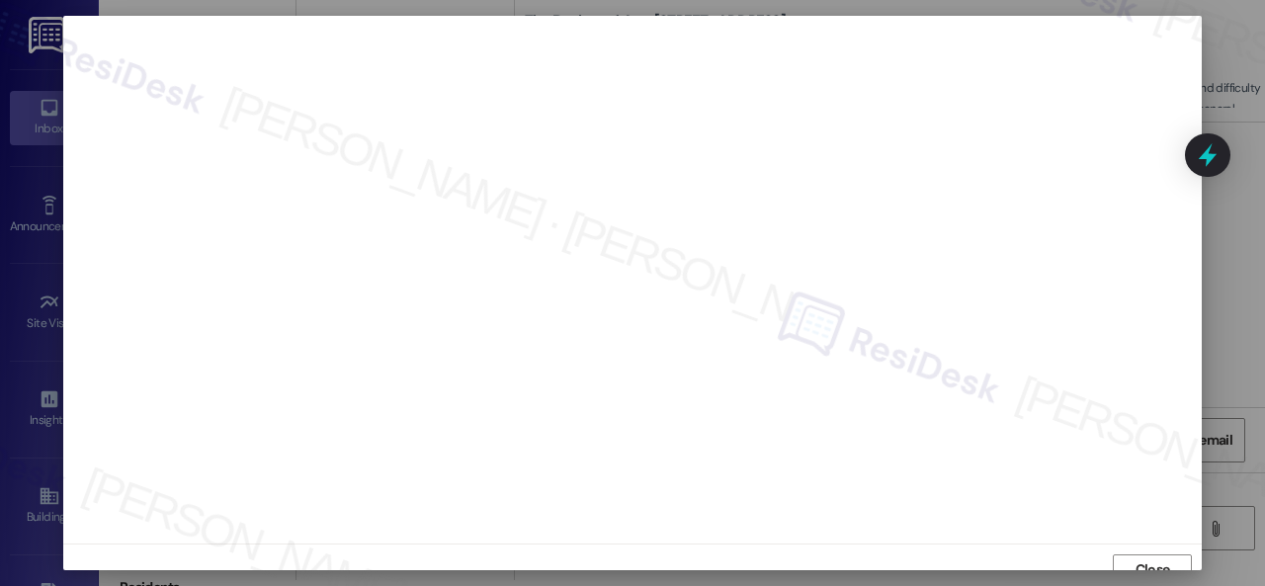
scroll to position [15, 0]
click at [1146, 558] on span "Close" at bounding box center [1152, 555] width 35 height 21
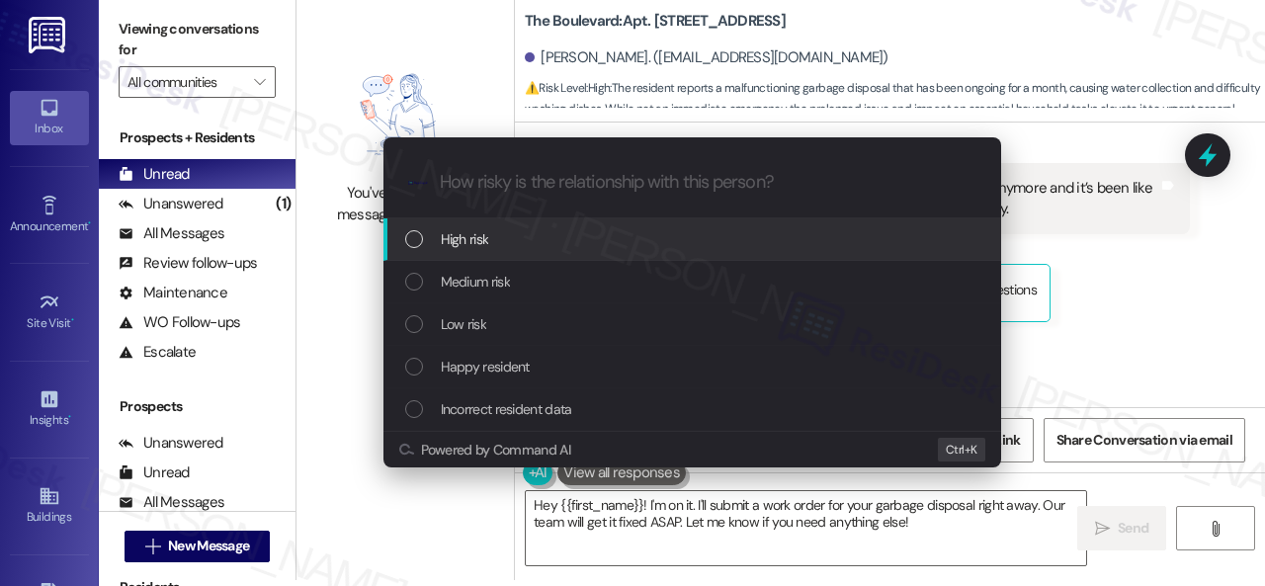
click at [437, 240] on div "High risk" at bounding box center [694, 239] width 578 height 22
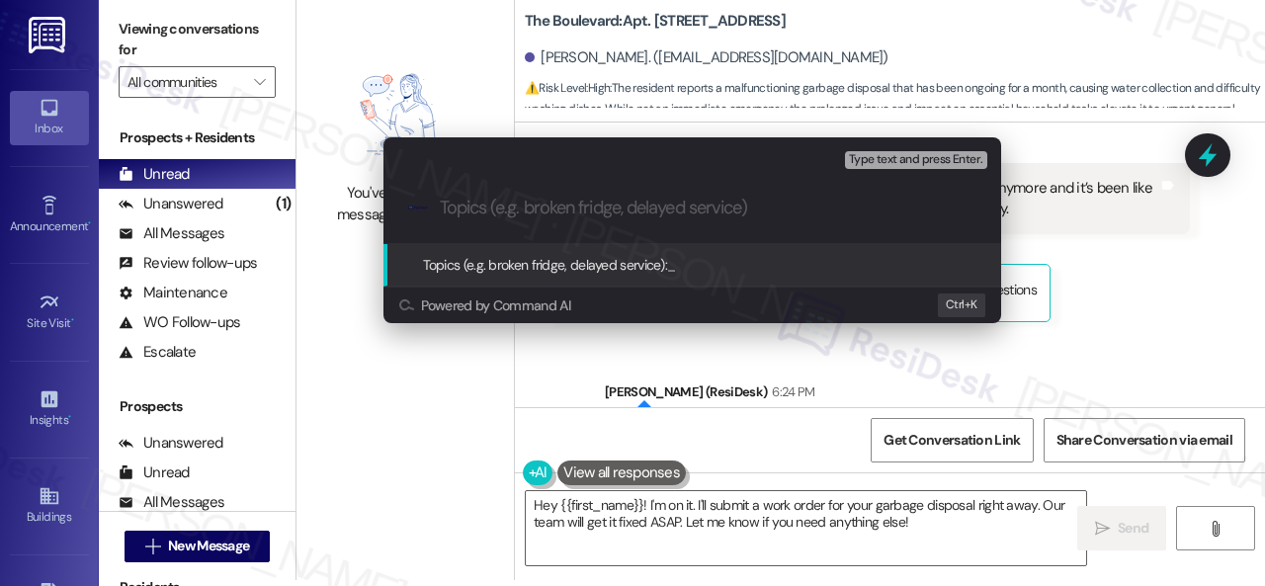
paste input "Work Order filed by ResiDesk 294763"
type input "Work Order filed by ResiDesk 294763"
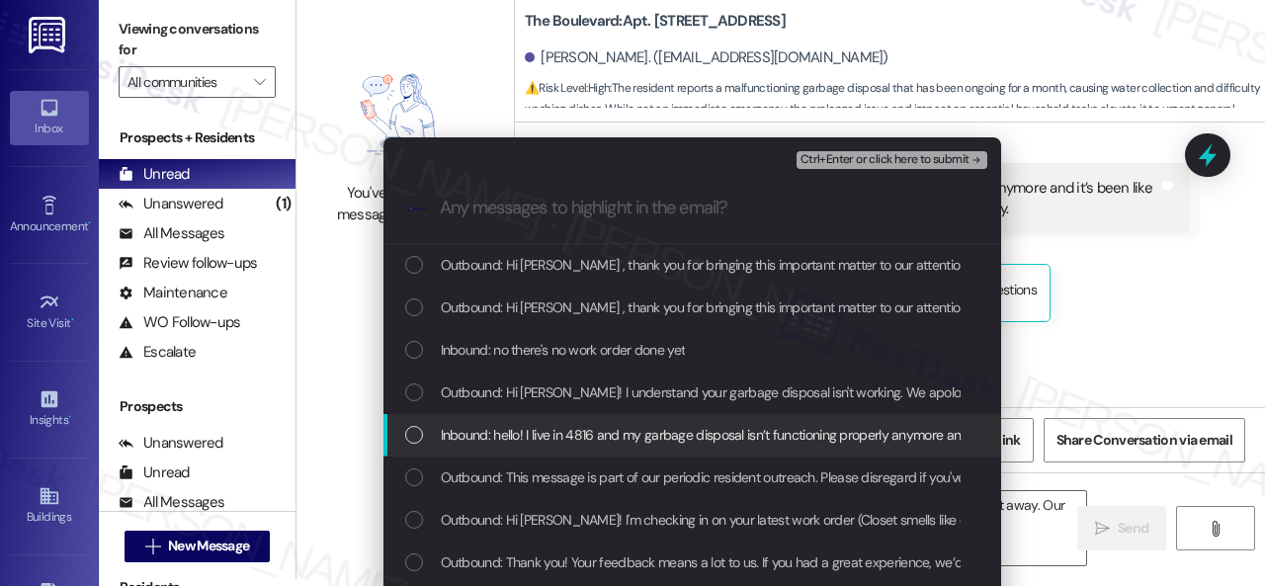
click at [542, 430] on span "Inbound: hello! I live in 4816 and my garbage disposal isn’t functioning proper…" at bounding box center [948, 435] width 1015 height 22
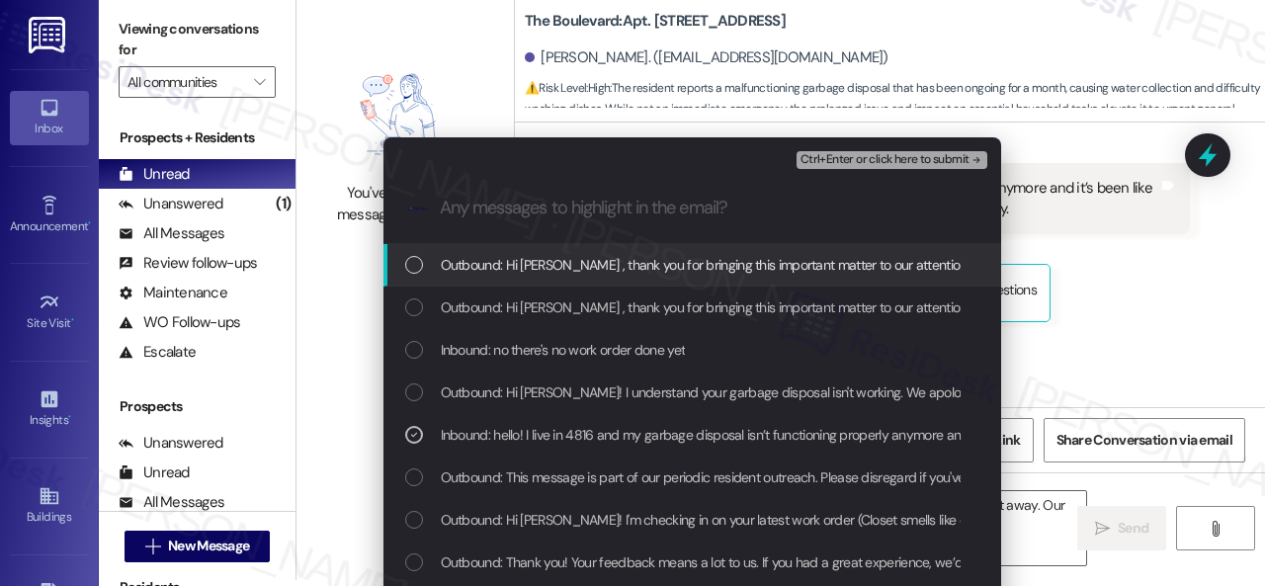
click at [820, 157] on span "Ctrl+Enter or click here to submit" at bounding box center [884, 160] width 169 height 14
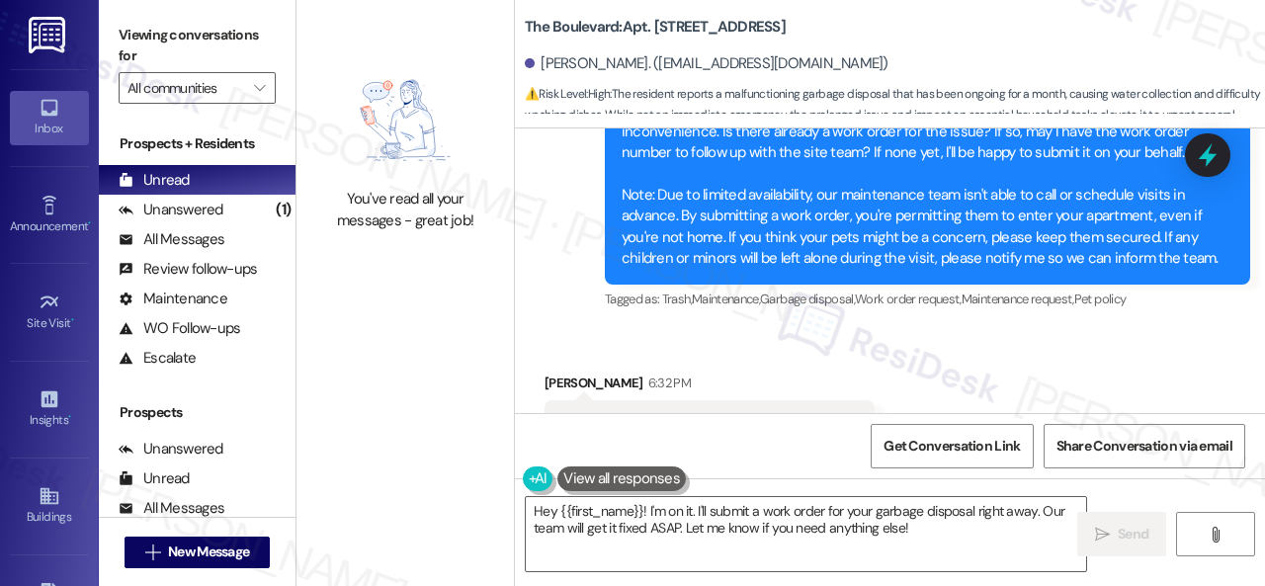
scroll to position [2557, 0]
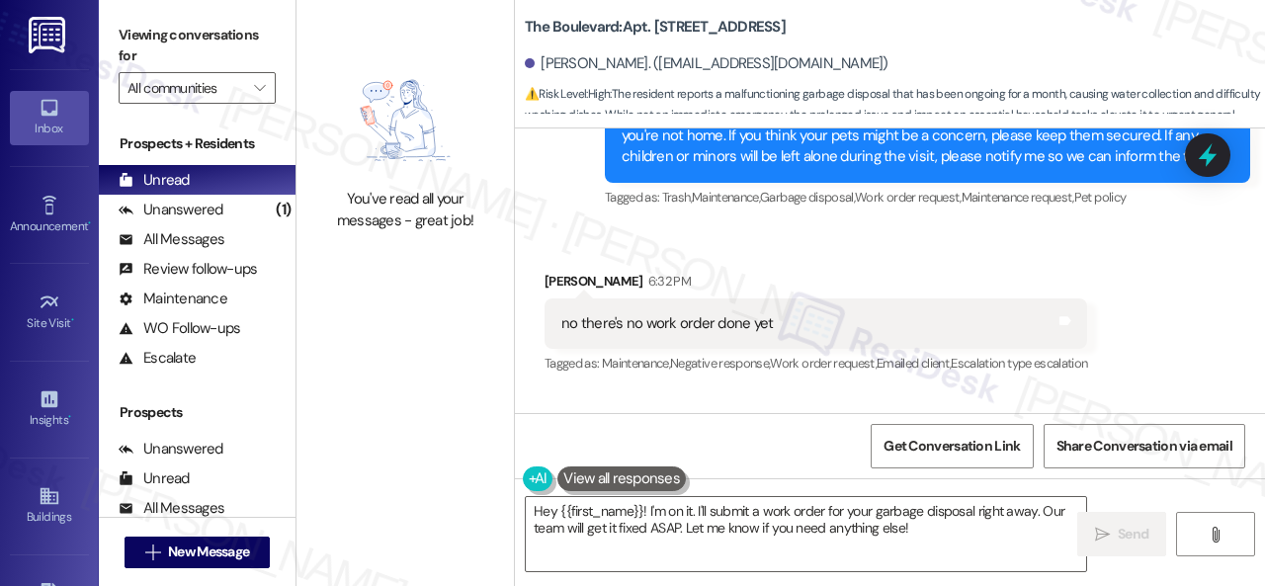
click at [764, 475] on div "Get Conversation Link Share Conversation via email" at bounding box center [890, 445] width 750 height 65
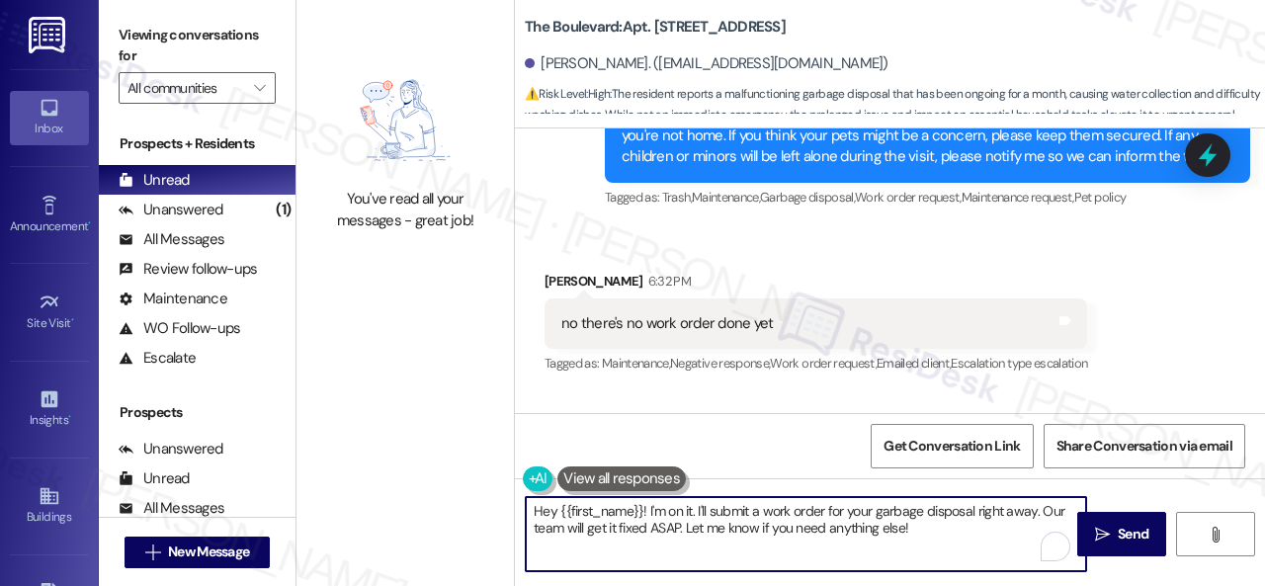
drag, startPoint x: 965, startPoint y: 545, endPoint x: 441, endPoint y: 469, distance: 529.1
click at [441, 469] on div "You've read all your messages - great job! The Boulevard: Apt. 4816, 4800 Skyli…" at bounding box center [780, 293] width 968 height 586
paste textarea "I've submitted a work order on your behalf and notified the site team. Please l…"
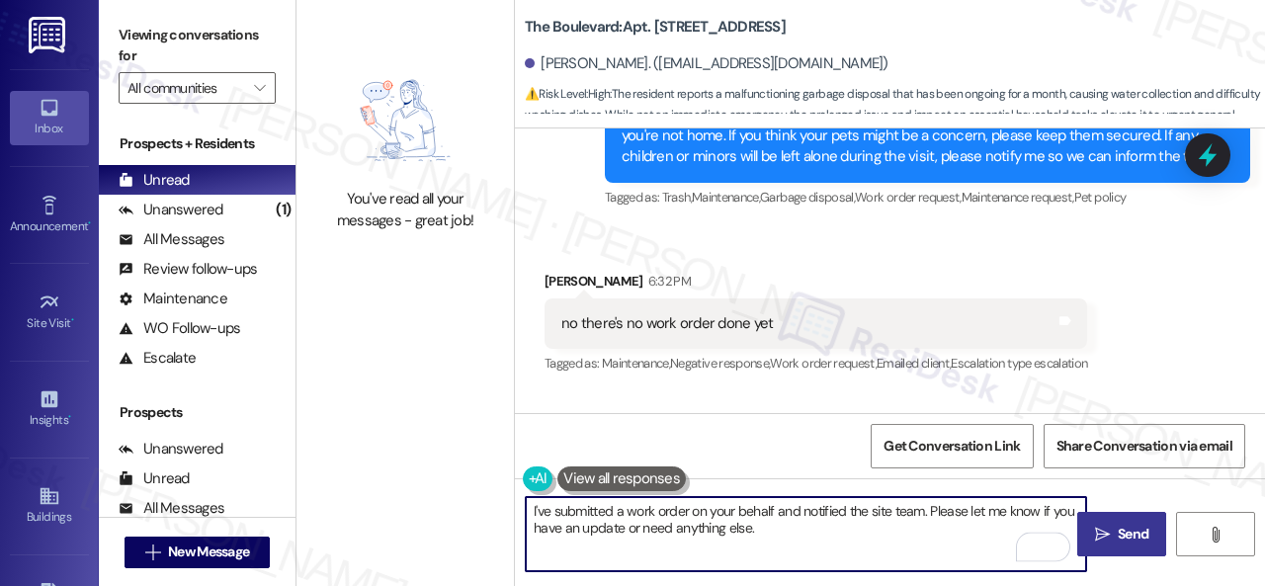
type textarea "I've submitted a work order on your behalf and notified the site team. Please l…"
click at [1118, 543] on span "Send" at bounding box center [1133, 534] width 31 height 21
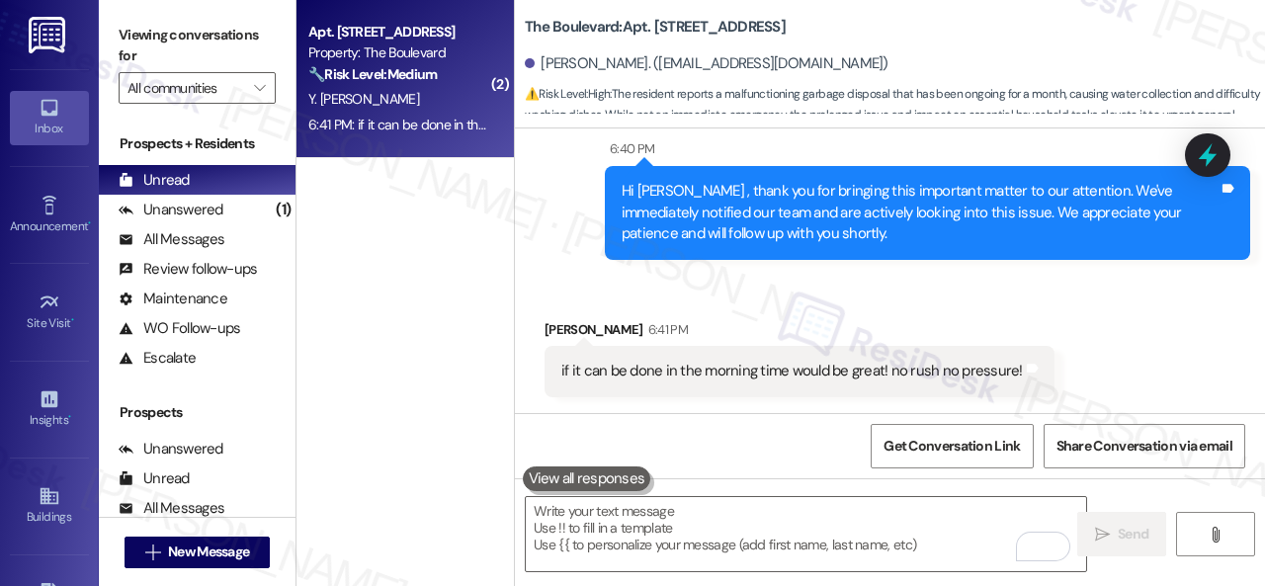
scroll to position [3647, 0]
click at [868, 310] on div "Received via SMS Yeni Najera Gonsalez 6:41 PM if it can be done in the morning …" at bounding box center [800, 358] width 540 height 108
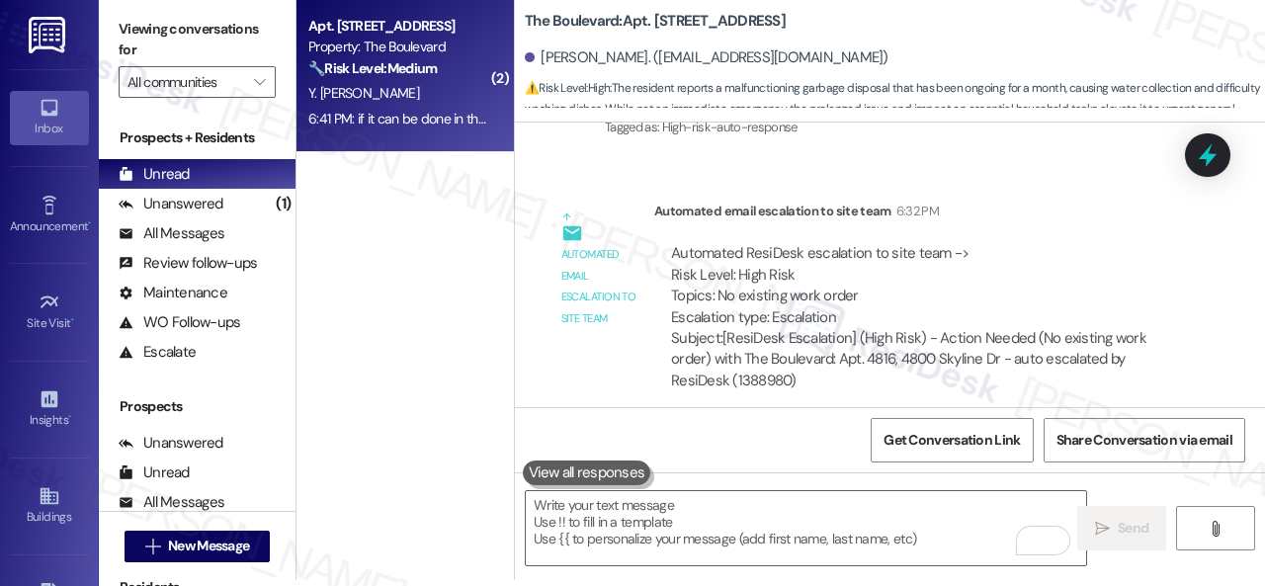
scroll to position [2955, 0]
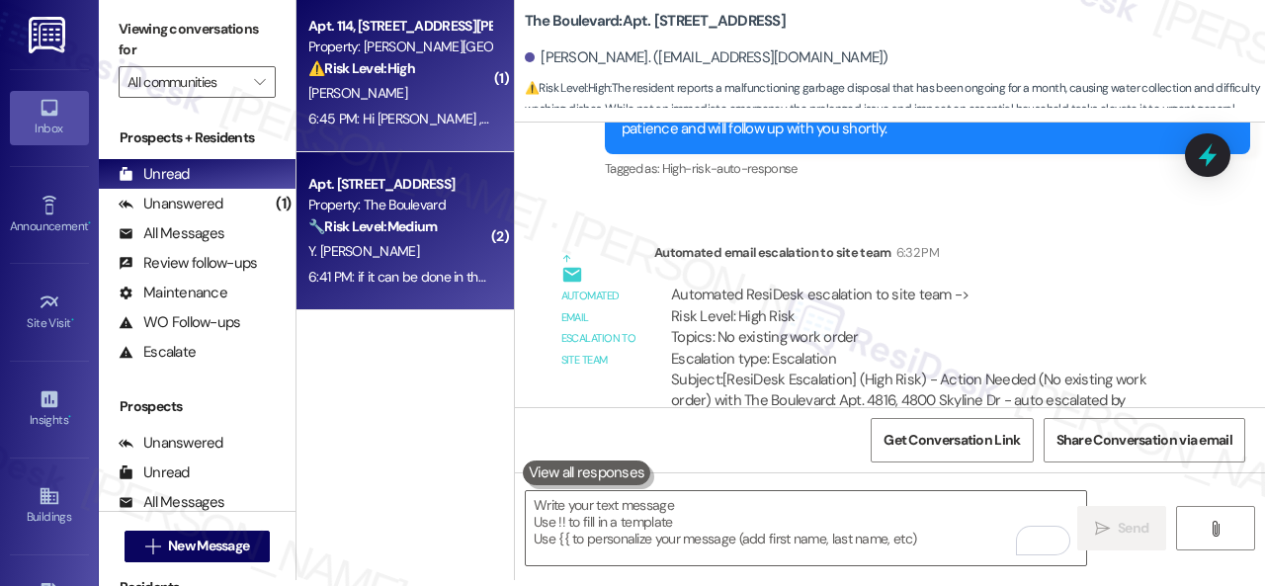
click at [451, 100] on div "D. Davis" at bounding box center [399, 93] width 187 height 25
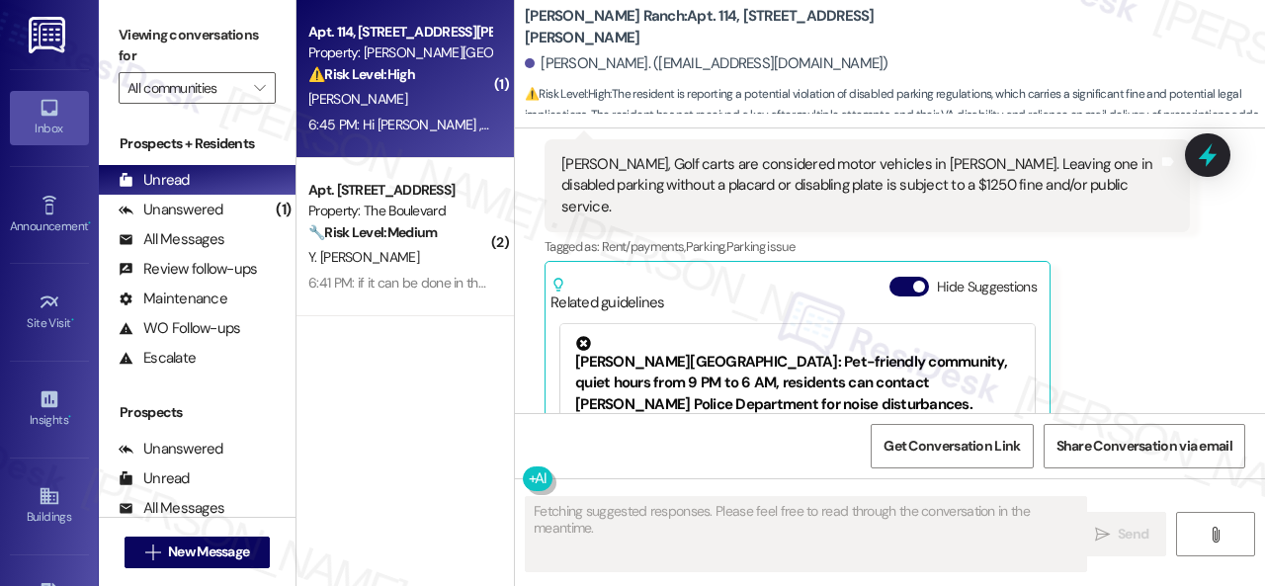
scroll to position [6856, 0]
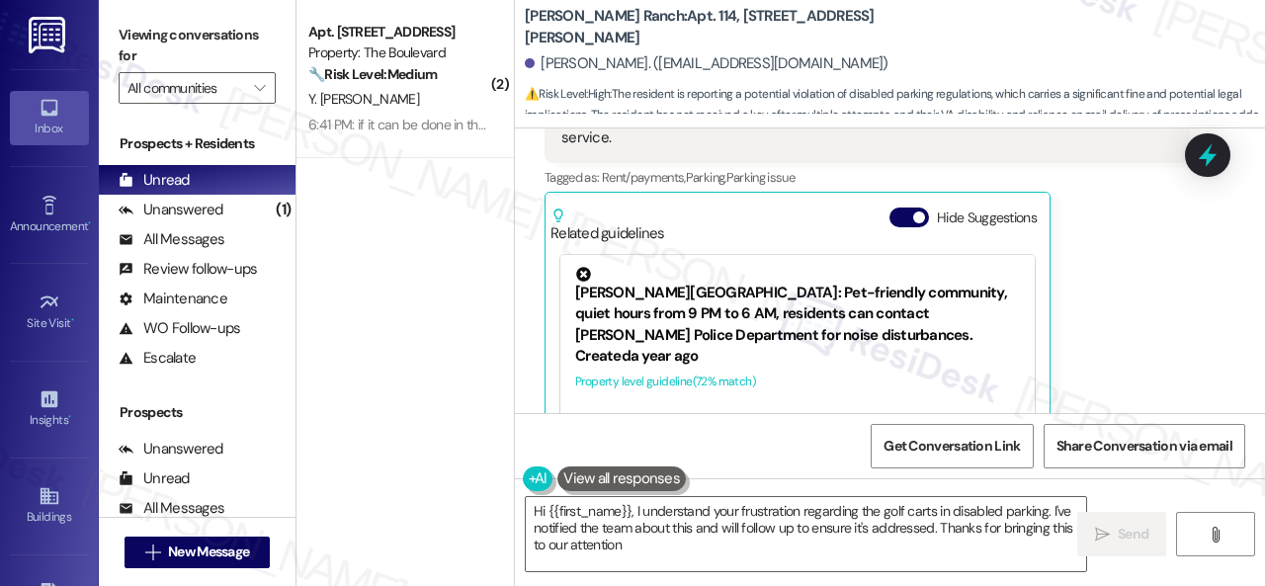
type textarea "Hi {{first_name}}, I understand your frustration regarding the golf carts in di…"
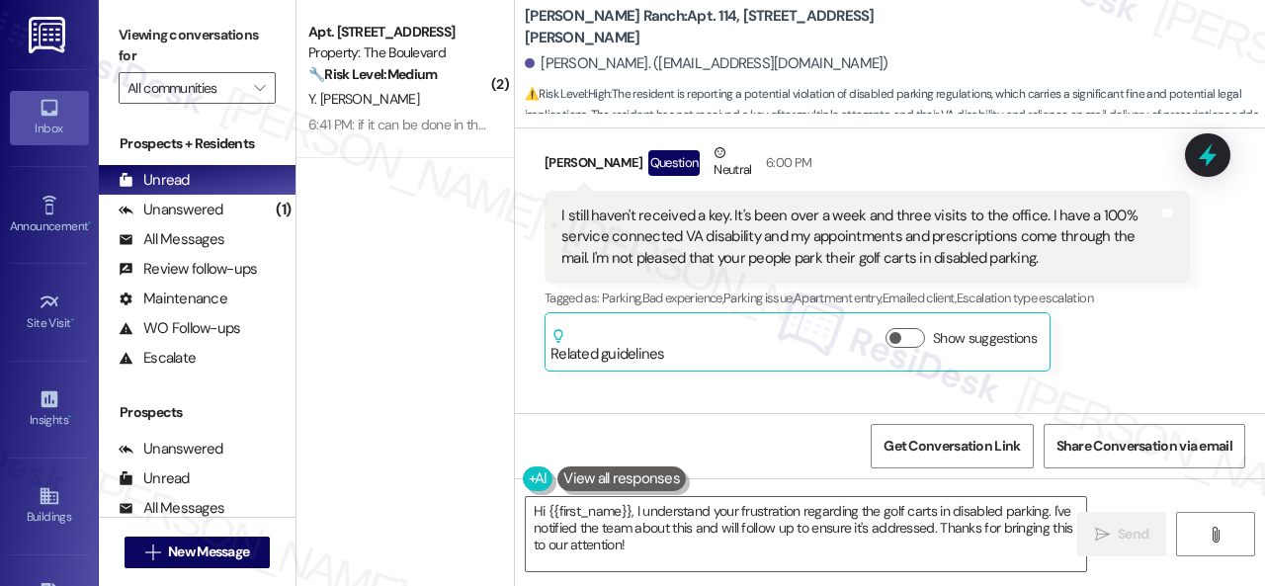
scroll to position [5473, 0]
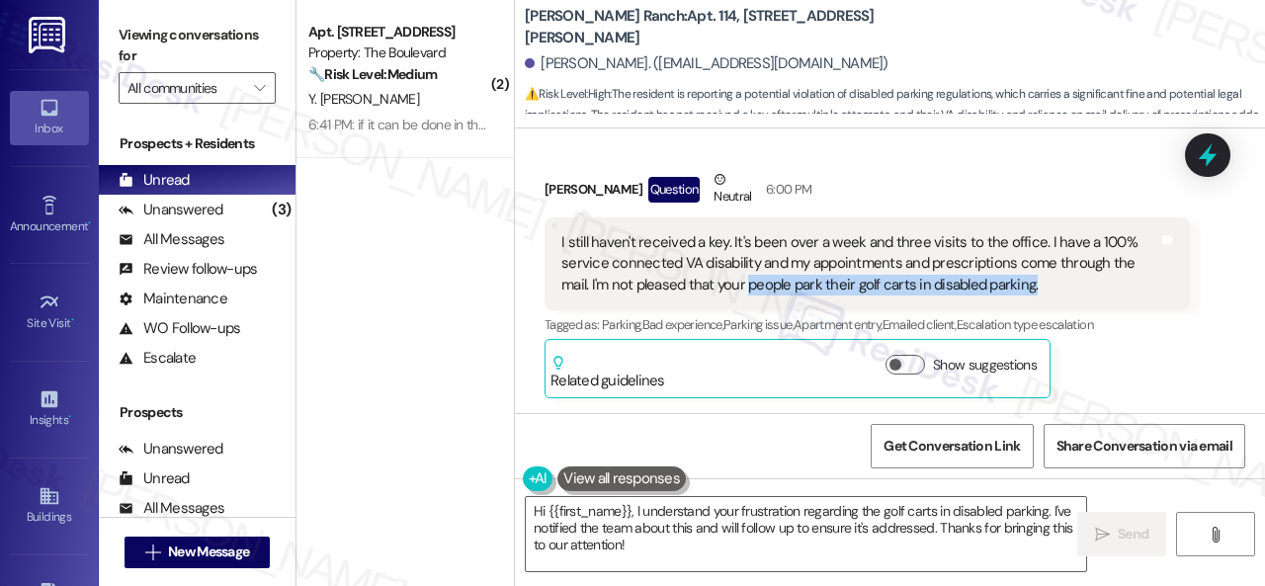
drag, startPoint x: 747, startPoint y: 246, endPoint x: 1034, endPoint y: 240, distance: 286.6
click at [1034, 240] on div "I still haven't received a key. It's been over a week and three visits to the o…" at bounding box center [859, 263] width 597 height 63
copy div "people park their golf carts in disabled parking."
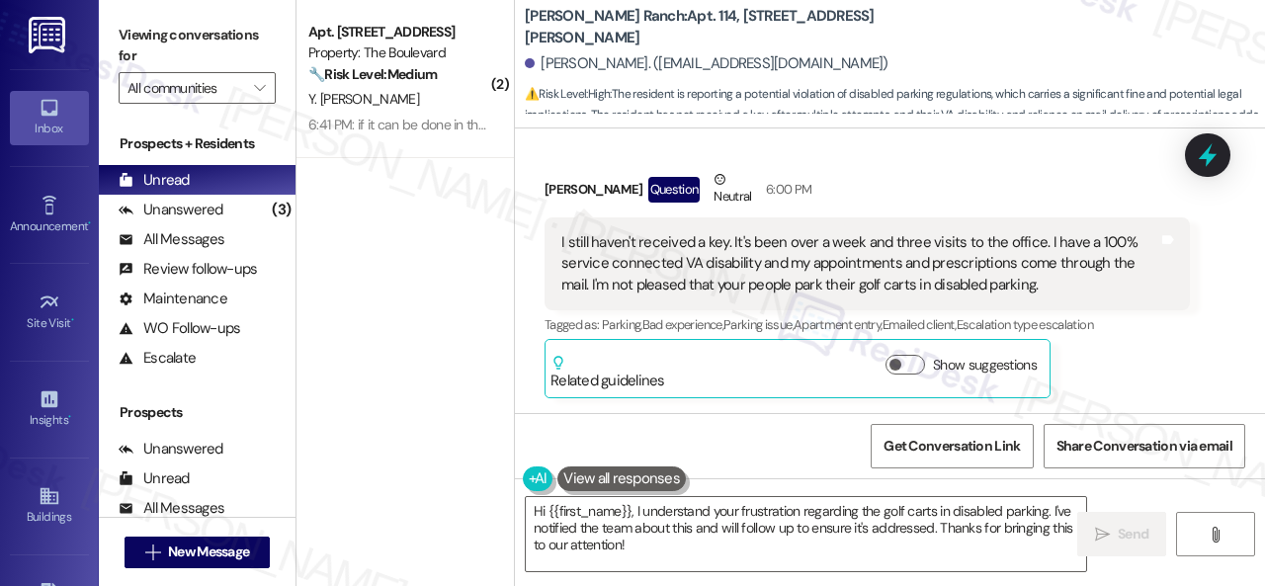
drag, startPoint x: 1137, startPoint y: 328, endPoint x: 1122, endPoint y: 315, distance: 20.4
click at [1134, 325] on div "Douglas Davis Question Neutral 6:00 PM I still haven't received a key. It's bee…" at bounding box center [867, 283] width 645 height 229
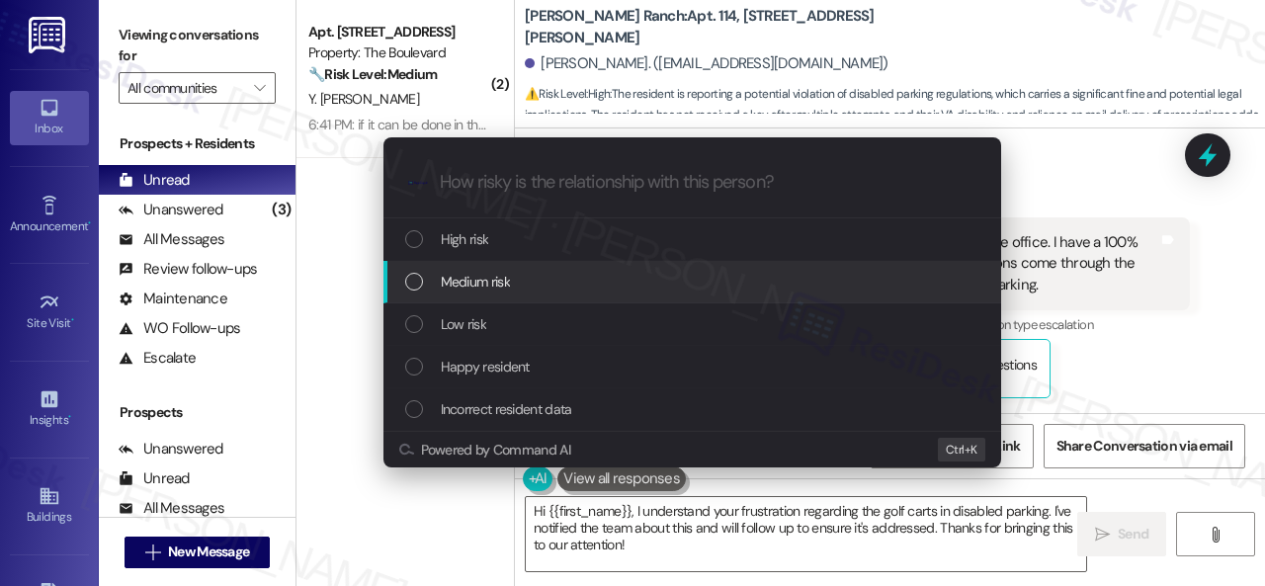
click at [455, 274] on span "Medium risk" at bounding box center [475, 282] width 69 height 22
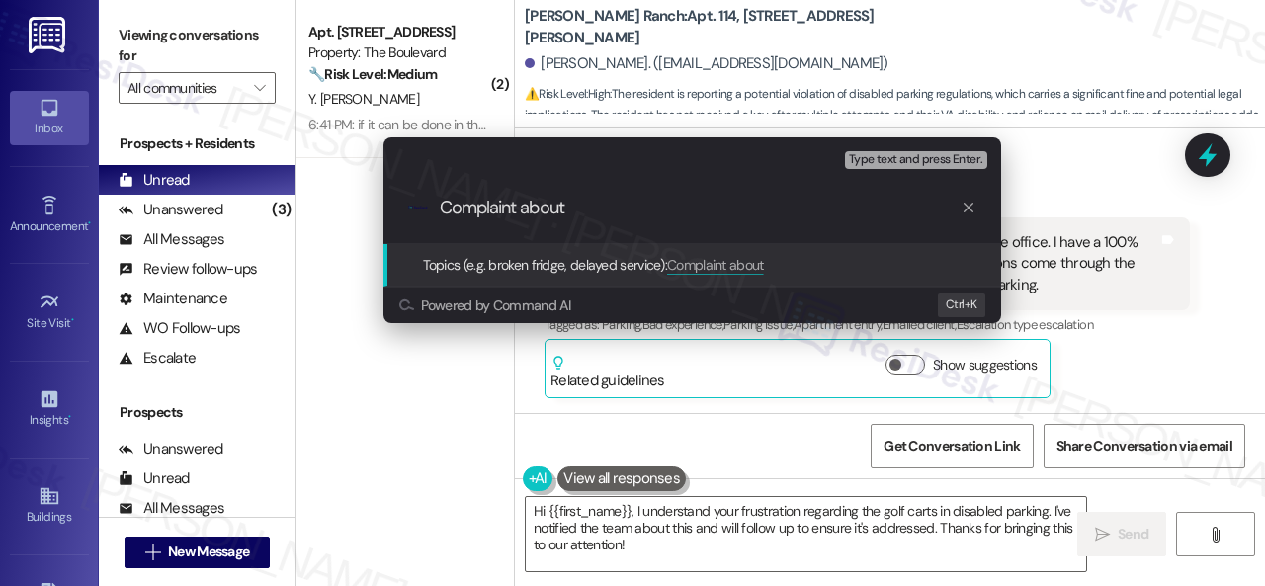
paste input "people park their golf carts in disabled parking."
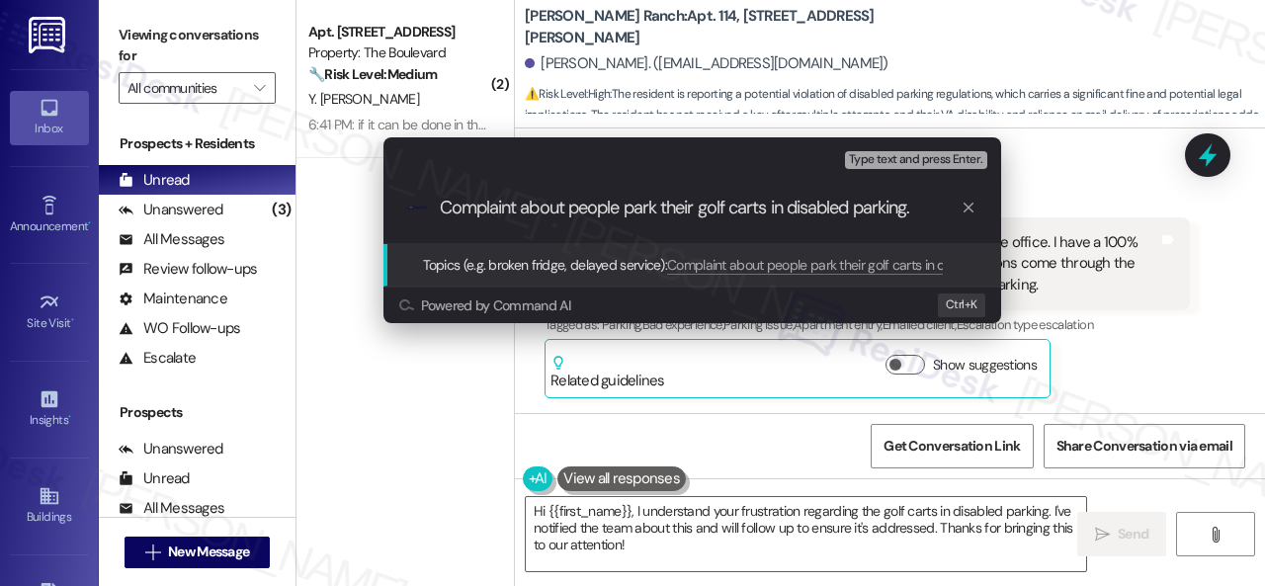
click at [657, 209] on input "Complaint about people park their golf carts in disabled parking." at bounding box center [700, 208] width 521 height 21
click at [817, 210] on input "Complaint about people parking their golf carts in disabled parking." at bounding box center [700, 208] width 521 height 21
type input "Complaint about people parking their golf carts in the disabled parking."
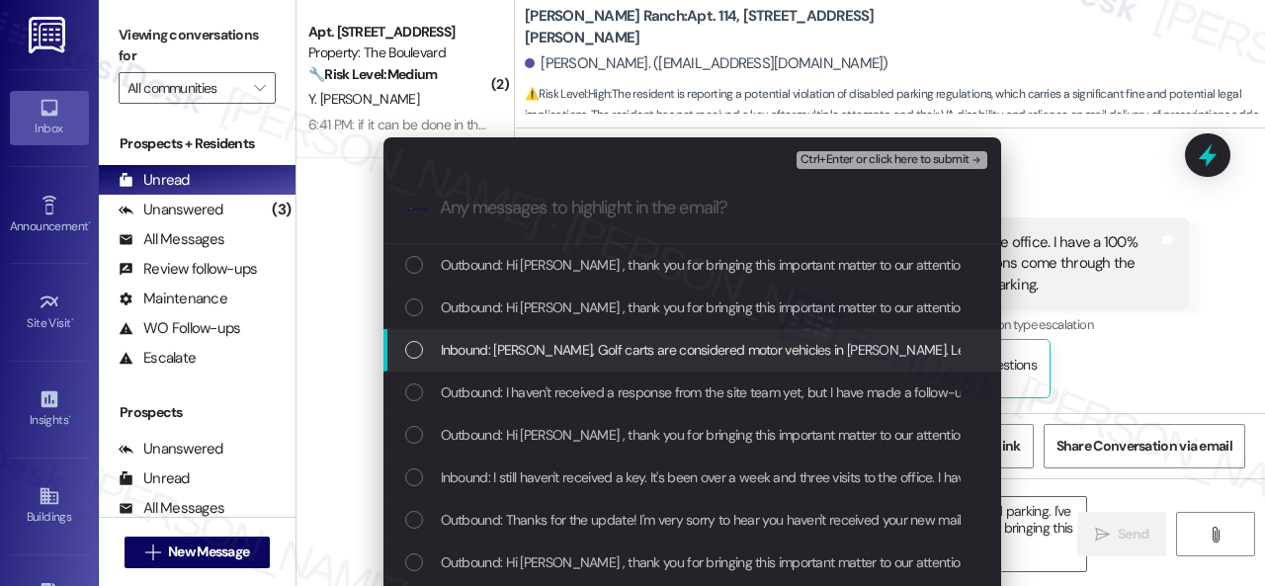
click at [680, 367] on div "Inbound: Sarah, Golf carts are considered motor vehicles in McKinney. Leaving o…" at bounding box center [692, 350] width 618 height 42
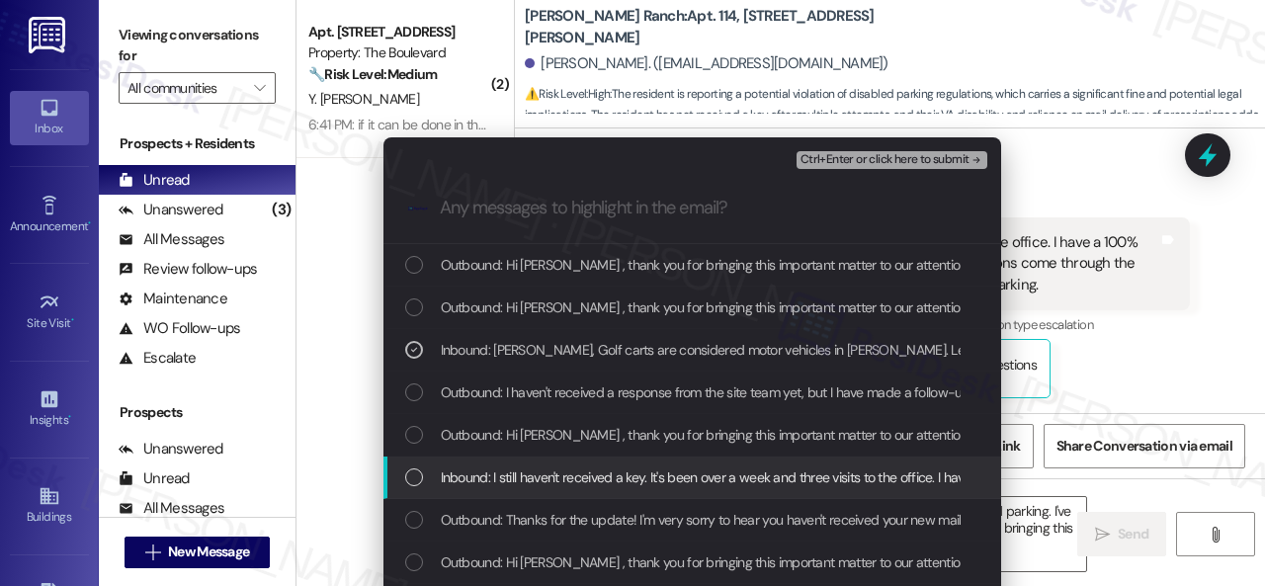
click at [506, 477] on span "Inbound: I still haven't received a key. It's been over a week and three visits…" at bounding box center [1213, 477] width 1545 height 22
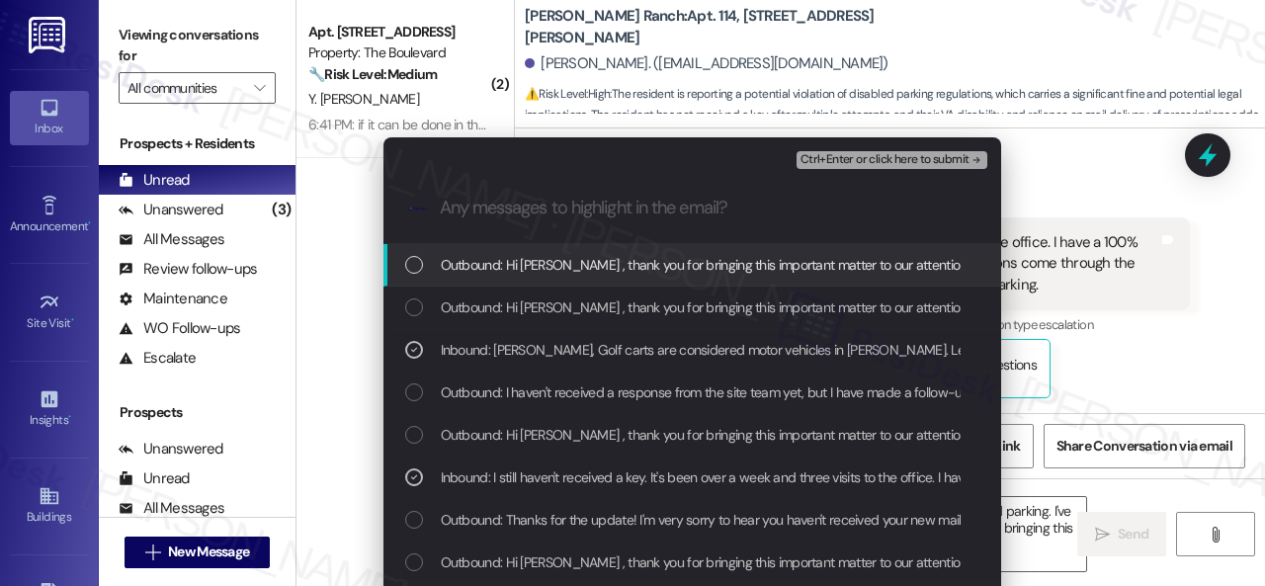
click at [821, 153] on span "Ctrl+Enter or click here to submit" at bounding box center [884, 160] width 169 height 14
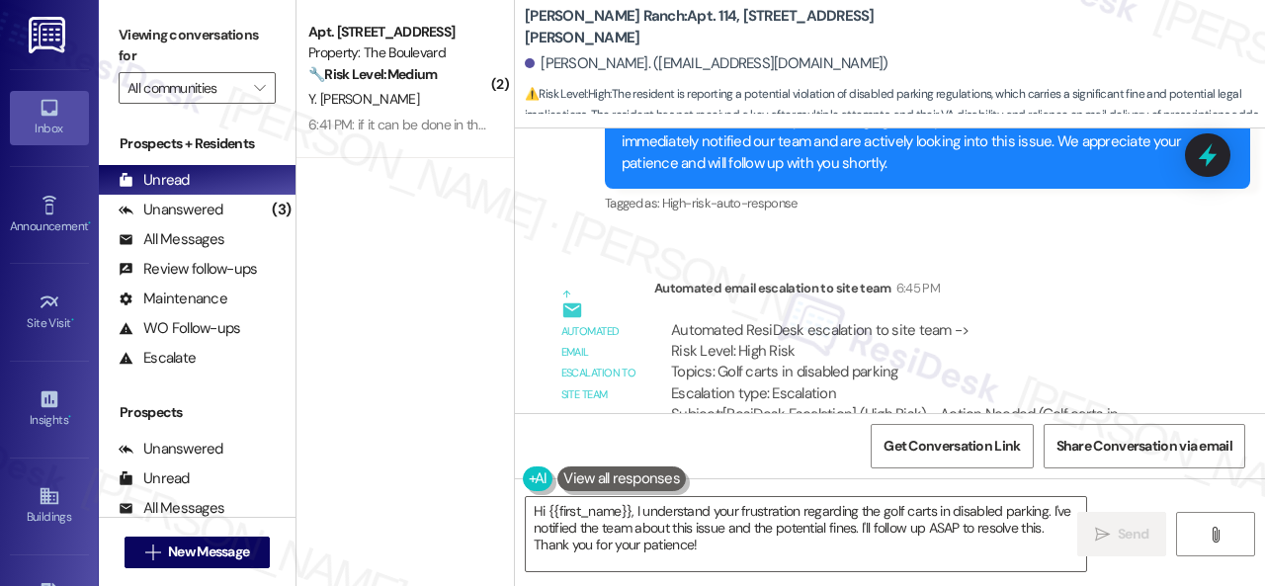
scroll to position [6, 0]
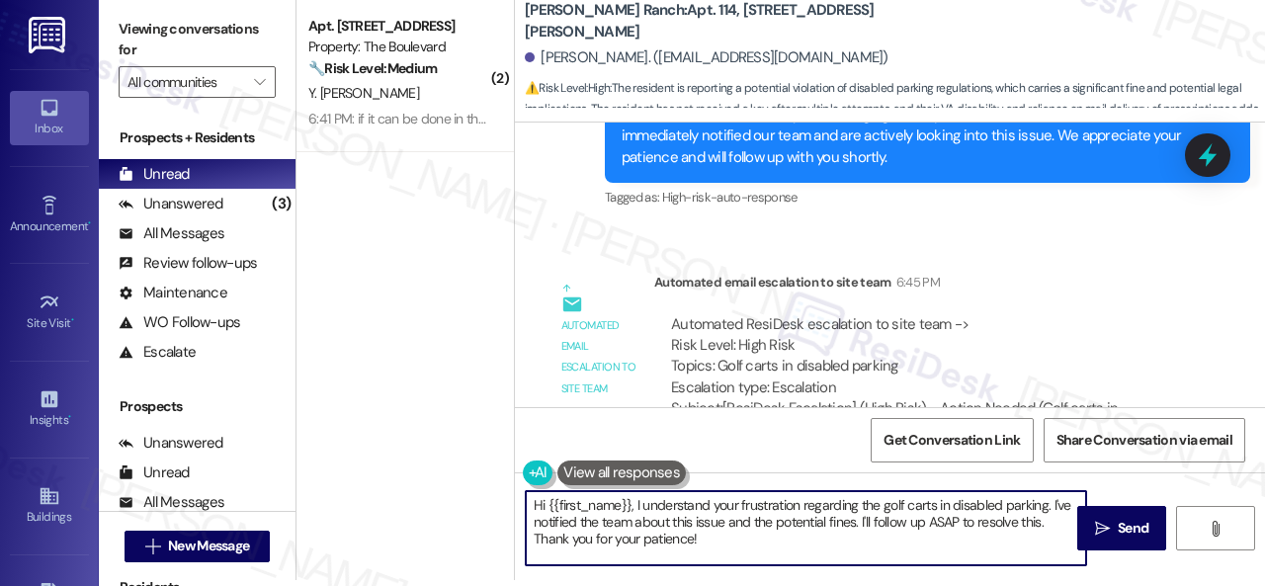
drag, startPoint x: 634, startPoint y: 503, endPoint x: 450, endPoint y: 503, distance: 184.8
click at [450, 503] on div "( 2 ) Apt. 4816, 4800 Skyline Dr Property: The Boulevard 🔧 Risk Level: Medium T…" at bounding box center [780, 287] width 968 height 586
drag, startPoint x: 968, startPoint y: 505, endPoint x: 947, endPoint y: 521, distance: 26.9
click at [947, 523] on textarea "I understand your frustration regarding the golf carts in disabled parking. I'v…" at bounding box center [806, 528] width 560 height 74
type textarea "I understand your frustration regarding the golf carts in disabled parking. I'v…"
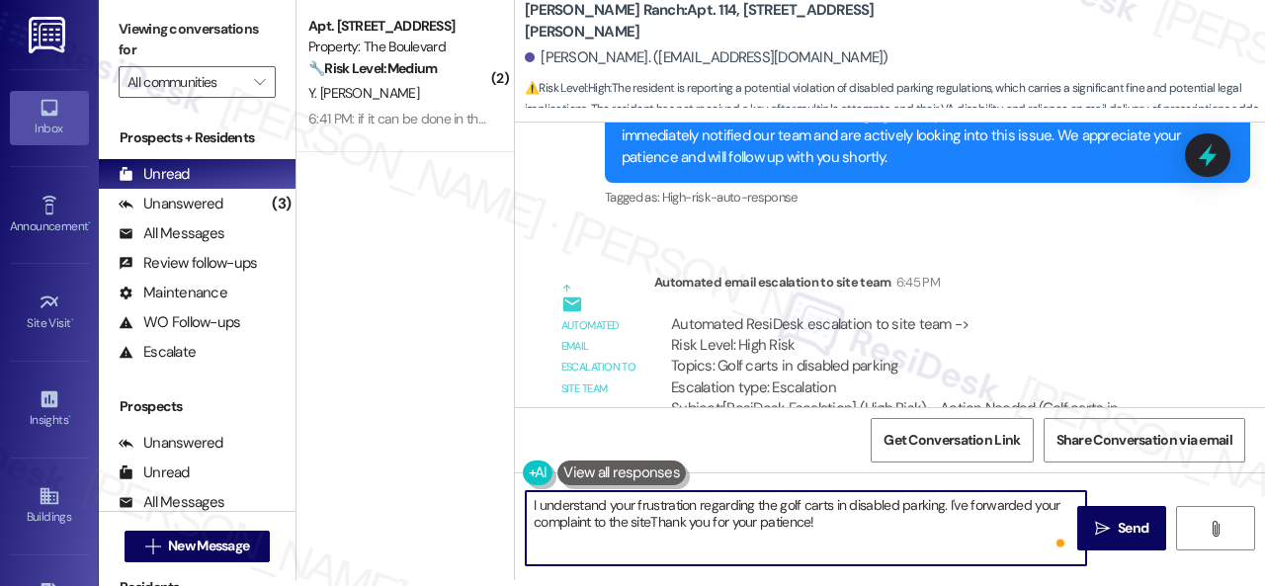
scroll to position [593, 0]
type textarea "I understand your frustration regarding the golf carts in disabled parking. I'v…"
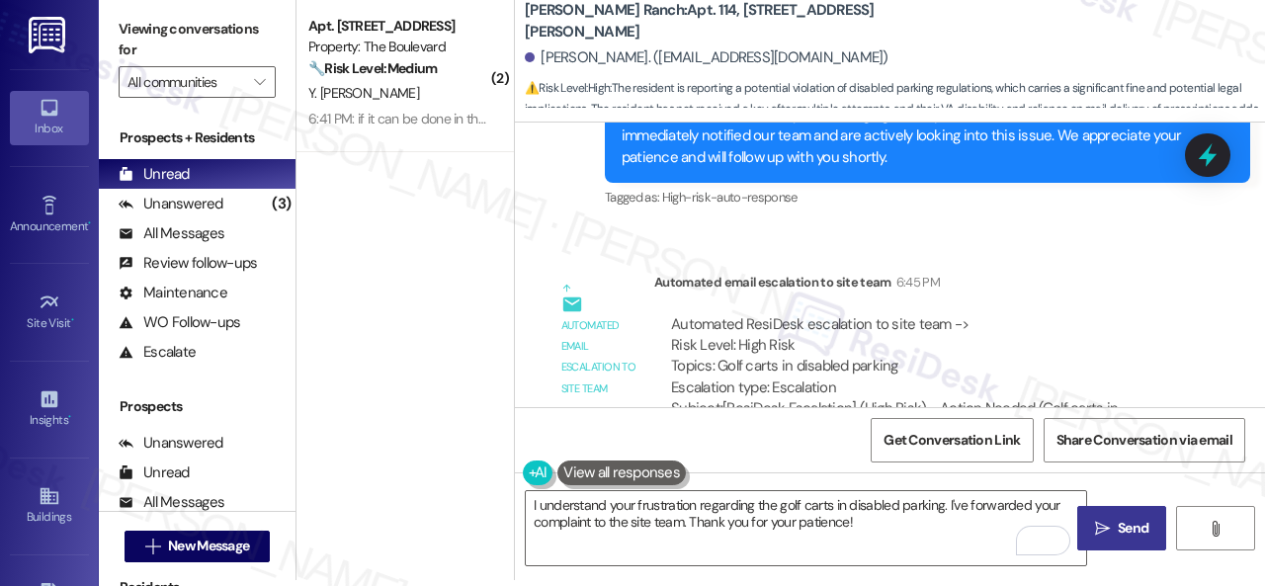
click at [1099, 523] on icon "" at bounding box center [1102, 529] width 15 height 16
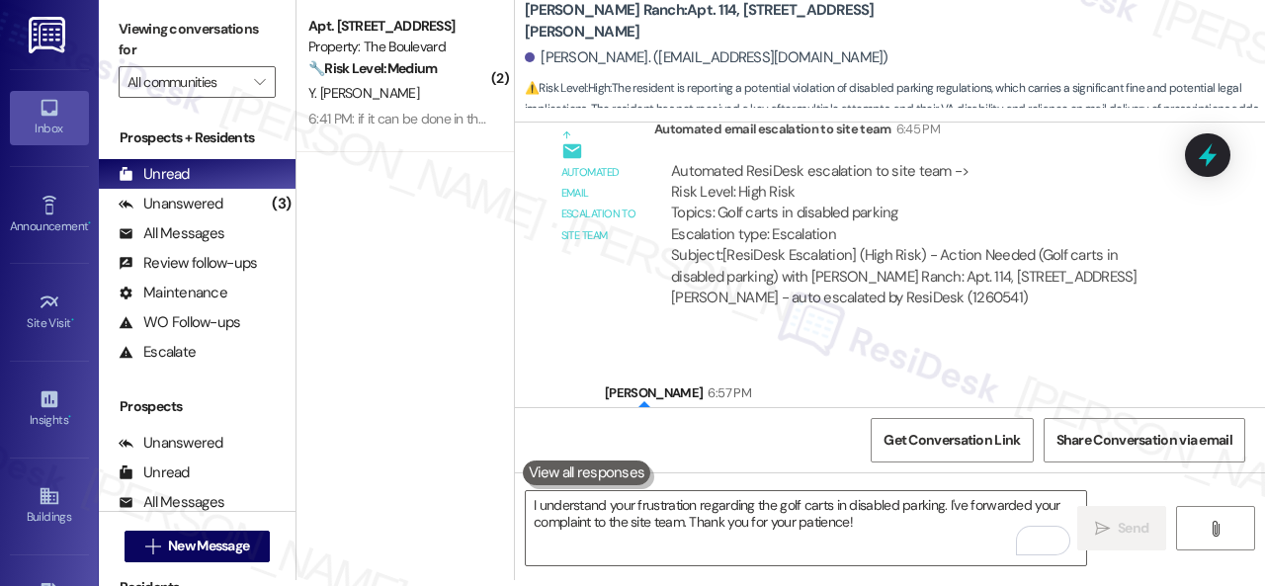
scroll to position [7491, 0]
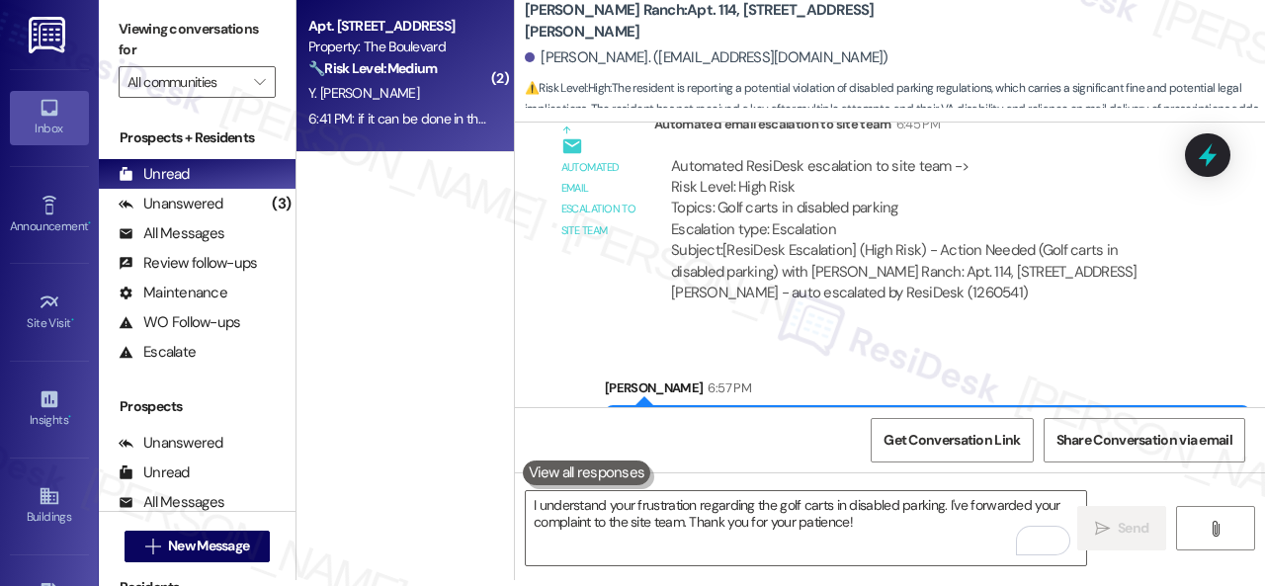
click at [425, 100] on div "Y. [PERSON_NAME]" at bounding box center [399, 93] width 187 height 25
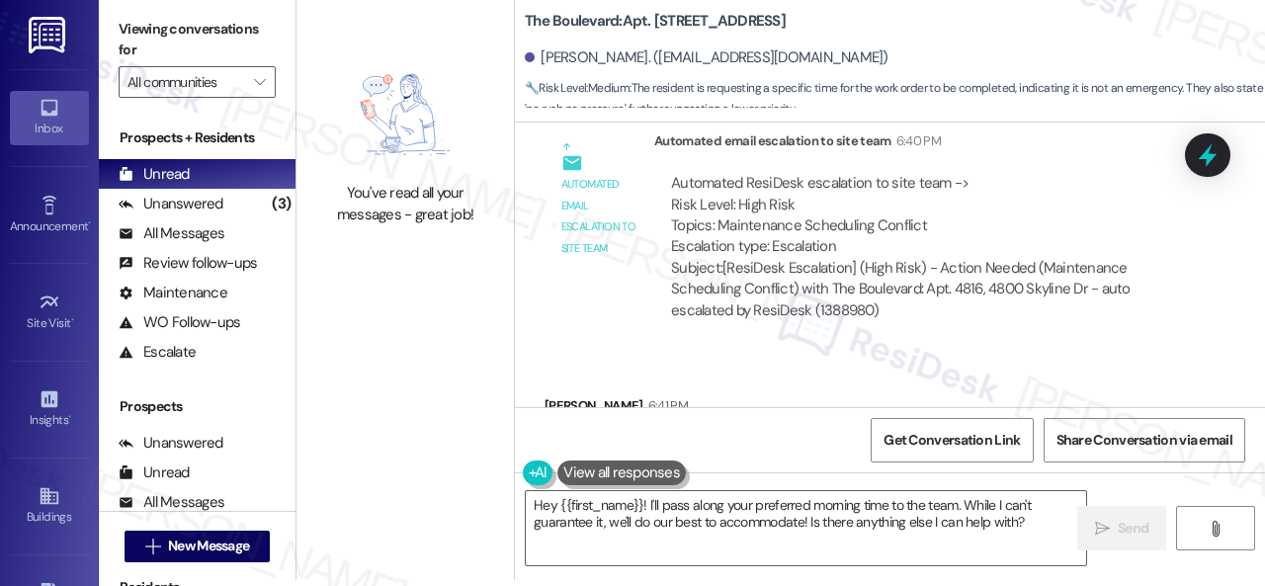
scroll to position [4172, 0]
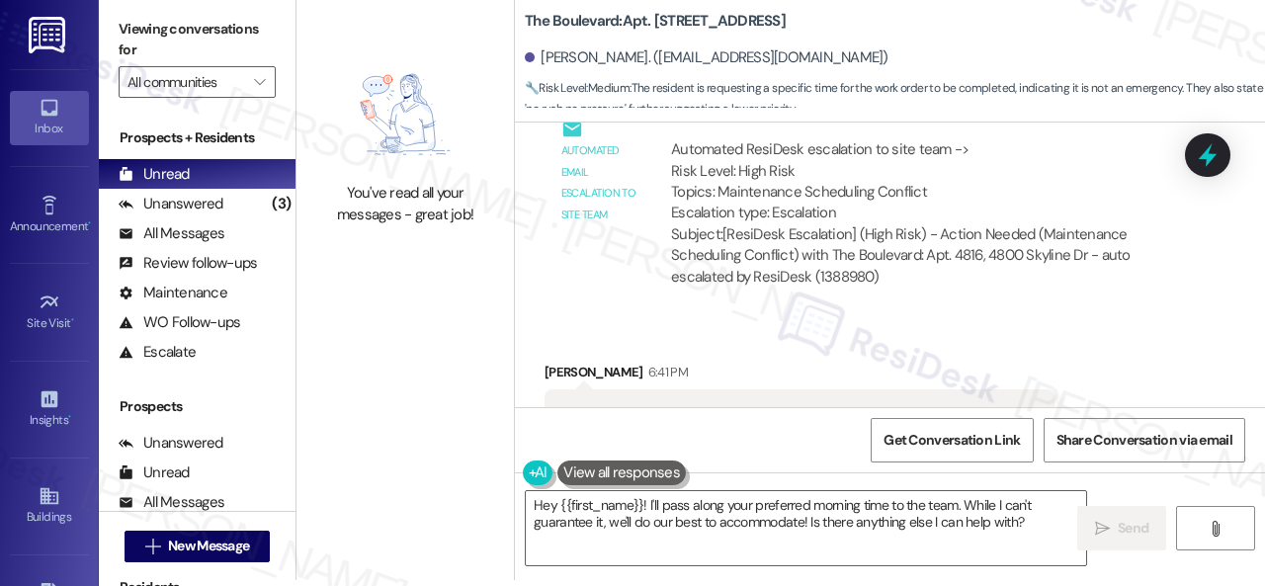
drag, startPoint x: 1024, startPoint y: 327, endPoint x: 972, endPoint y: 416, distance: 102.7
click at [1022, 317] on div "Automated email escalation to site team Automated email escalation to site team…" at bounding box center [867, 199] width 675 height 235
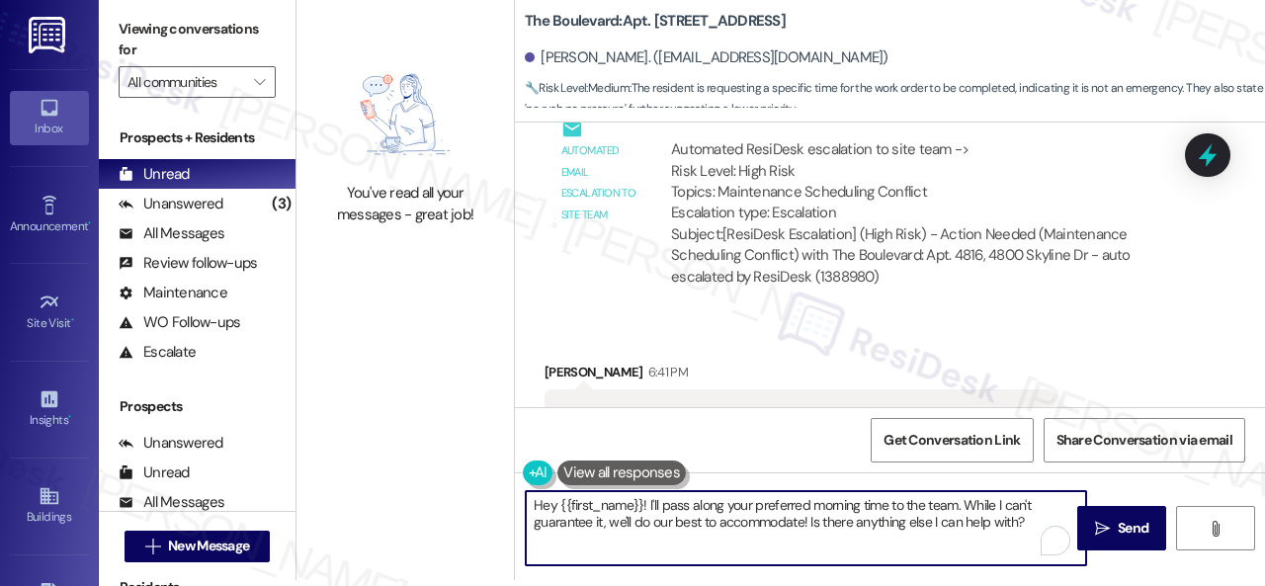
drag, startPoint x: 1034, startPoint y: 526, endPoint x: 541, endPoint y: 493, distance: 494.2
click at [457, 497] on div "You've read all your messages - great job! The Boulevard: Apt. 4816, 4800 Skyli…" at bounding box center [780, 287] width 968 height 586
paste textarea "I apologize if I cannot confirm when the maintenance team will visit your apart…"
type textarea "I apologize if I cannot confirm when the maintenance team will visit your apart…"
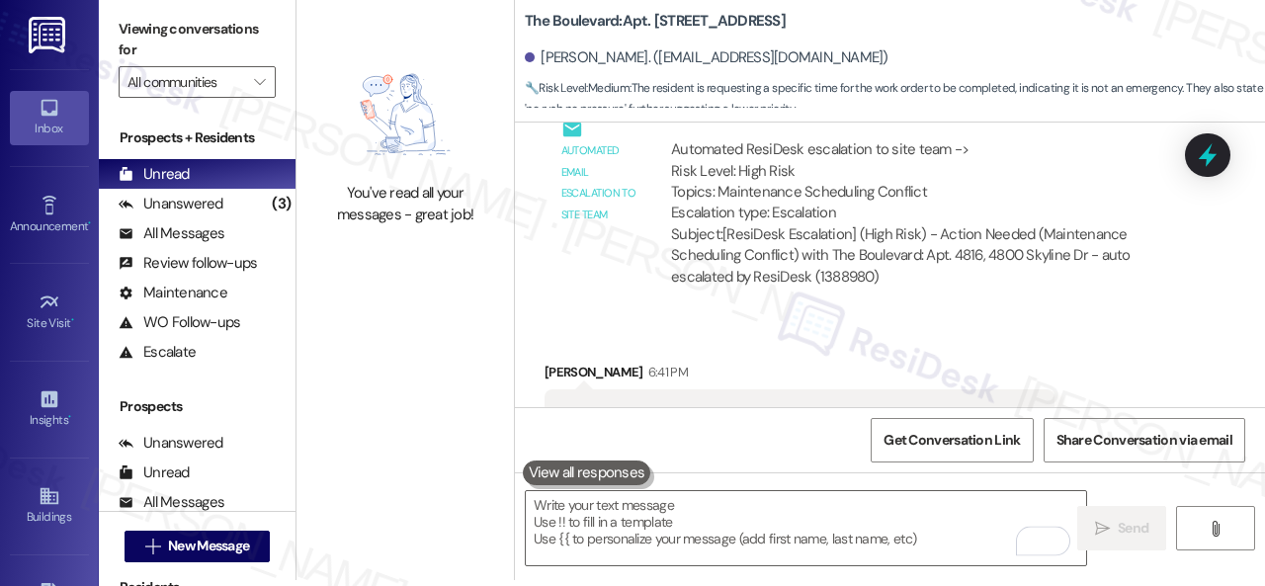
scroll to position [4269, 0]
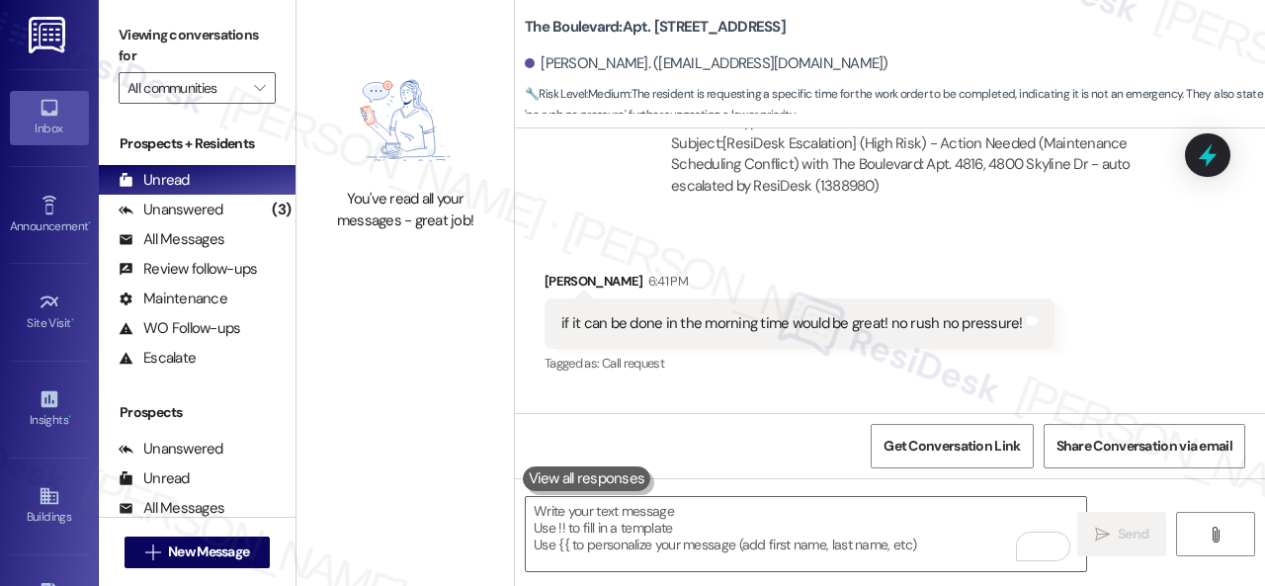
click at [1015, 297] on div "Yeni Najera Gonsalez 6:41 PM" at bounding box center [800, 285] width 510 height 28
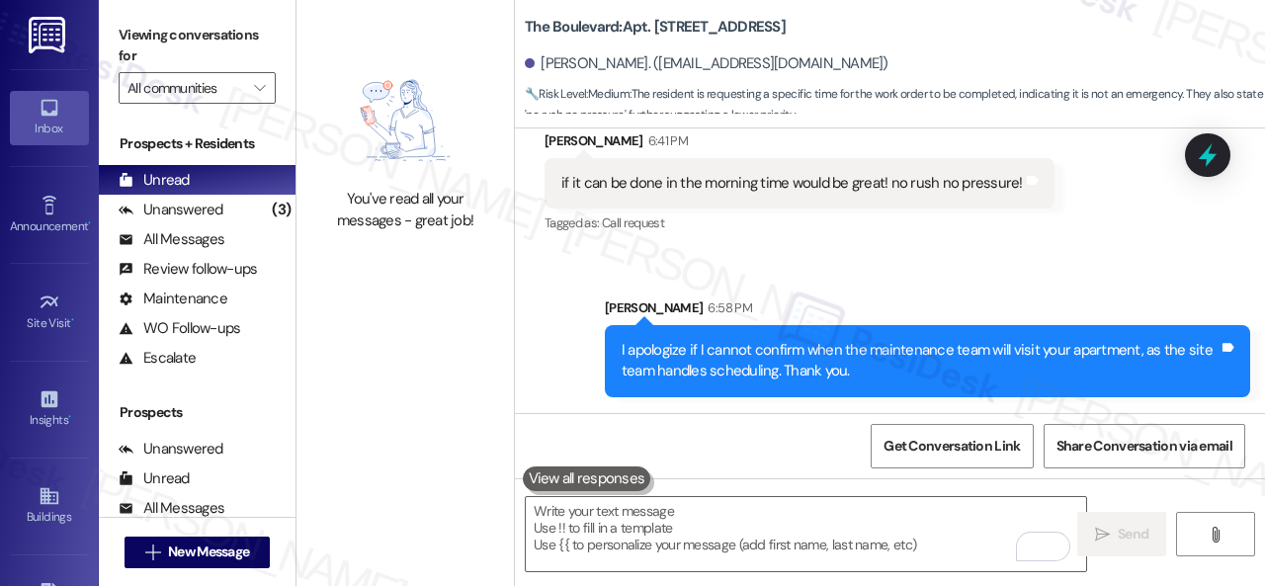
scroll to position [6, 0]
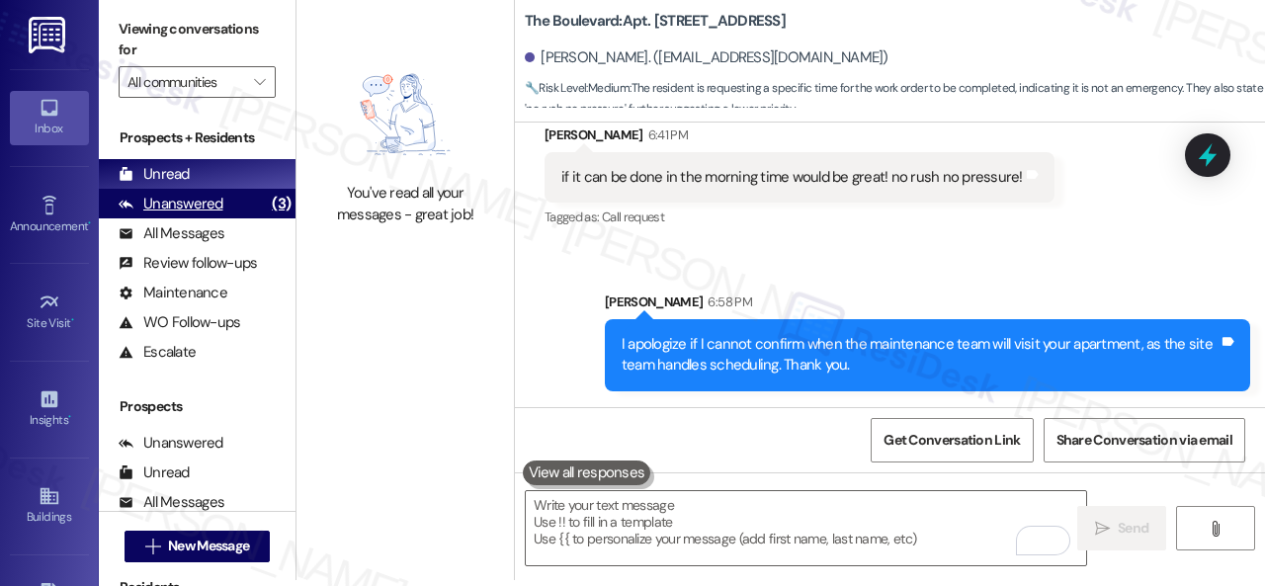
click at [200, 199] on div "Unanswered" at bounding box center [171, 204] width 105 height 21
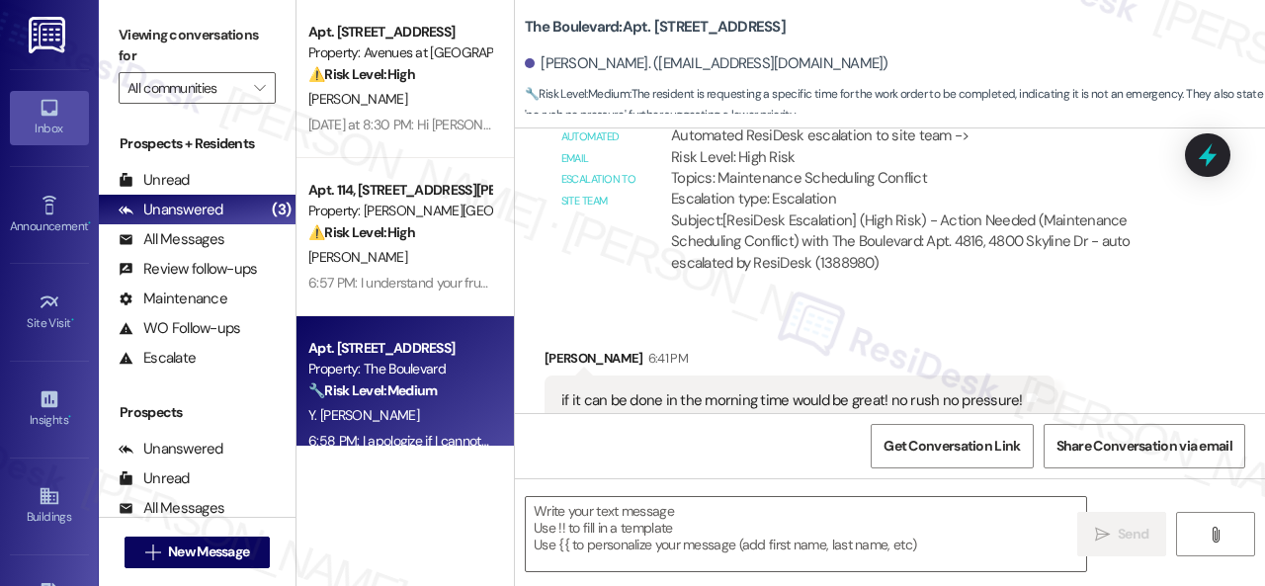
scroll to position [4269, 0]
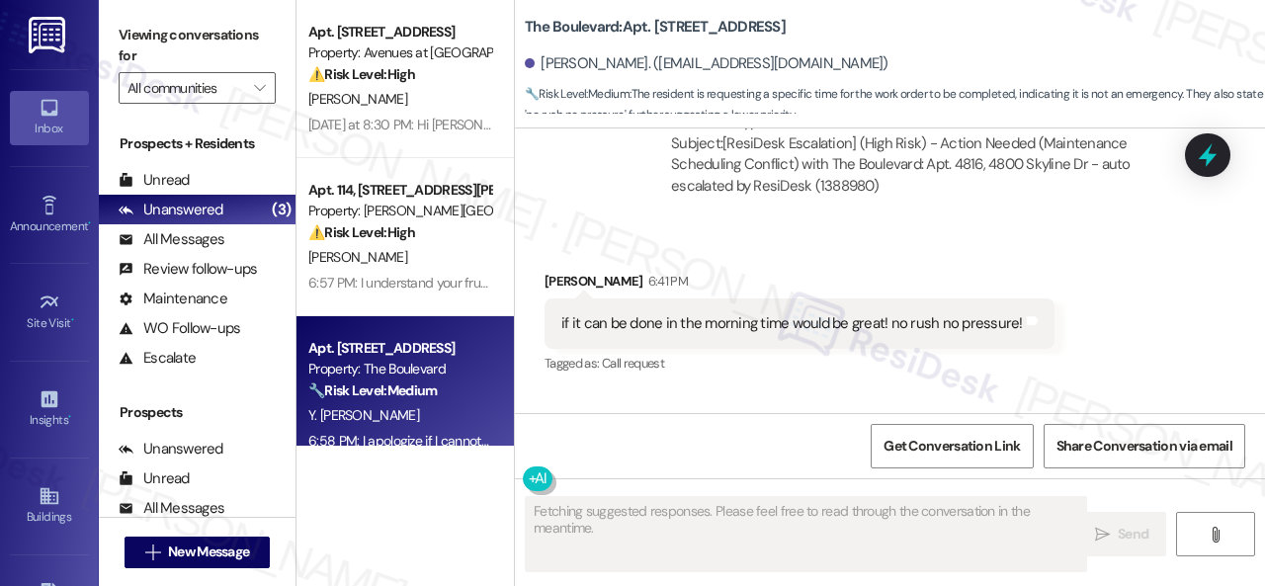
type textarea "Fetching suggested responses. Please feel free to read through the conversation…"
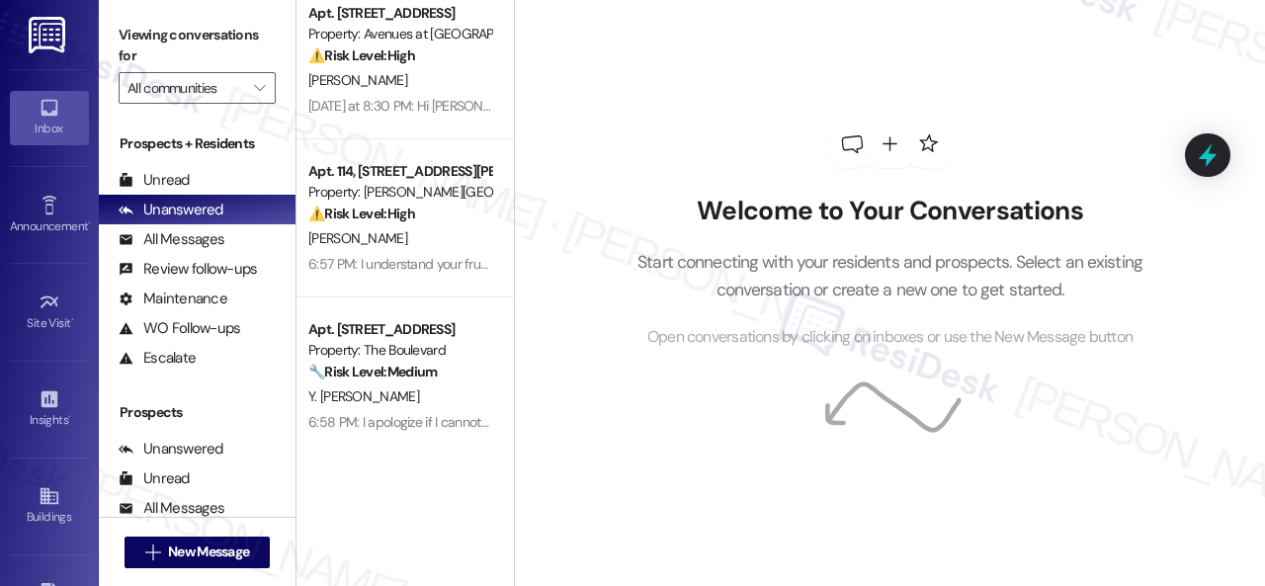
scroll to position [28, 0]
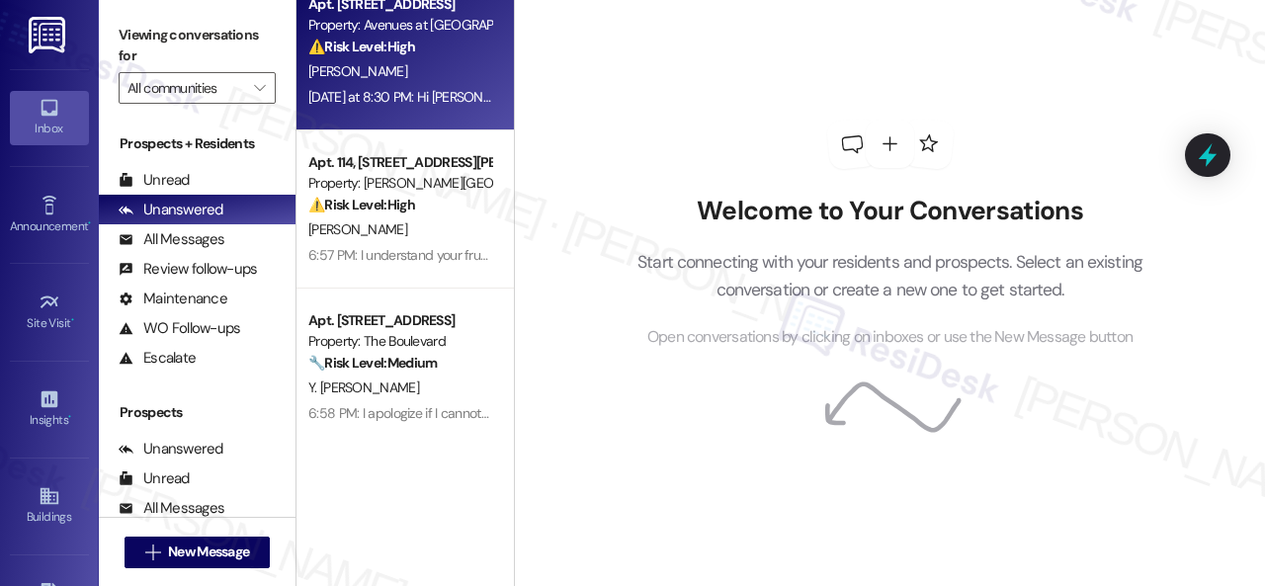
click at [435, 54] on div "⚠️ Risk Level: High The resident is reporting that their AC unit is not working…" at bounding box center [399, 47] width 183 height 21
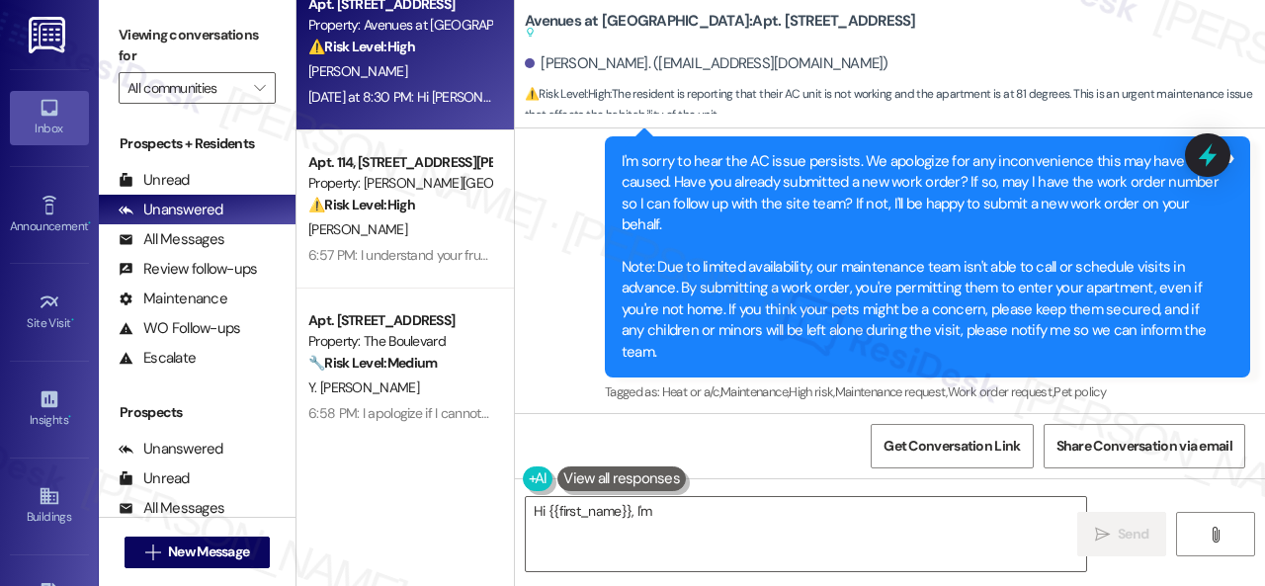
scroll to position [5988, 0]
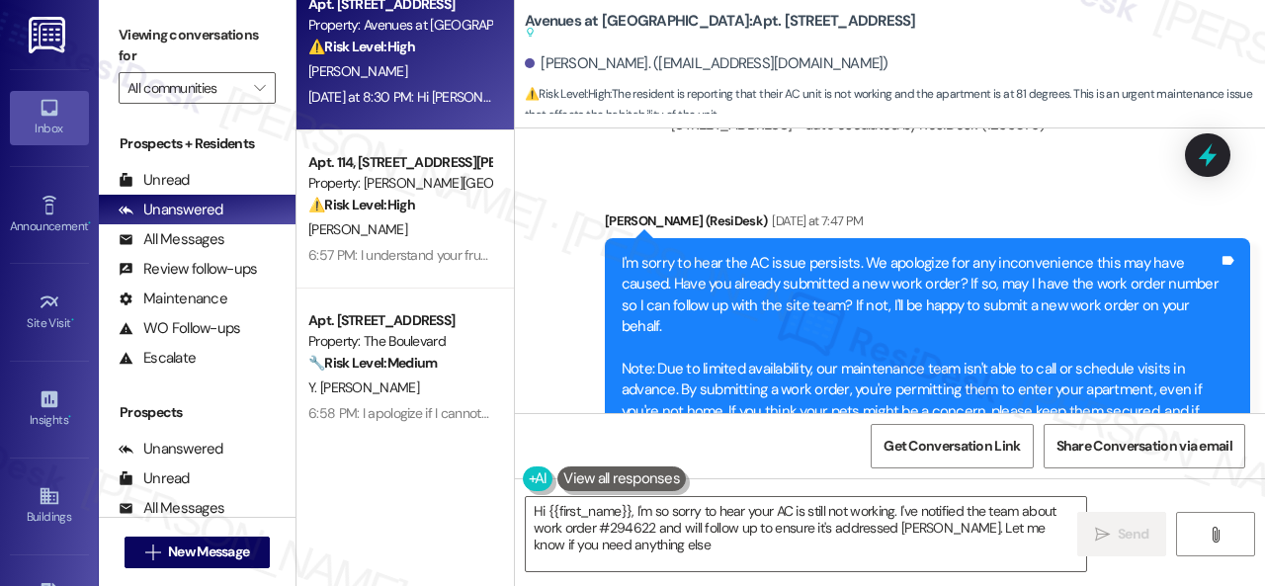
type textarea "Hi {{first_name}}, I'm so sorry to hear your AC is still not working. I've noti…"
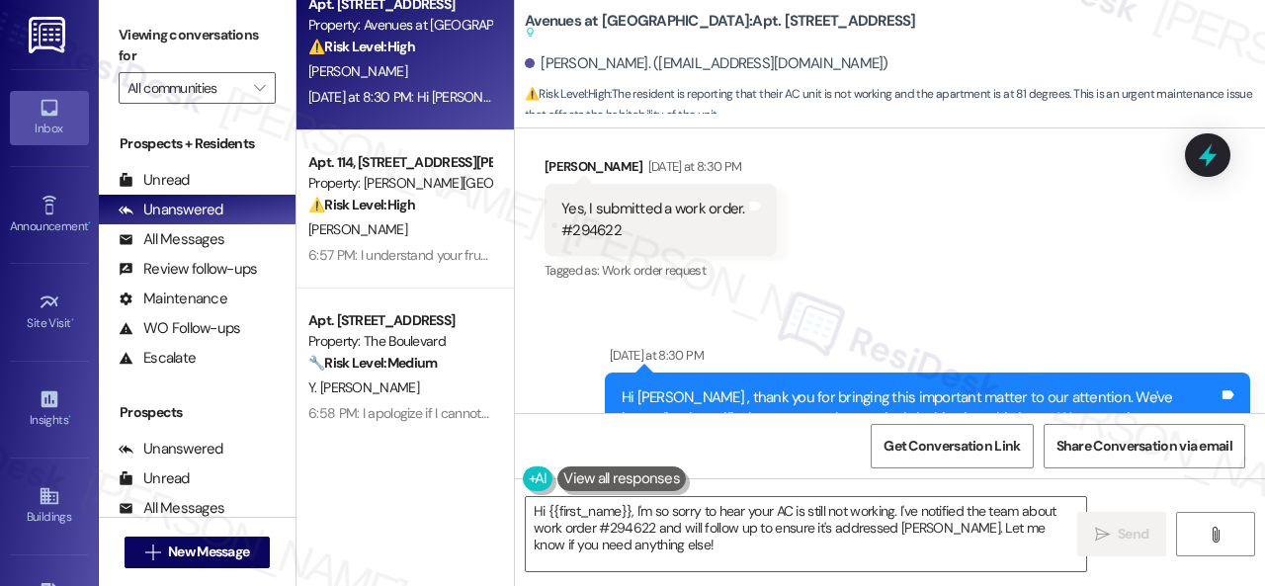
scroll to position [6368, 0]
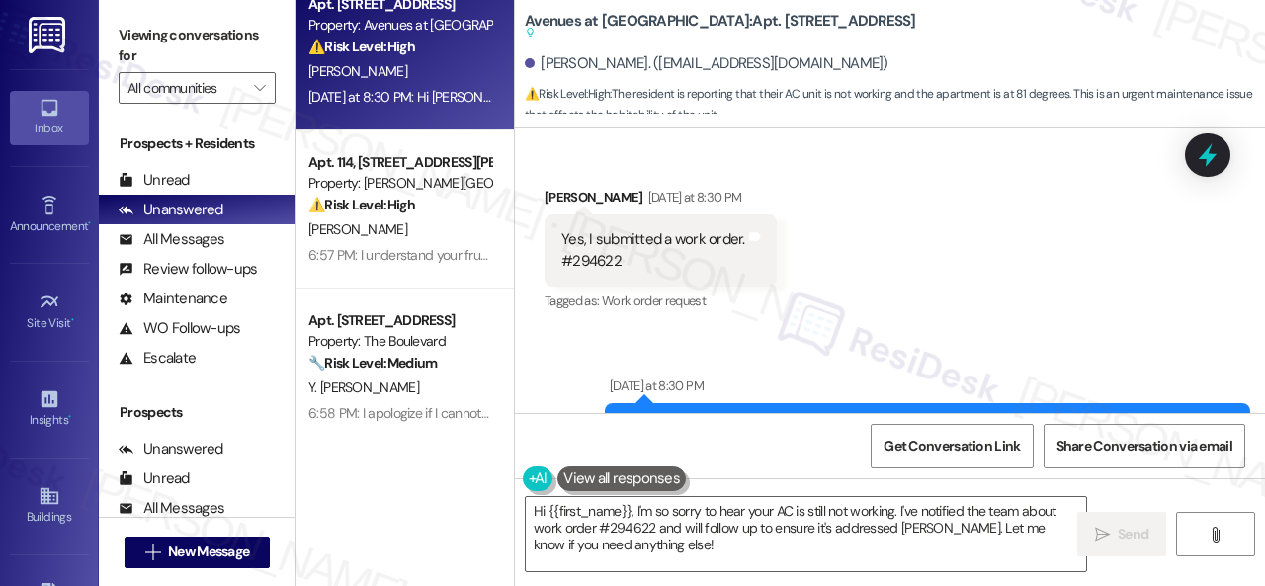
click at [575, 256] on div "Yes, I submitted a work order. #294622" at bounding box center [653, 250] width 184 height 42
copy div "294622"
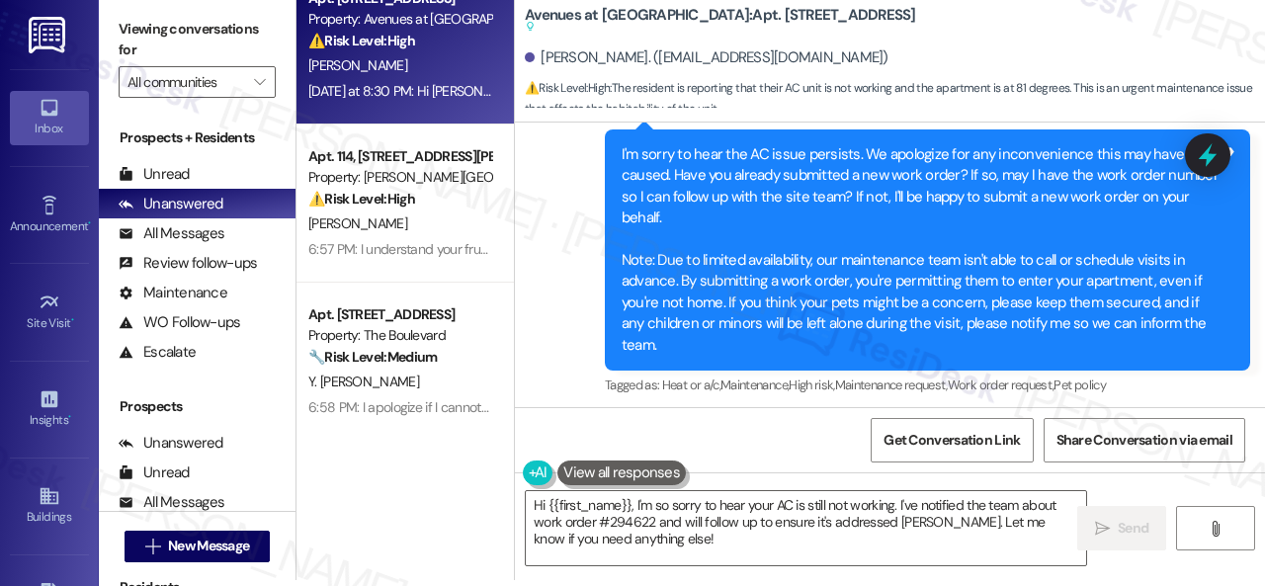
scroll to position [6072, 0]
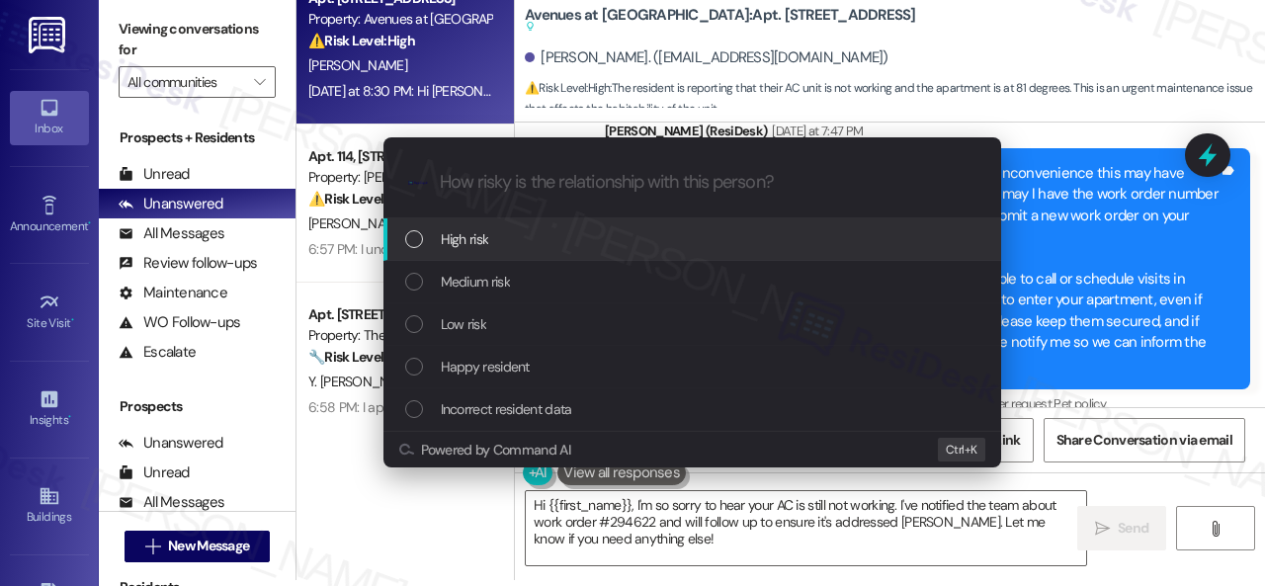
click at [468, 241] on span "High risk" at bounding box center [465, 239] width 48 height 22
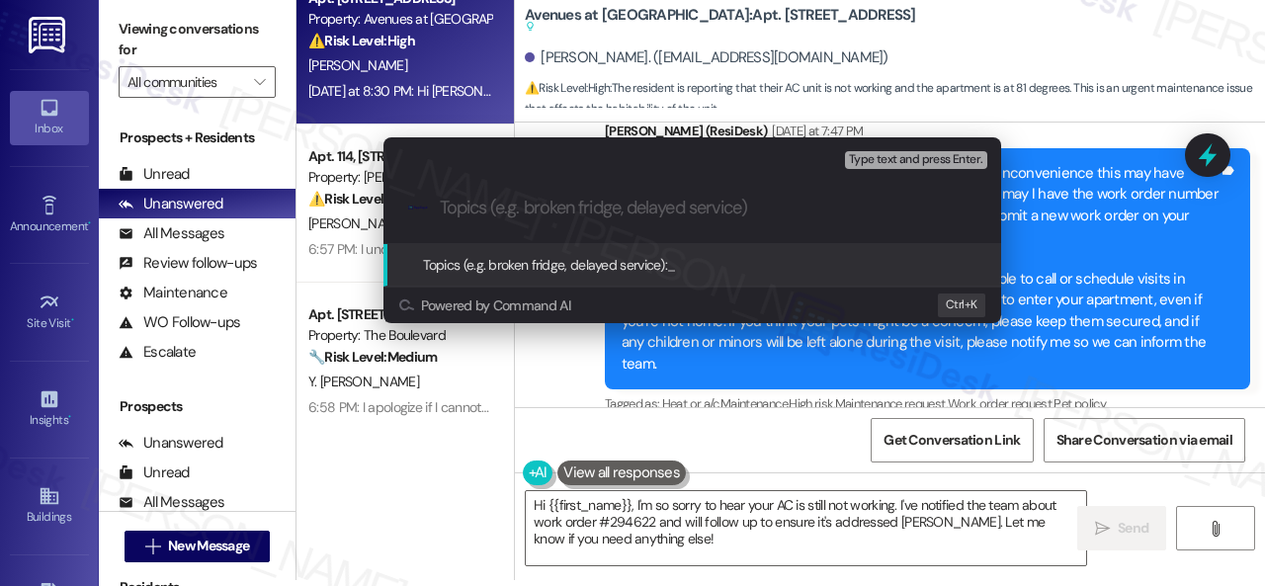
paste input "Follow-up on work order 294622"
type input "Follow-up on work order 294622"
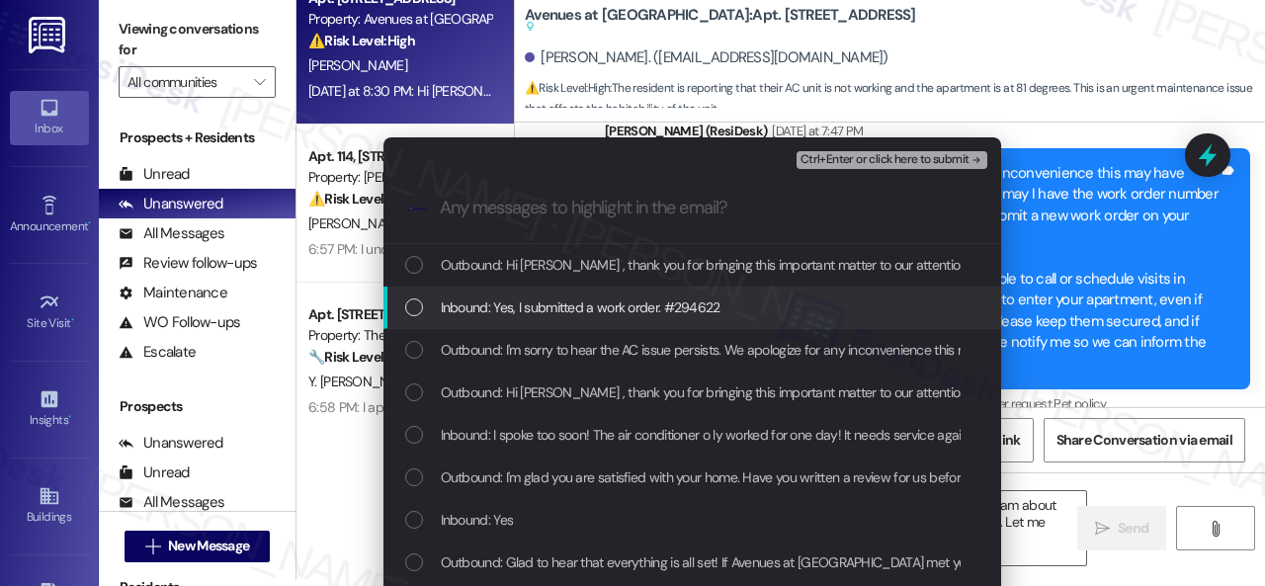
click at [563, 309] on span "Inbound: Yes, I submitted a work order. #294622" at bounding box center [581, 307] width 280 height 22
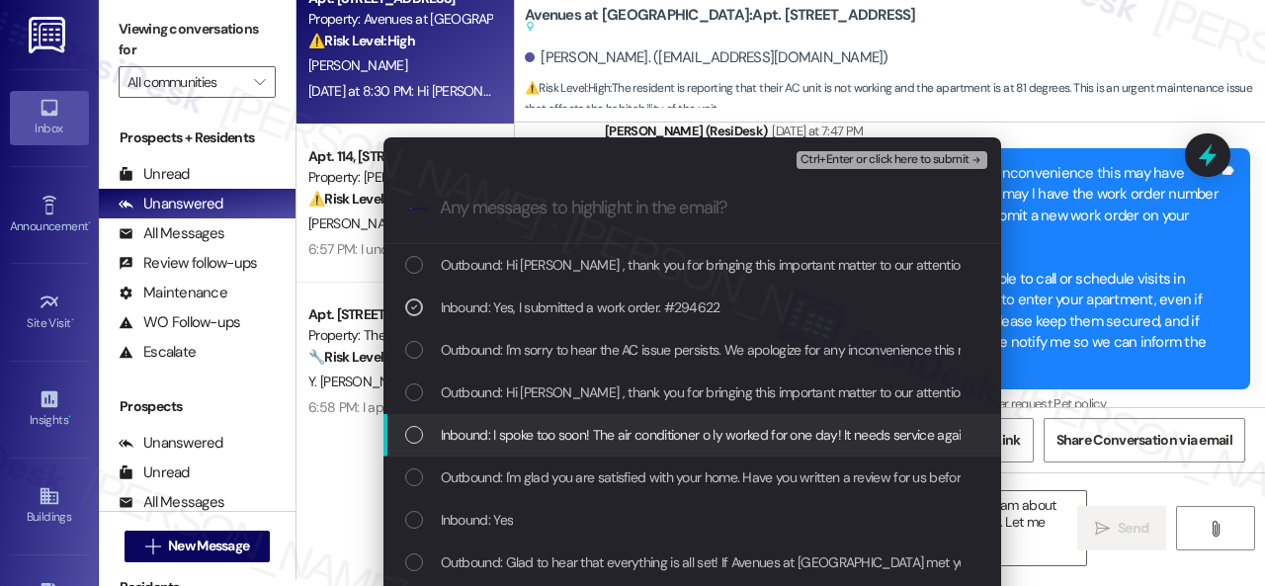
click at [591, 442] on span "Inbound: I spoke too soon! The air conditioner o ly worked for one day! It need…" at bounding box center [901, 435] width 921 height 22
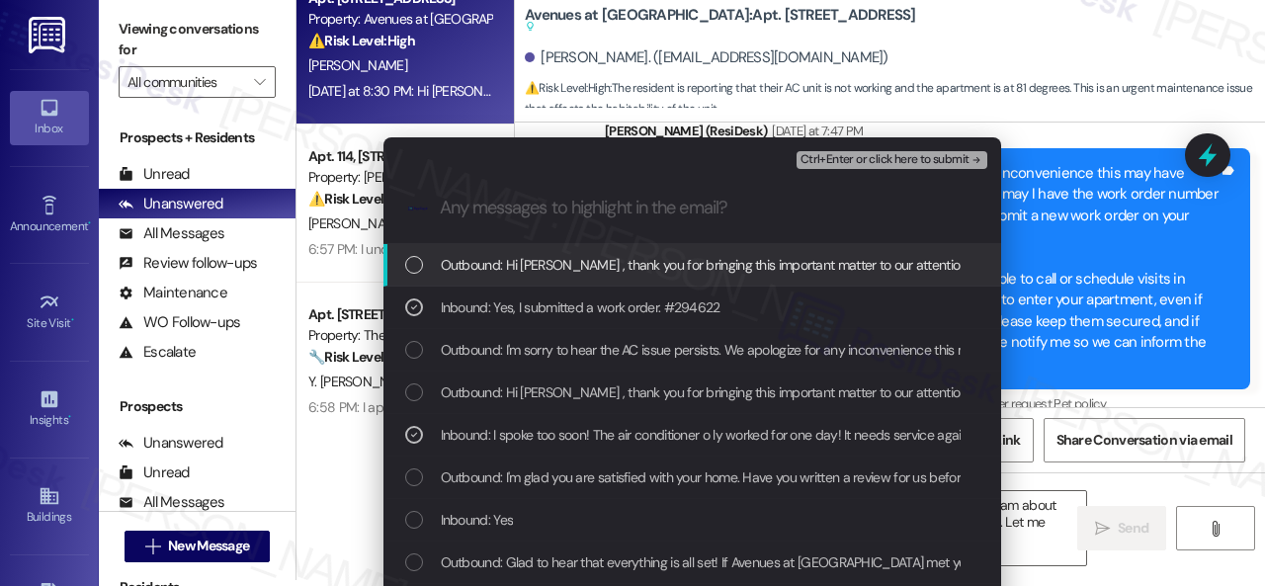
click at [840, 165] on span "Ctrl+Enter or click here to submit" at bounding box center [884, 160] width 169 height 14
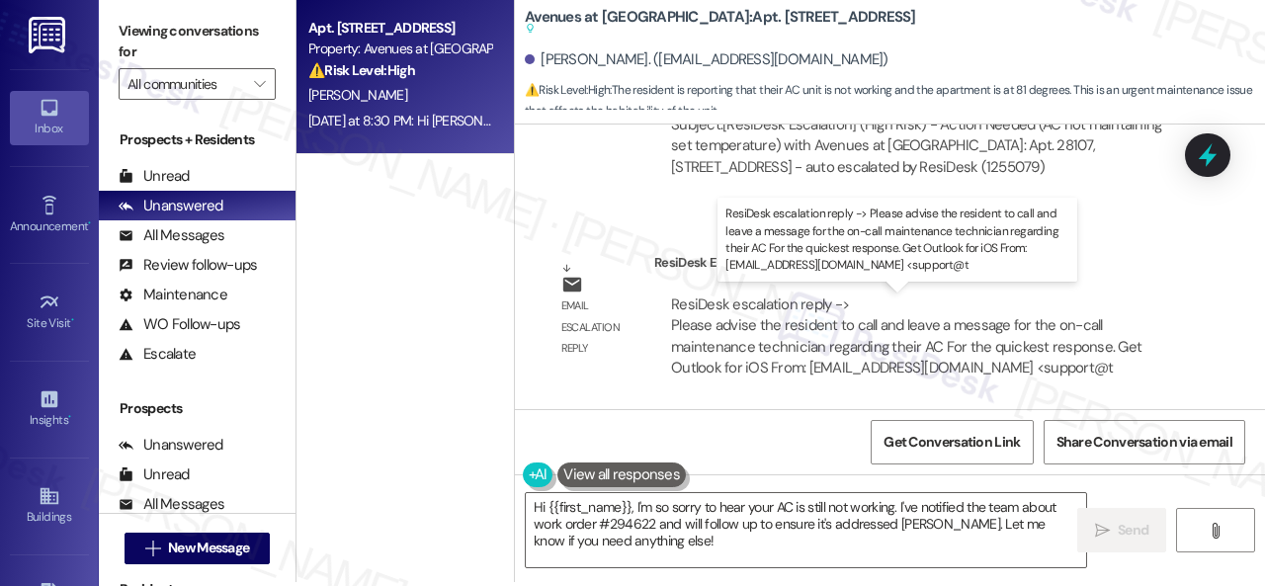
scroll to position [6, 0]
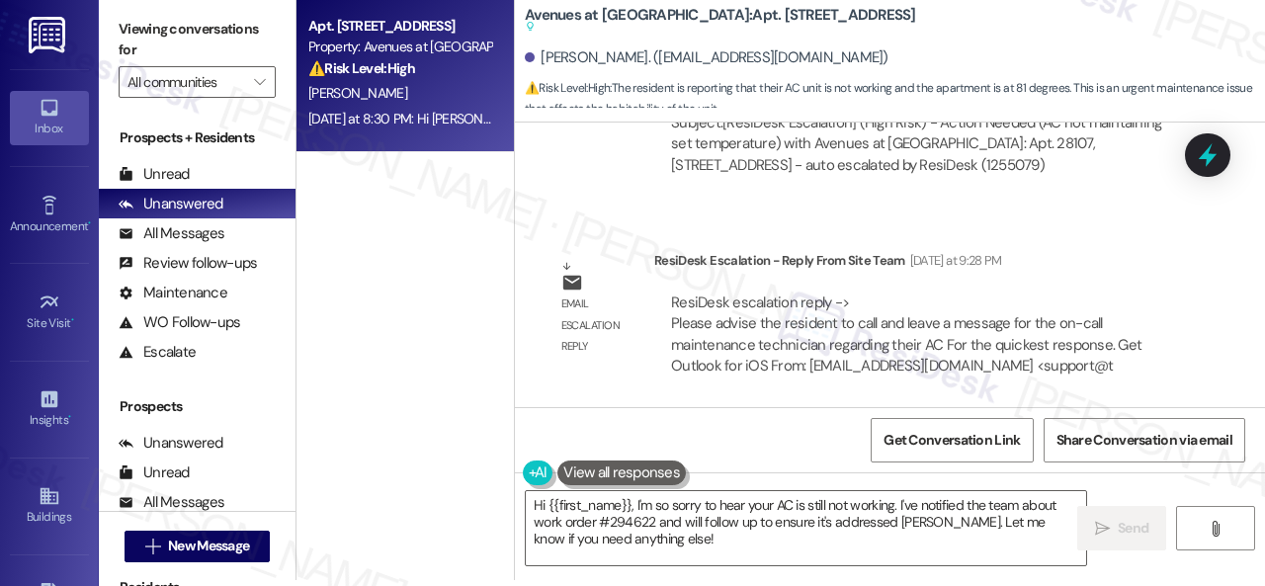
click at [1155, 312] on div "ResiDesk escalation reply -> Please advise the resident to call and leave a mes…" at bounding box center [922, 335] width 506 height 85
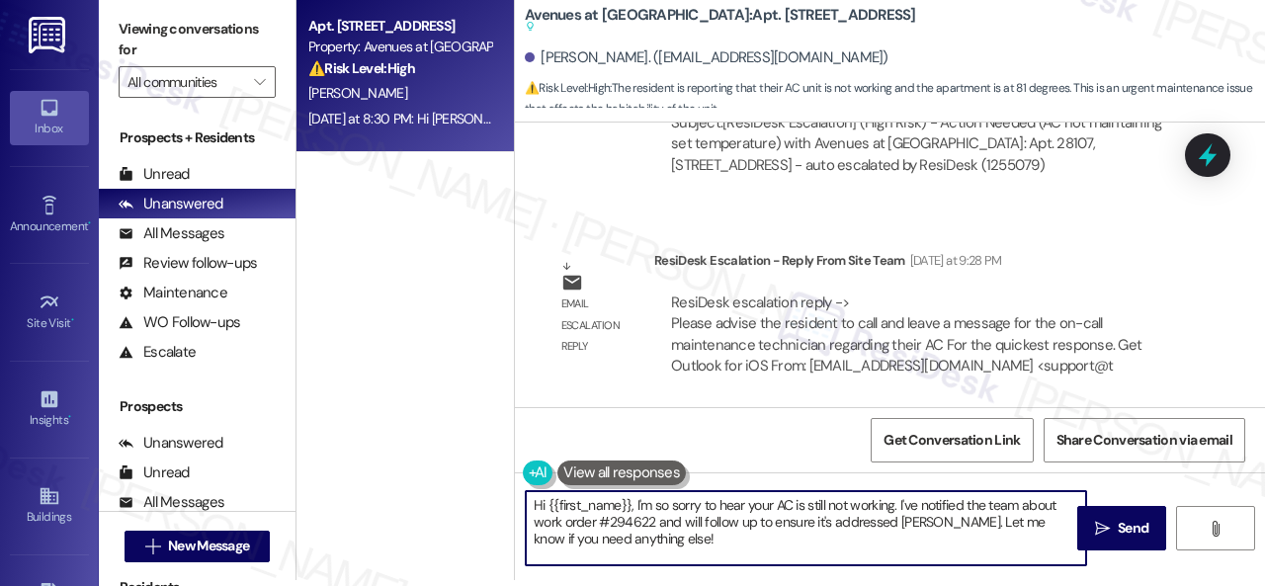
drag, startPoint x: 492, startPoint y: 495, endPoint x: 472, endPoint y: 482, distance: 23.6
click at [472, 482] on div "Apt. 28107, 12501 Broadway St Property: Avenues at Shadow Creek ⚠️ Risk Level: …" at bounding box center [780, 287] width 968 height 586
paste textarea "I'm sorry for the delayed response."
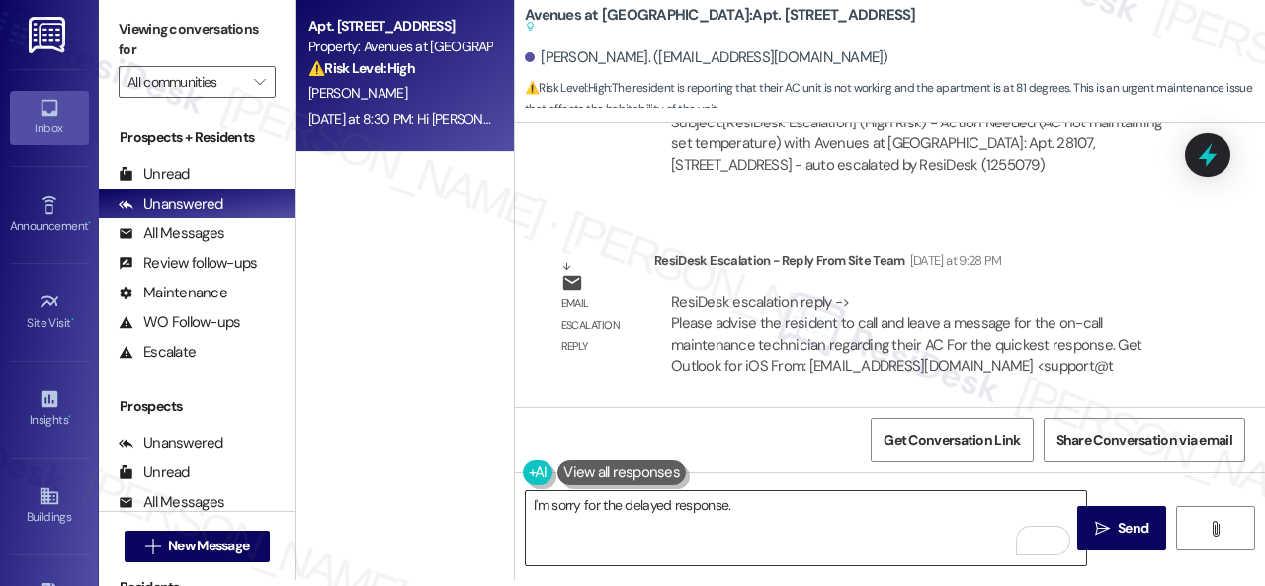
click at [963, 515] on textarea "I'm sorry for the delayed response." at bounding box center [806, 528] width 560 height 74
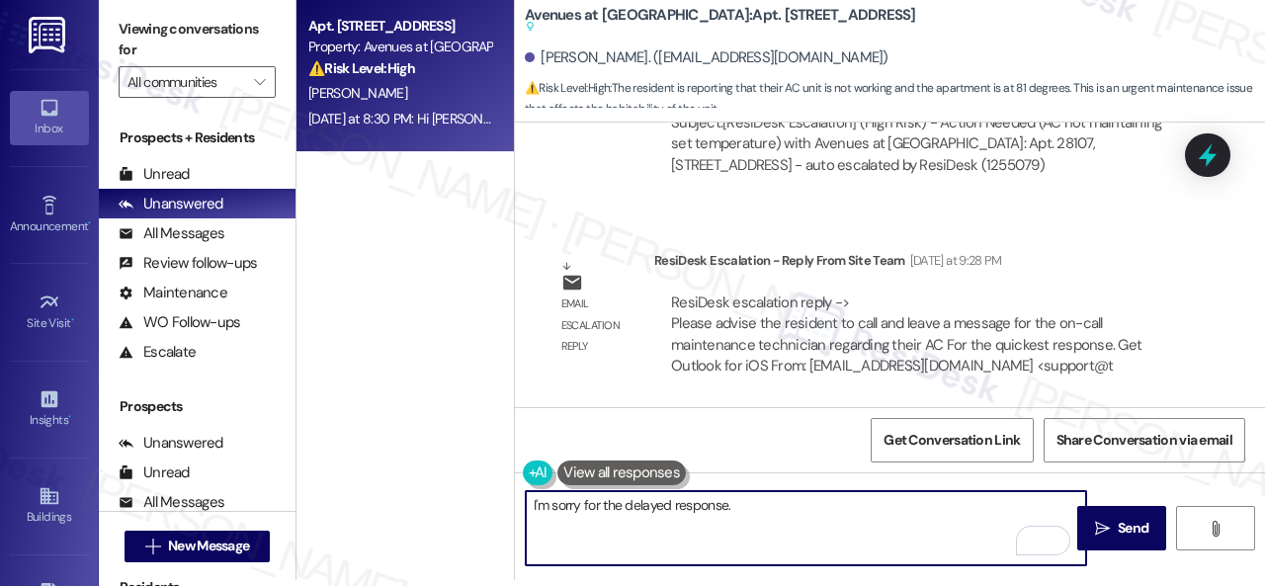
paste textarea "I've made a follow-up with the site team regarding your work order. Let me know…"
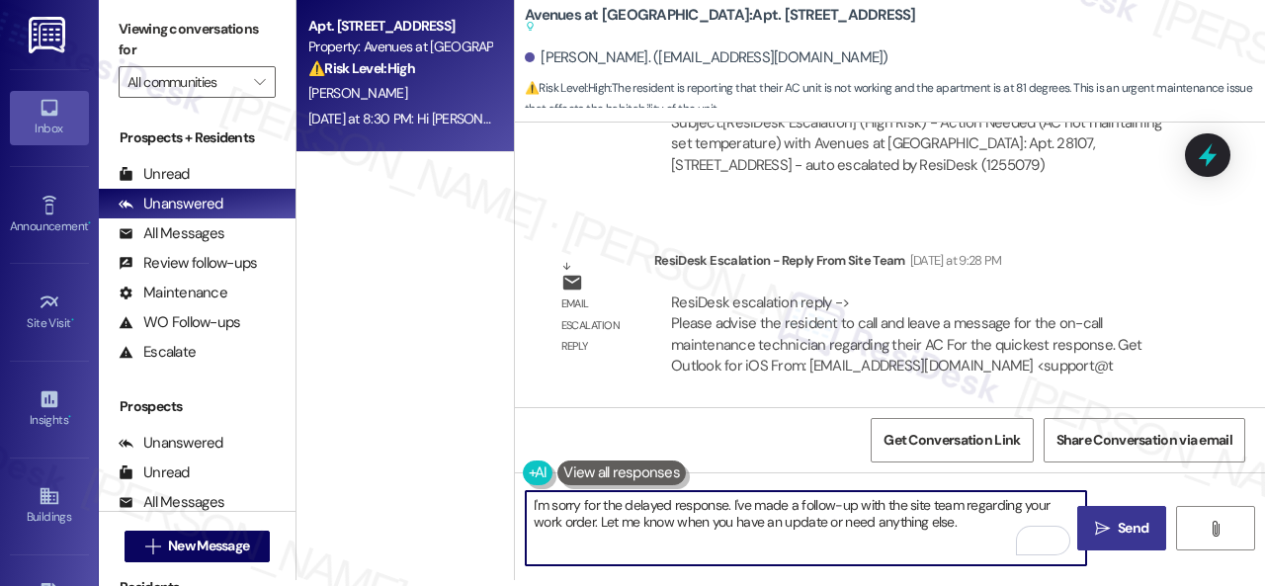
type textarea "I'm sorry for the delayed response. I've made a follow-up with the site team re…"
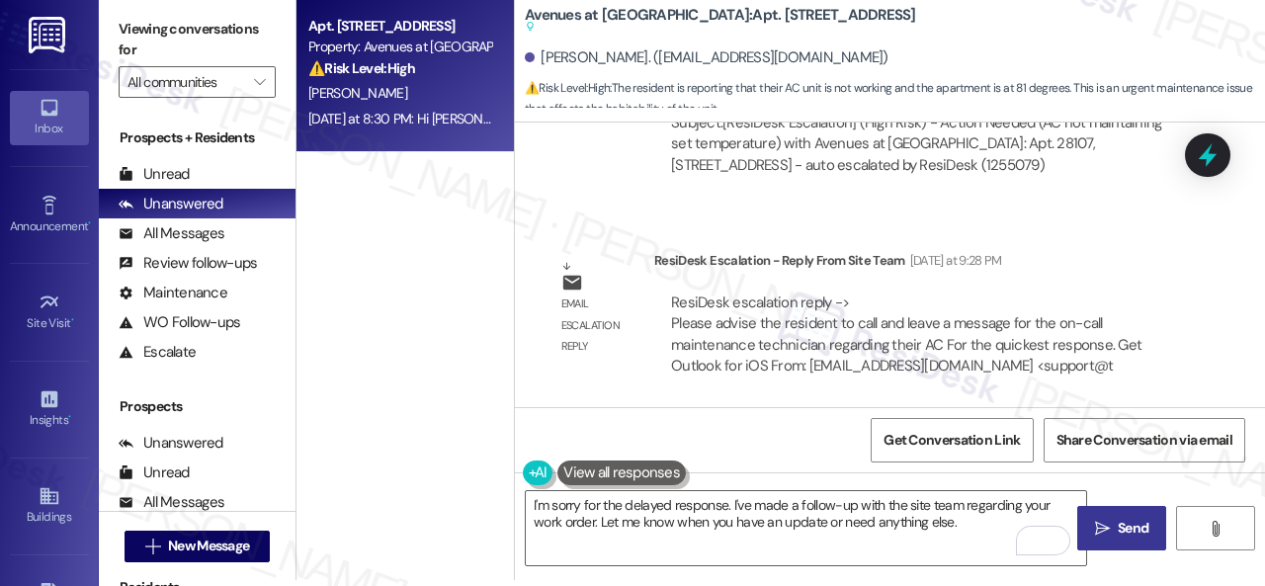
click at [1118, 521] on span "Send" at bounding box center [1133, 528] width 31 height 21
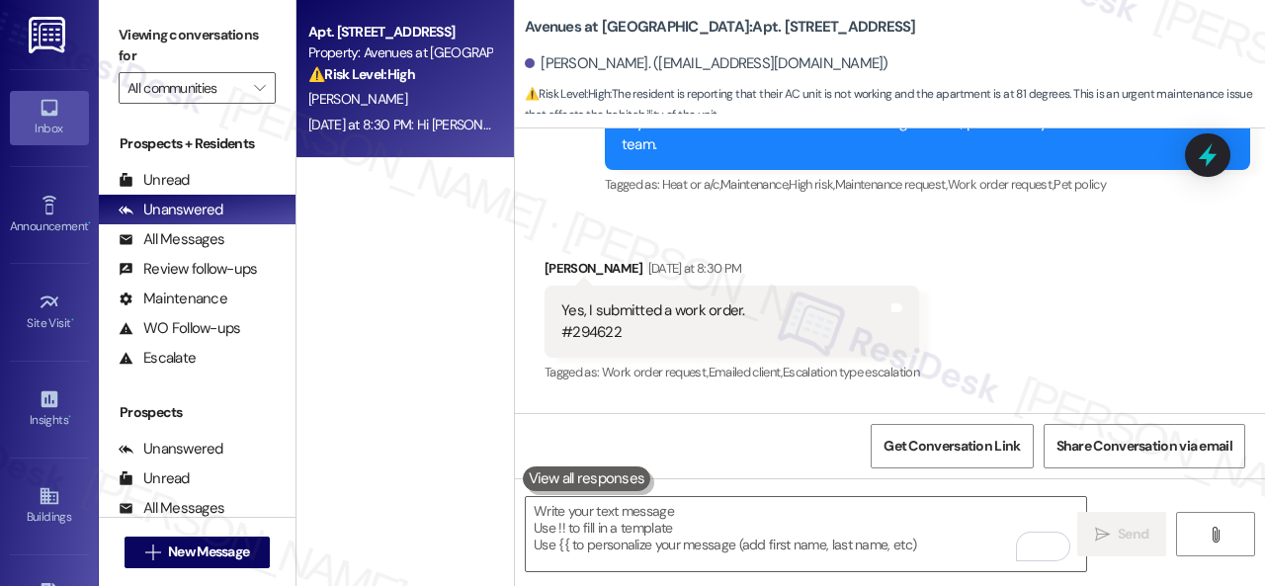
scroll to position [6284, 0]
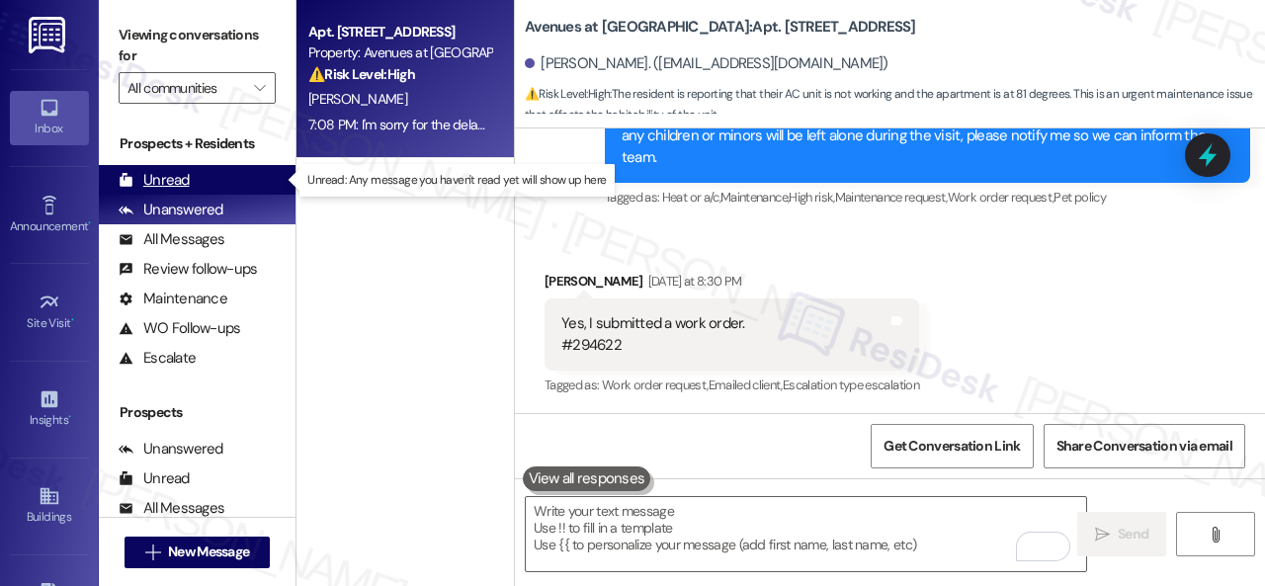
click at [174, 179] on div "Unread" at bounding box center [154, 180] width 71 height 21
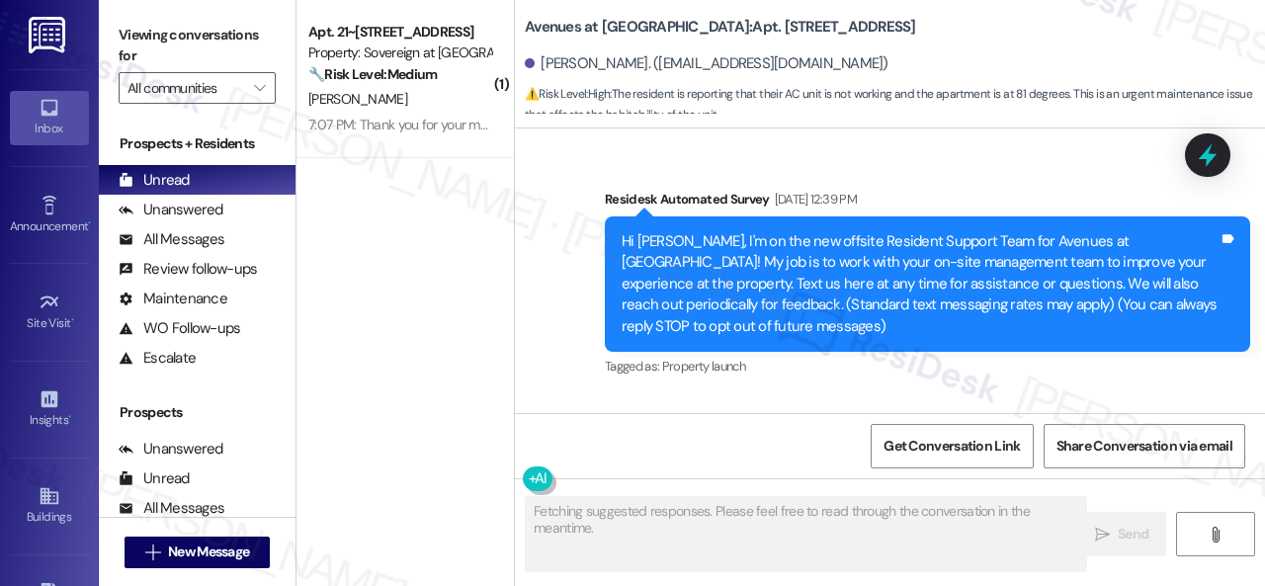
type textarea "Fetching suggested responses. Please feel free to read through the conversation…"
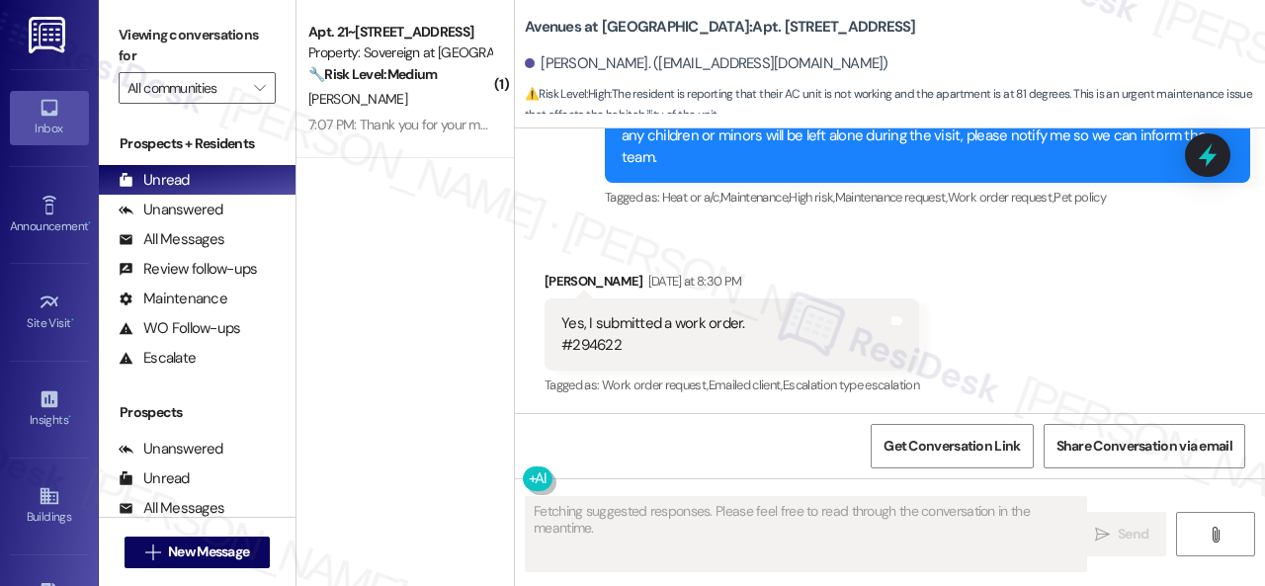
click at [435, 102] on div "V. Maness" at bounding box center [399, 99] width 187 height 25
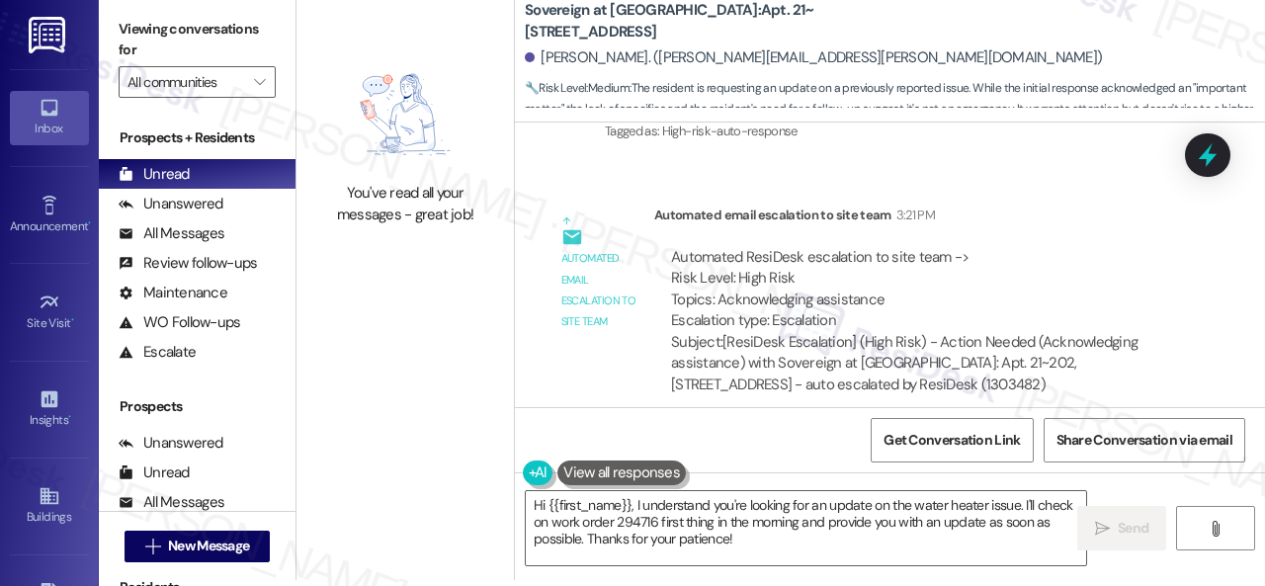
scroll to position [10419, 0]
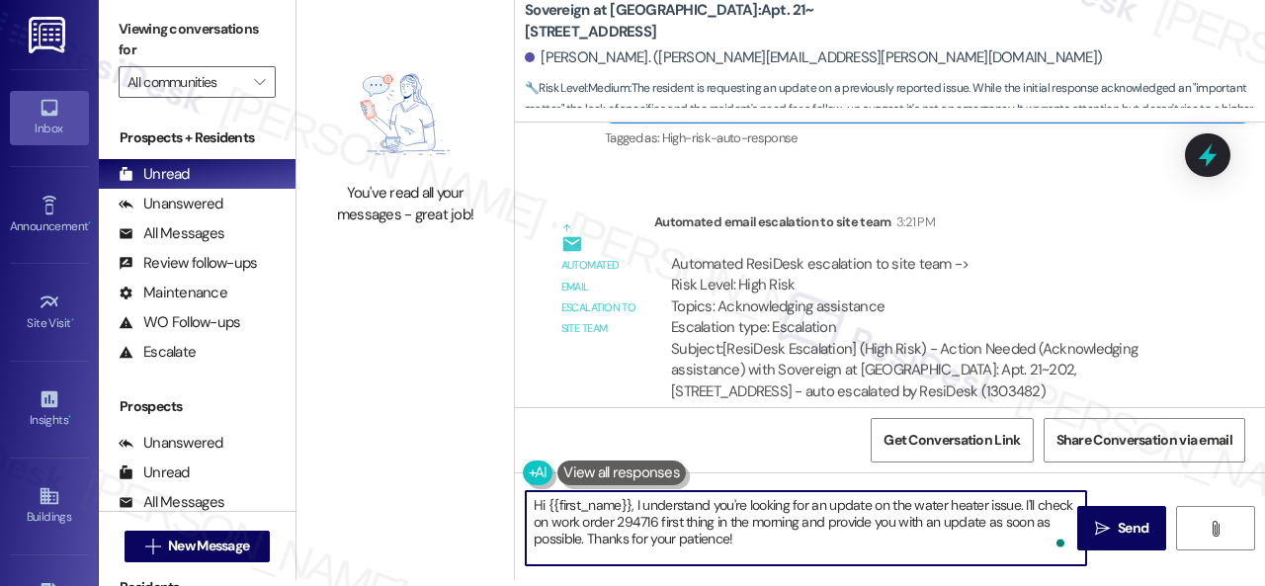
drag, startPoint x: 621, startPoint y: 514, endPoint x: 445, endPoint y: 466, distance: 182.2
click at [445, 466] on div "You've read all your messages - great job! Sovereign at Overland Park: Apt. 21~…" at bounding box center [780, 287] width 968 height 586
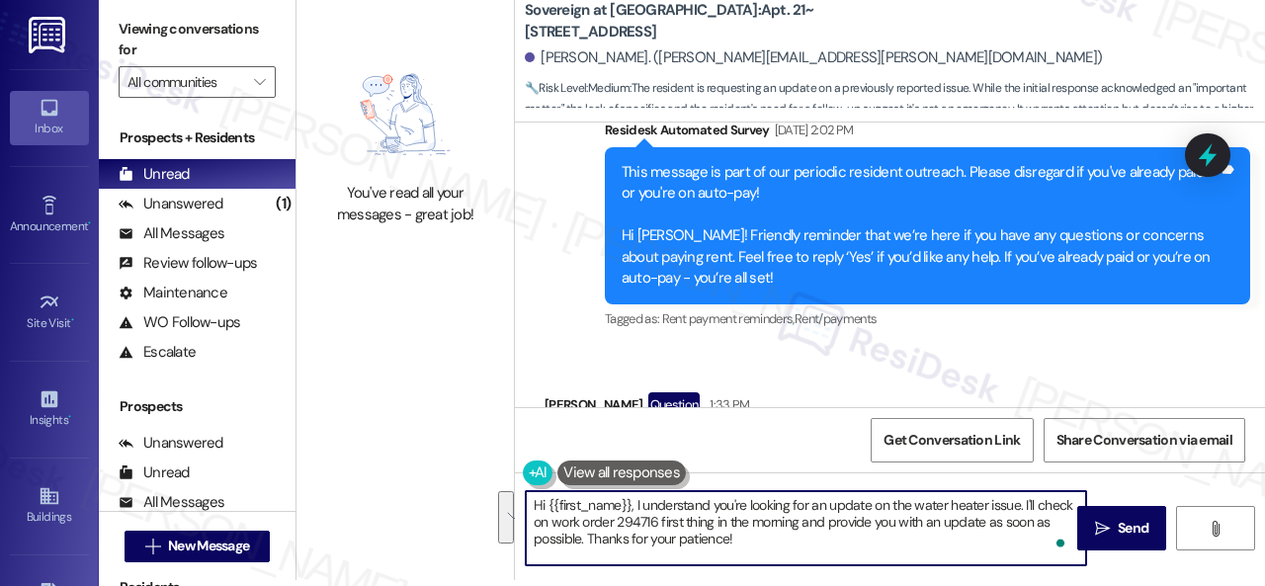
scroll to position [7454, 0]
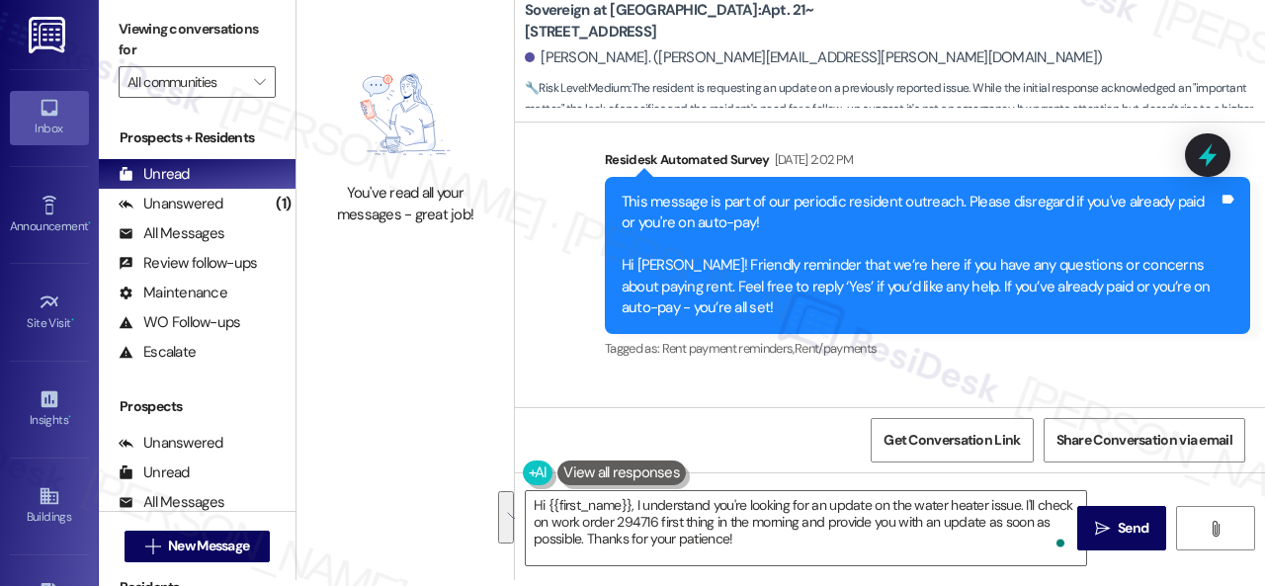
click at [978, 378] on div "Received via SMS Vicki Maness Question 1:33 PM Hi Sarah - I'm in bldg 21-202. M…" at bounding box center [890, 495] width 750 height 234
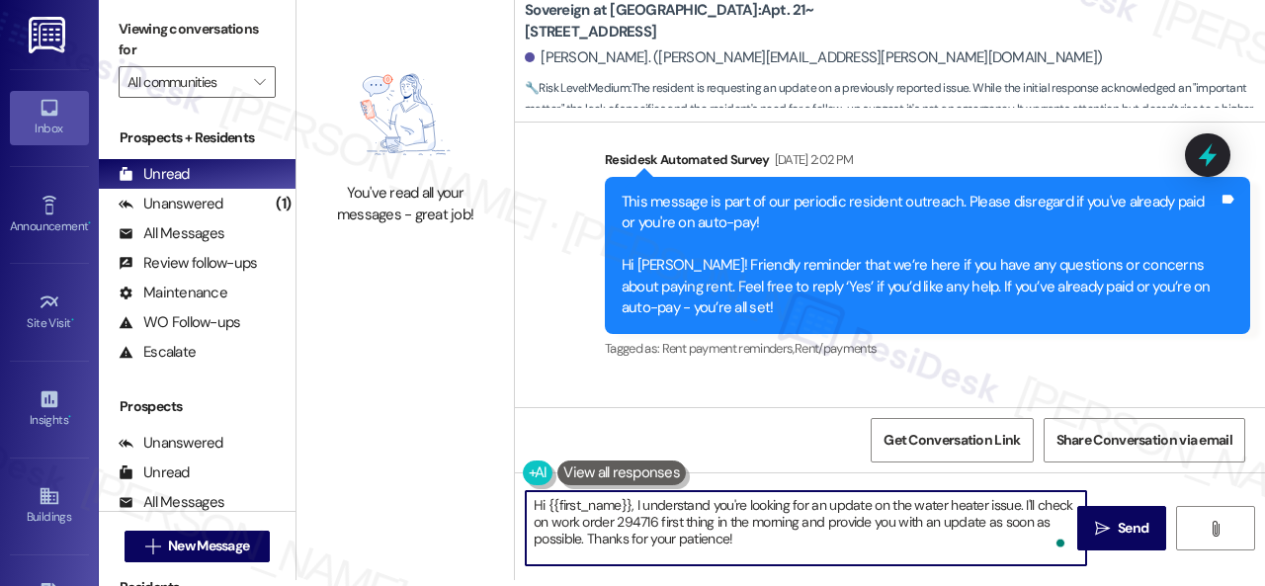
drag, startPoint x: 762, startPoint y: 540, endPoint x: 480, endPoint y: 460, distance: 292.8
click at [486, 462] on div "You've read all your messages - great job! Sovereign at Overland Park: Apt. 21~…" at bounding box center [780, 287] width 968 height 586
paste textarea "I haven't received a response from the site team yet. Rest assured that I will …"
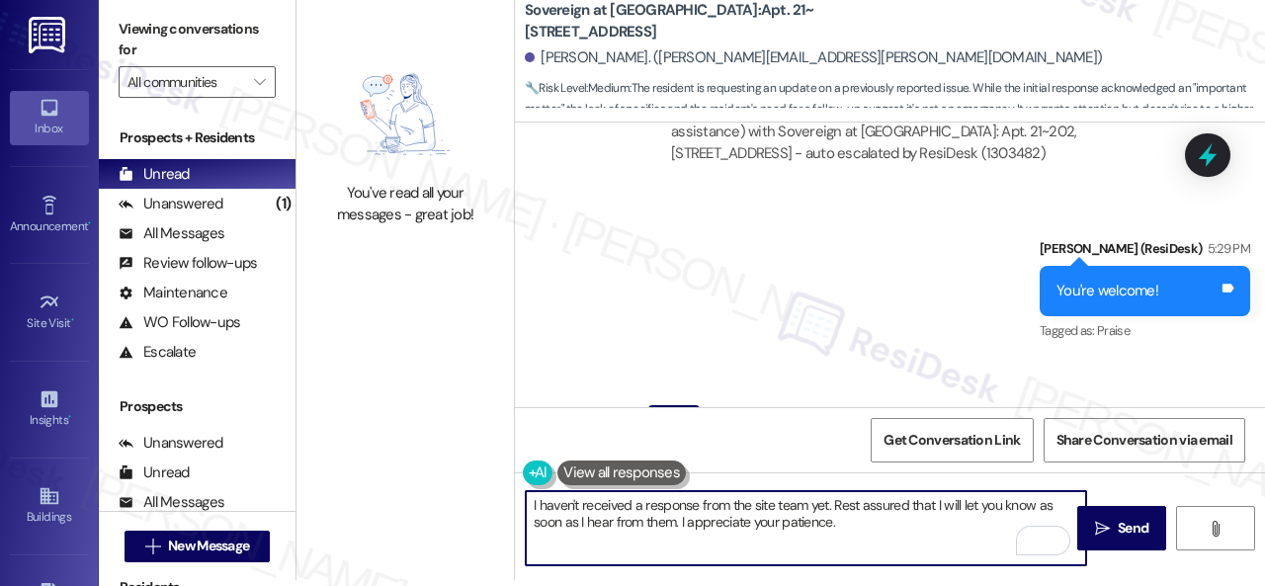
scroll to position [10913, 0]
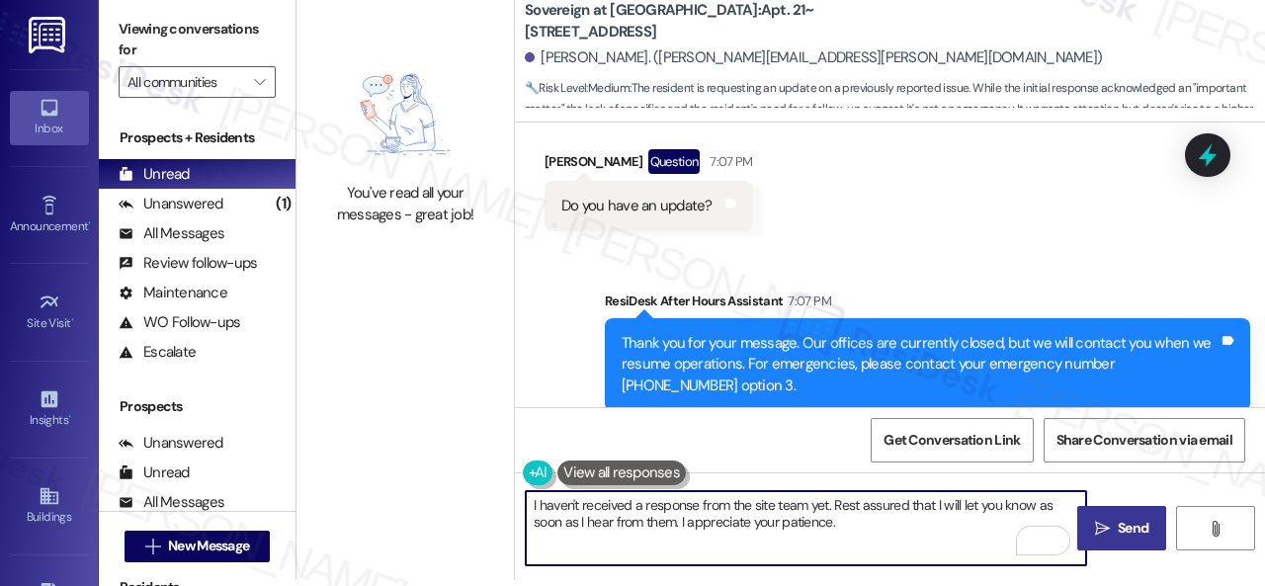
type textarea "I haven't received a response from the site team yet. Rest assured that I will …"
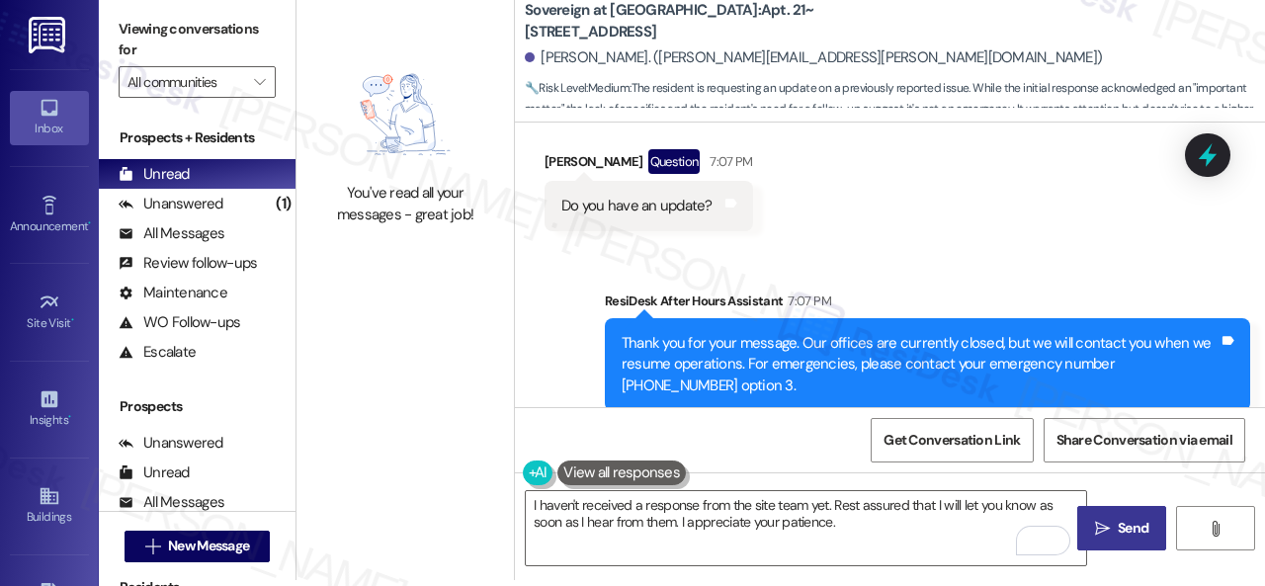
click at [1100, 521] on icon "" at bounding box center [1102, 529] width 15 height 16
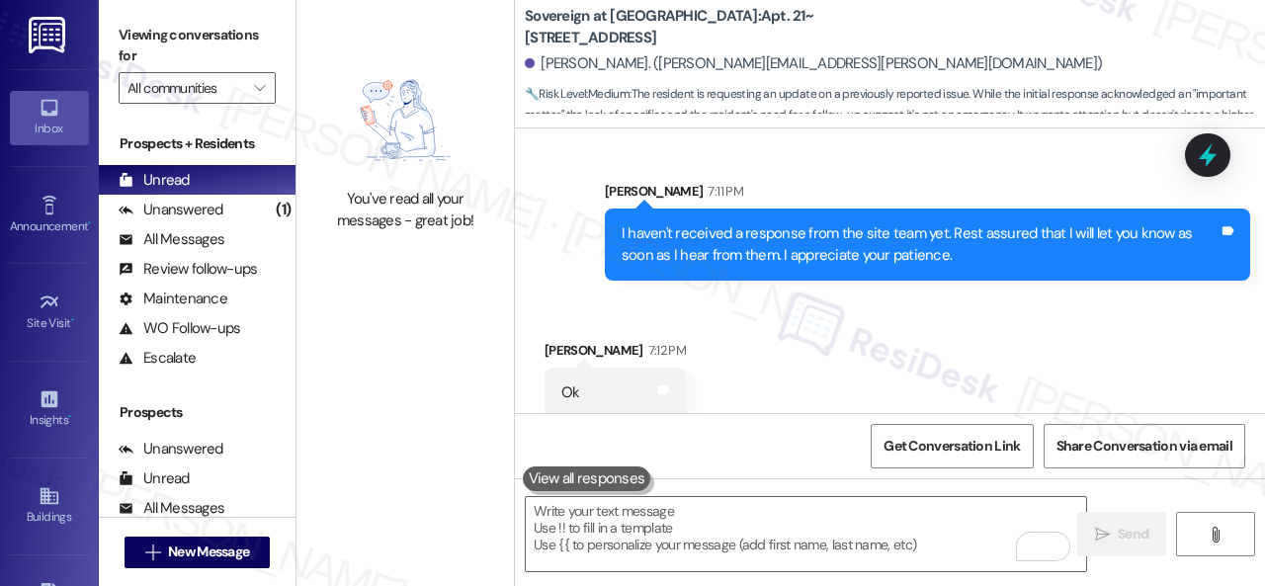
scroll to position [11209, 0]
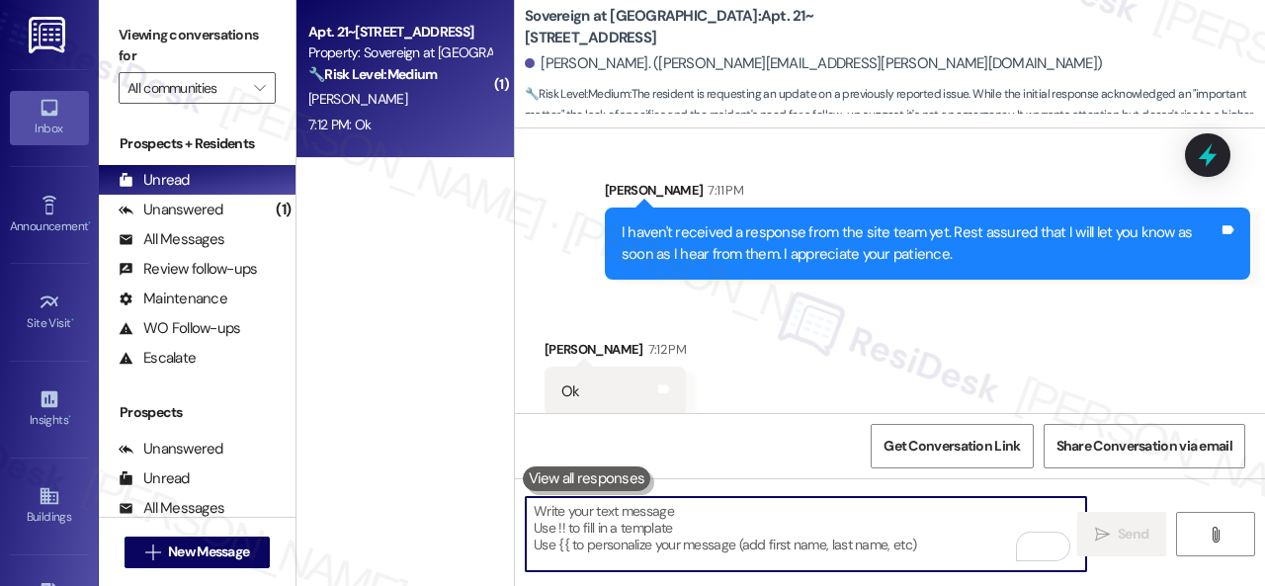
click at [640, 523] on textarea "To enrich screen reader interactions, please activate Accessibility in Grammarl…" at bounding box center [806, 534] width 560 height 74
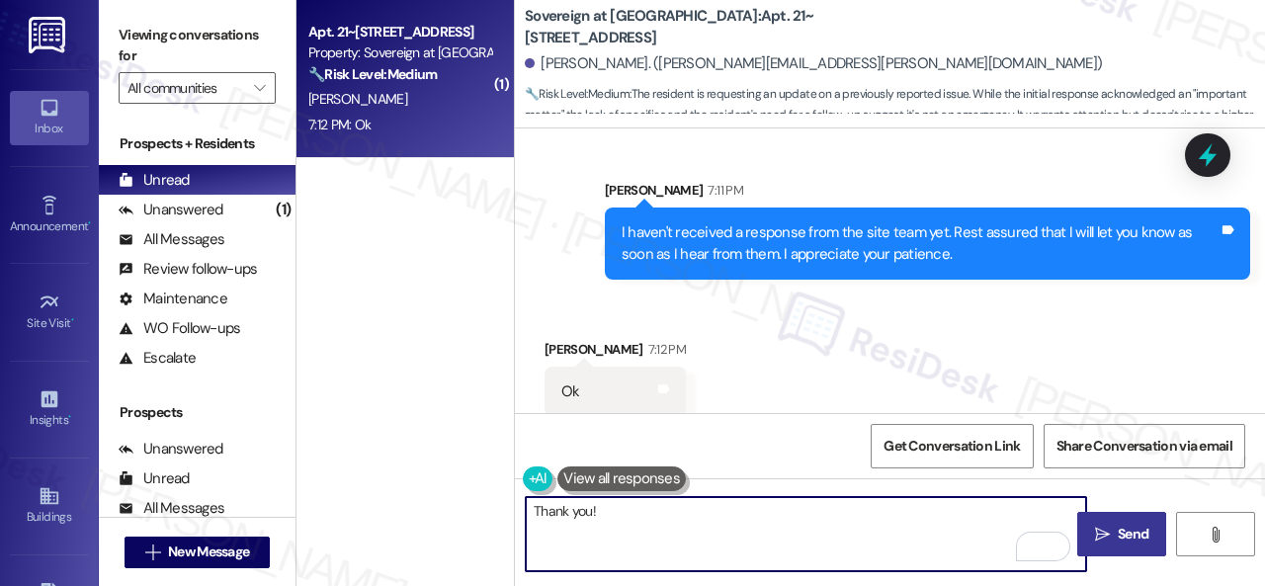
type textarea "Thank you!"
click at [1137, 536] on span "Send" at bounding box center [1133, 534] width 31 height 21
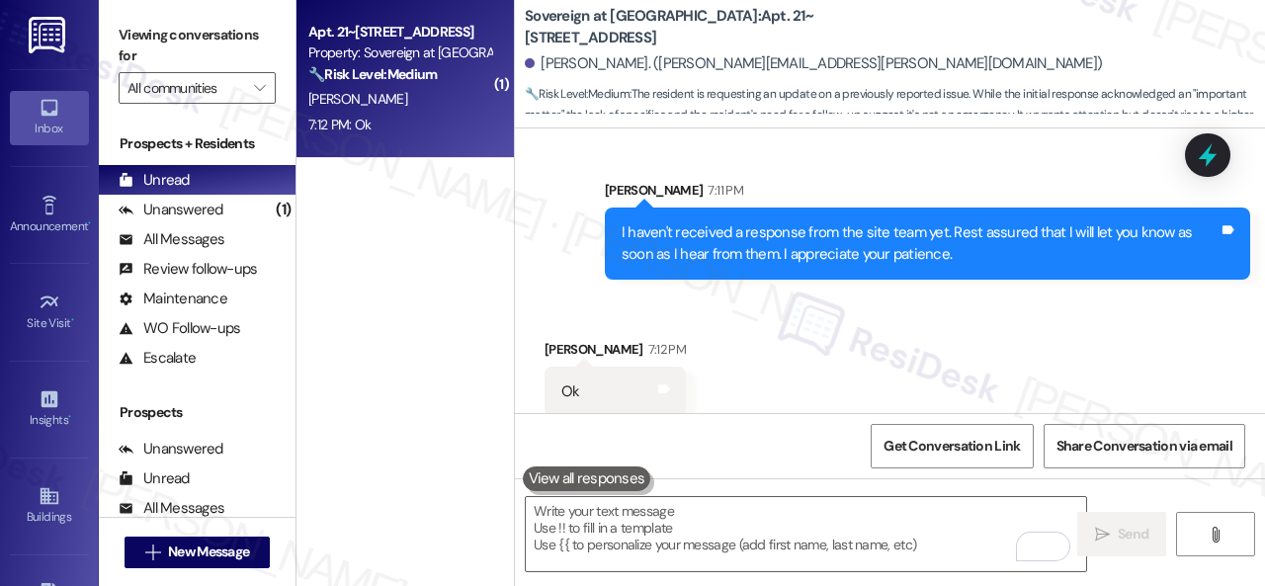
scroll to position [11208, 0]
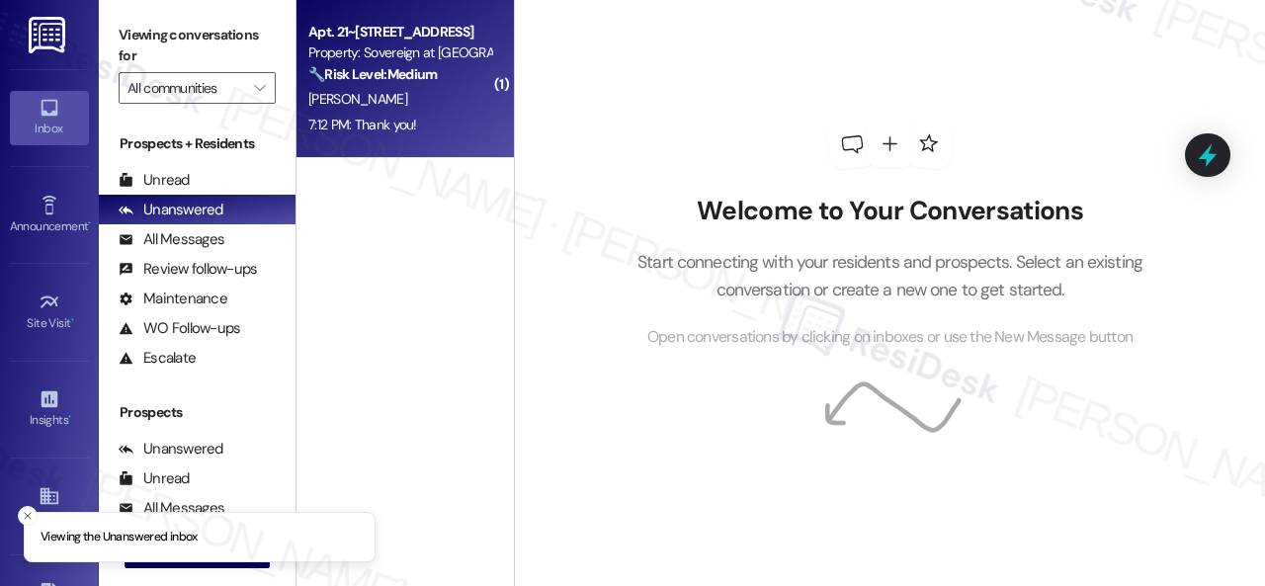
click at [405, 102] on div "V. Maness" at bounding box center [399, 99] width 187 height 25
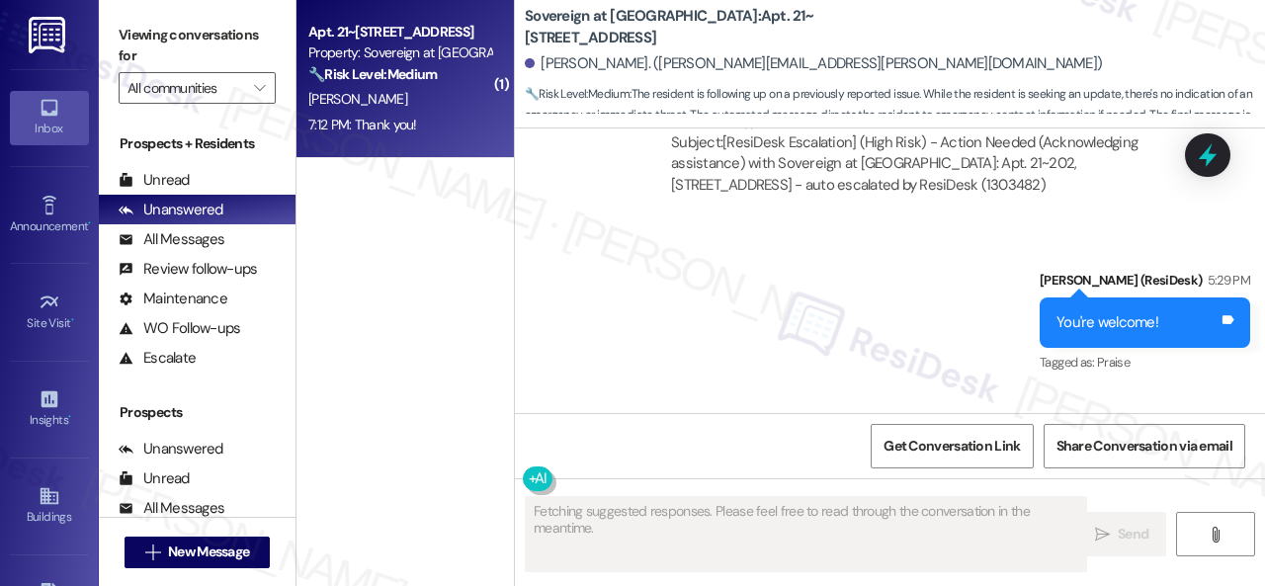
scroll to position [11266, 0]
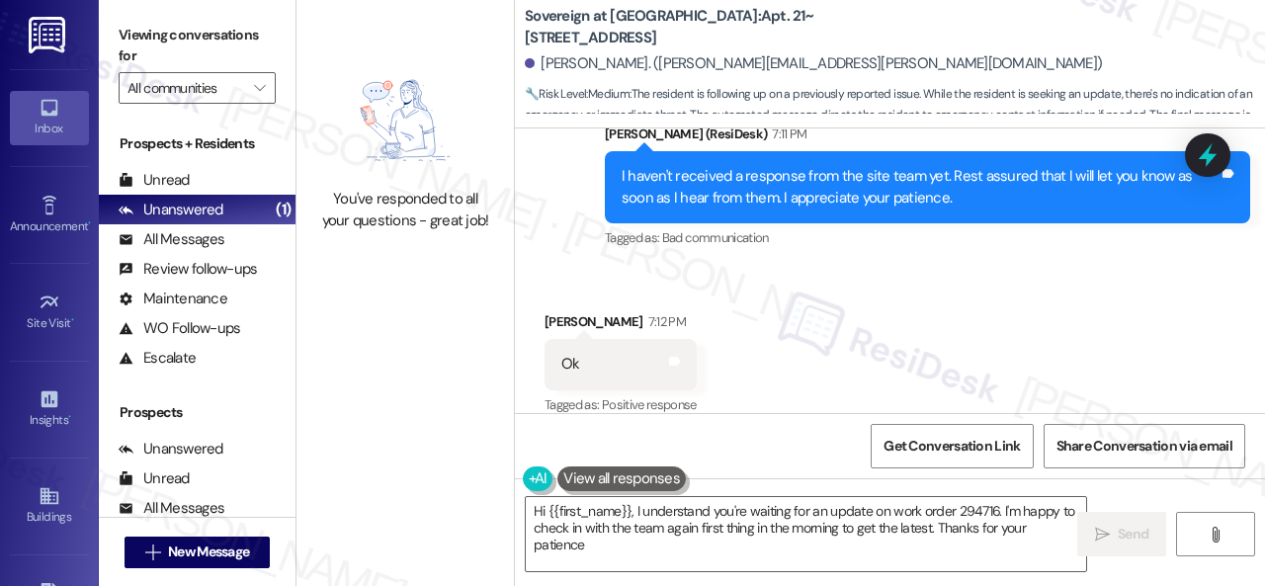
type textarea "Hi {{first_name}}, I understand you're waiting for an update on work order 2947…"
click at [150, 165] on div "Unread (0)" at bounding box center [197, 180] width 197 height 30
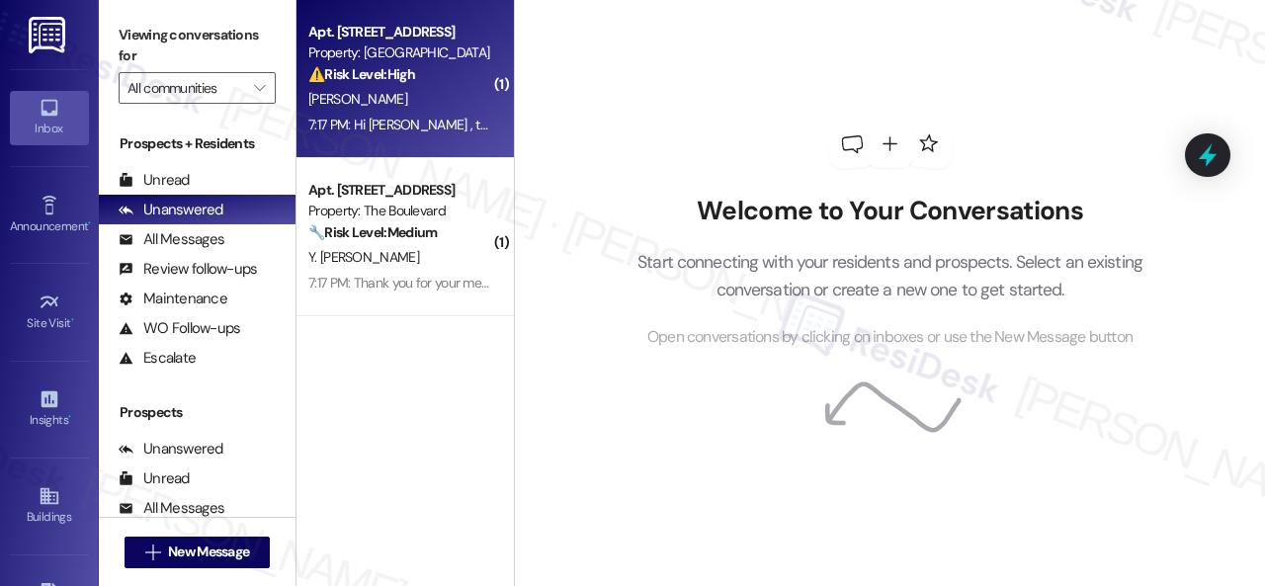
click at [429, 96] on div "[PERSON_NAME]" at bounding box center [399, 99] width 187 height 25
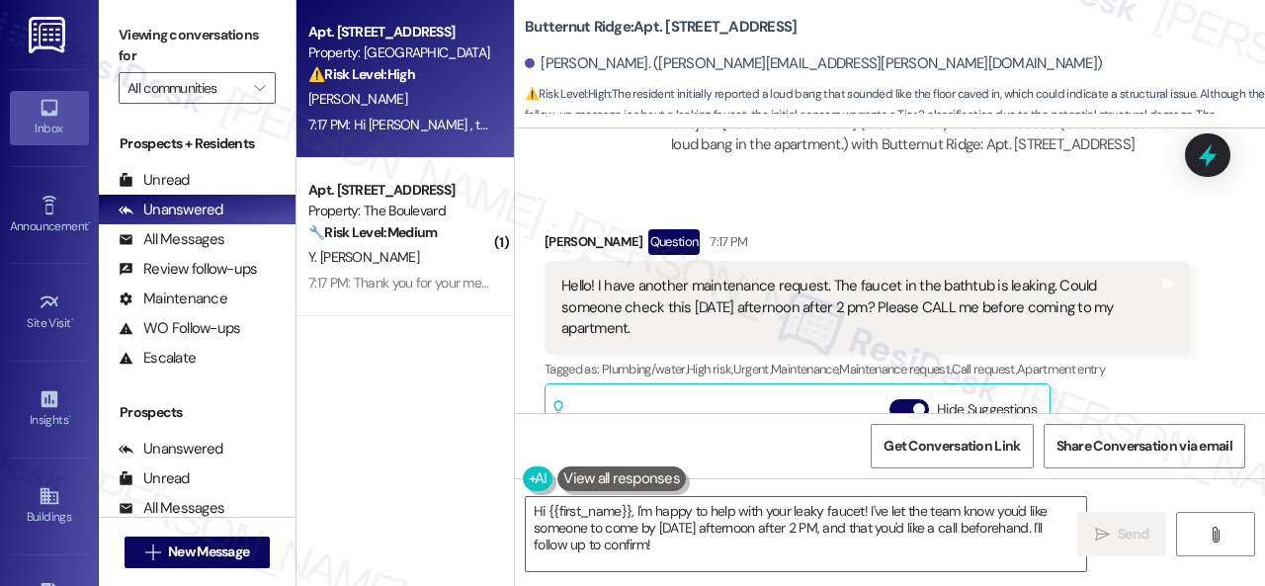
scroll to position [1318, 0]
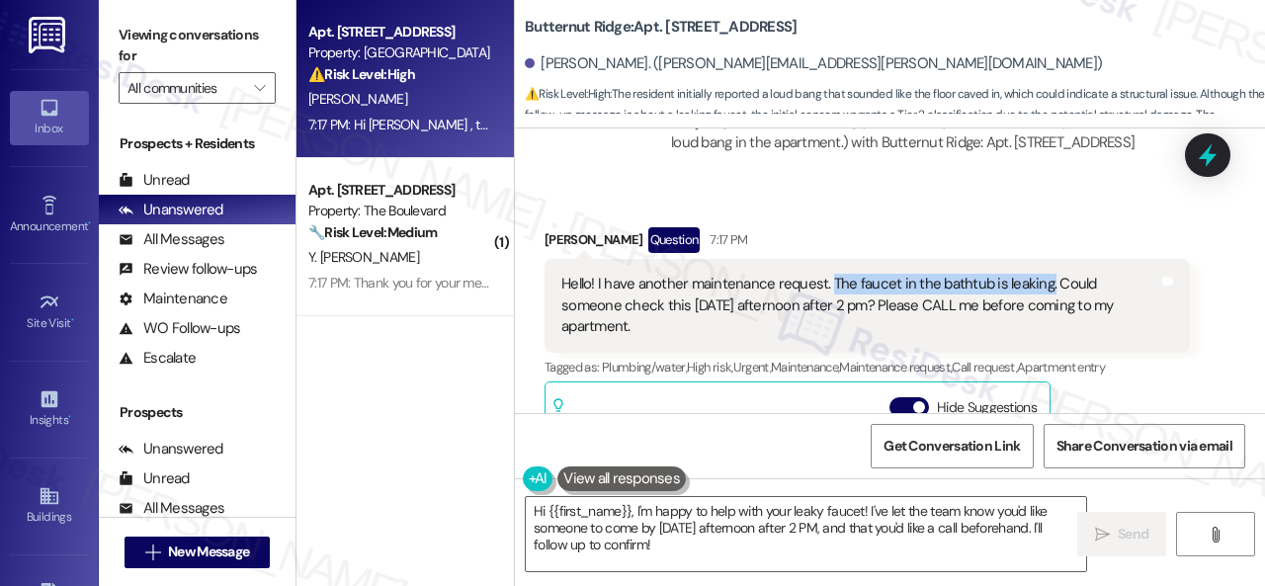
drag, startPoint x: 824, startPoint y: 329, endPoint x: 1040, endPoint y: 334, distance: 215.5
click at [1040, 334] on div "Hello! I have another maintenance request. The faucet in the bathtub is leaking…" at bounding box center [859, 305] width 597 height 63
copy div "The faucet in the bathtub is leaking."
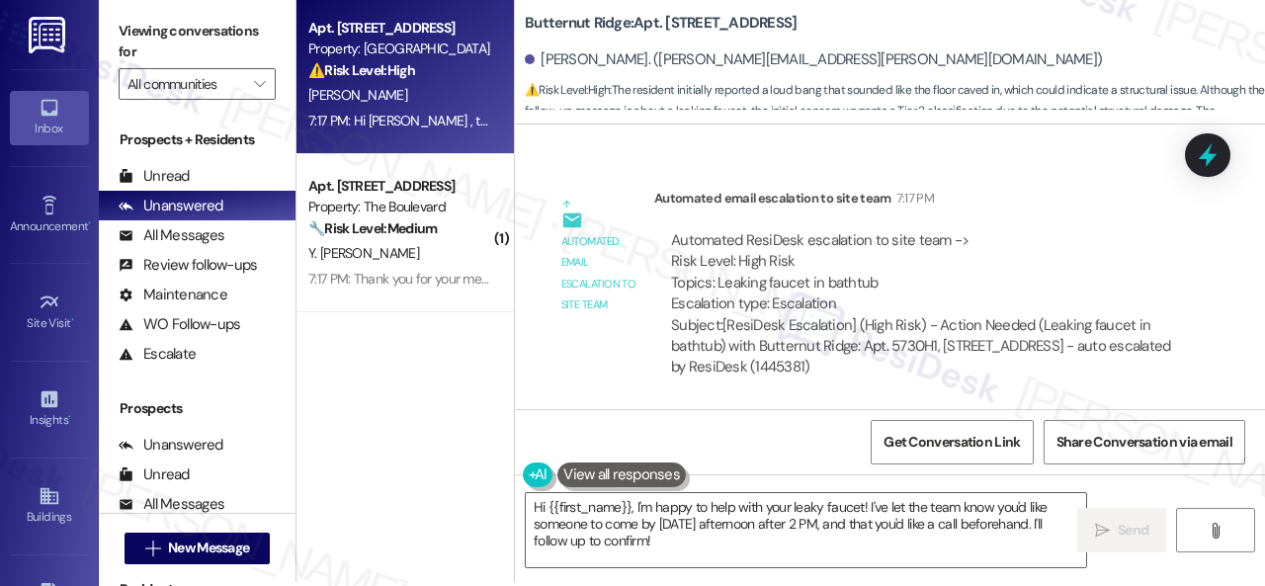
scroll to position [6, 0]
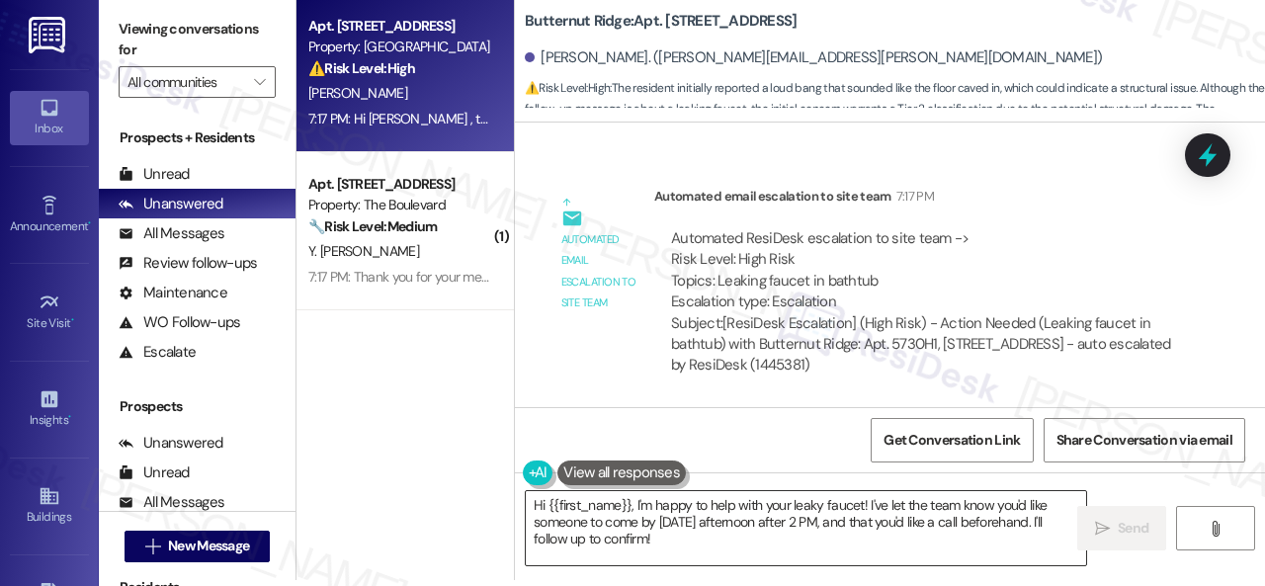
click at [813, 516] on textarea "Hi {{first_name}}, I'm happy to help with your leaky faucet! I've let the team …" at bounding box center [806, 528] width 560 height 74
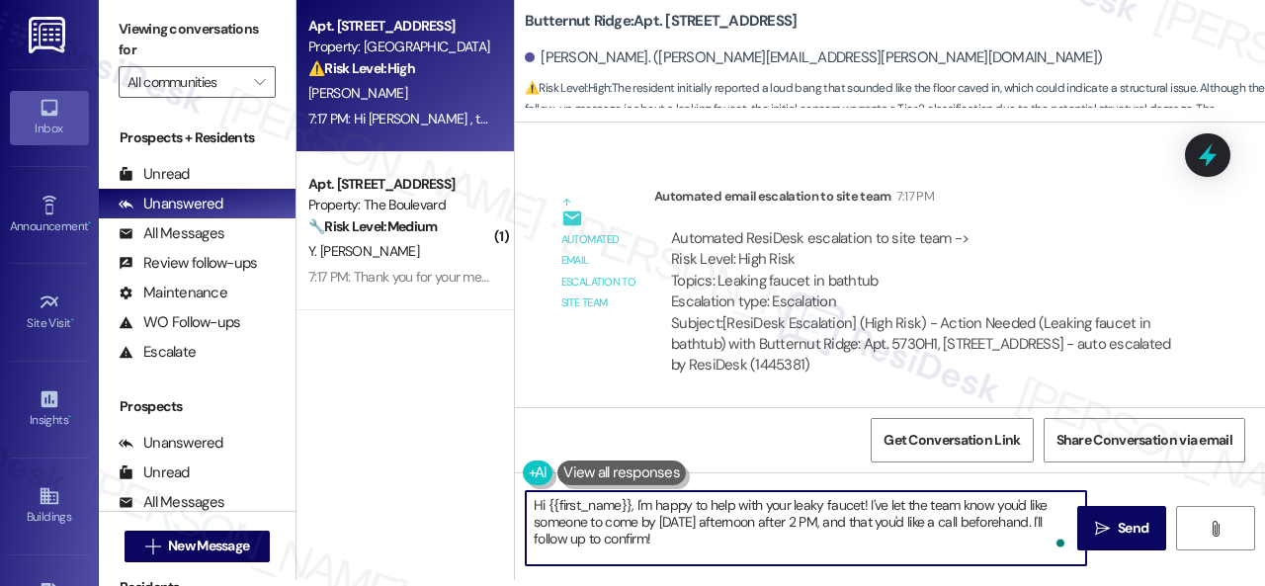
drag, startPoint x: 868, startPoint y: 500, endPoint x: 868, endPoint y: 547, distance: 47.4
click at [868, 547] on textarea "Hi {{first_name}}, I'm happy to help with your leaky faucet! I've let the team …" at bounding box center [806, 528] width 560 height 74
paste textarea "s there already a work order for the issue? If so, may I have the work order nu…"
type textarea "Hi {{first_name}}, I'm happy to help with your leaky faucet! Is there already a…"
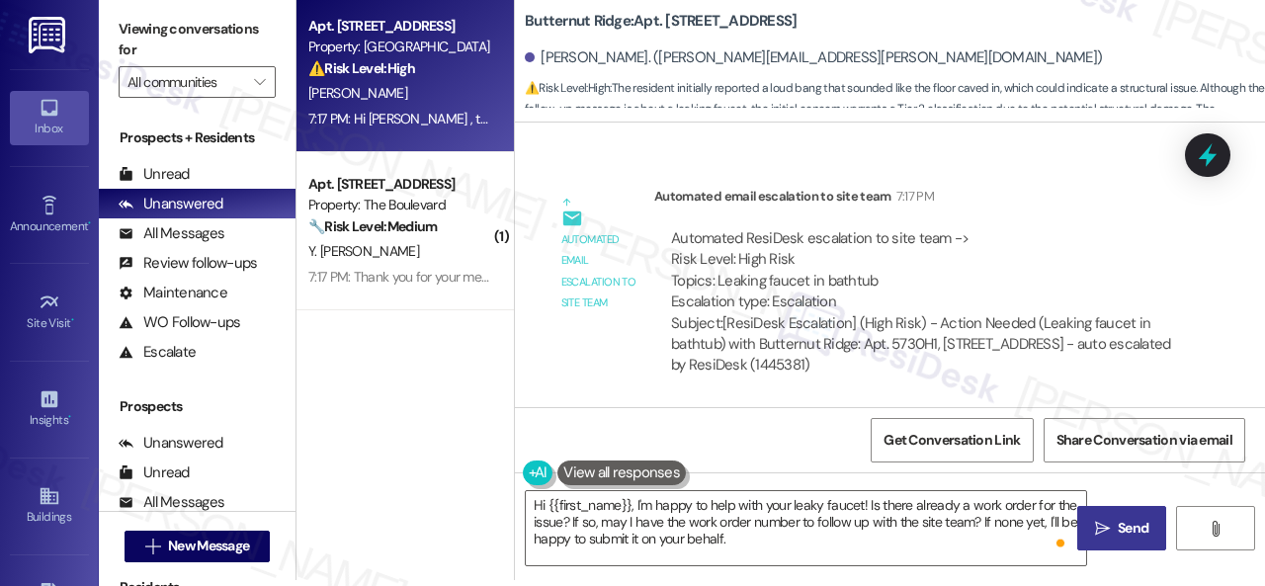
click at [1118, 538] on span "Send" at bounding box center [1133, 528] width 31 height 21
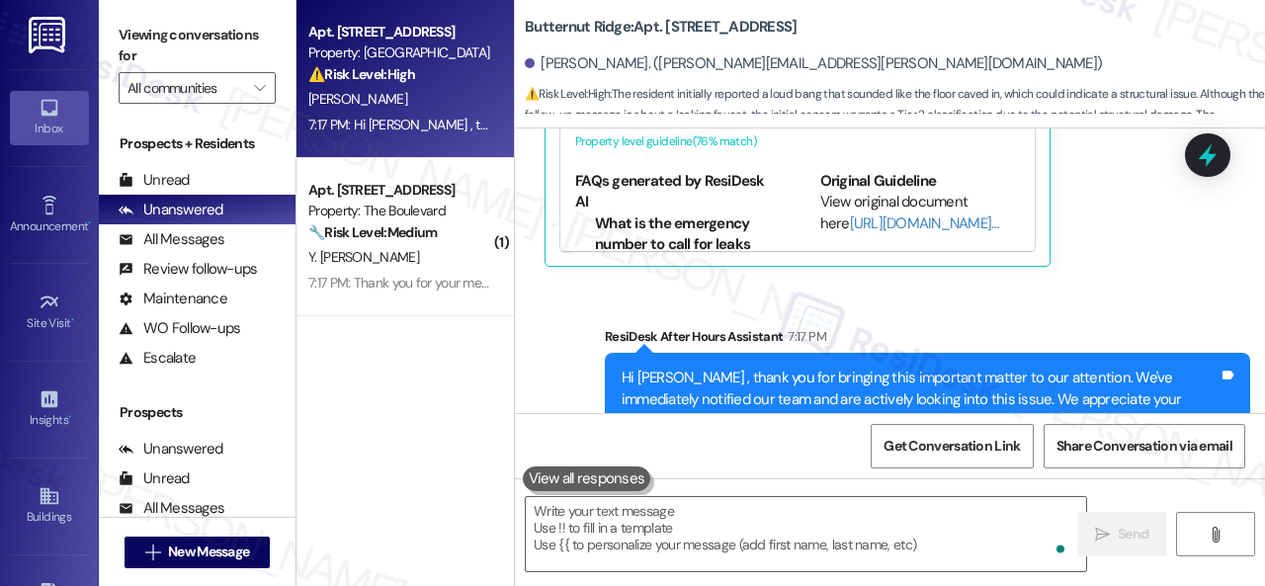
scroll to position [1615, 0]
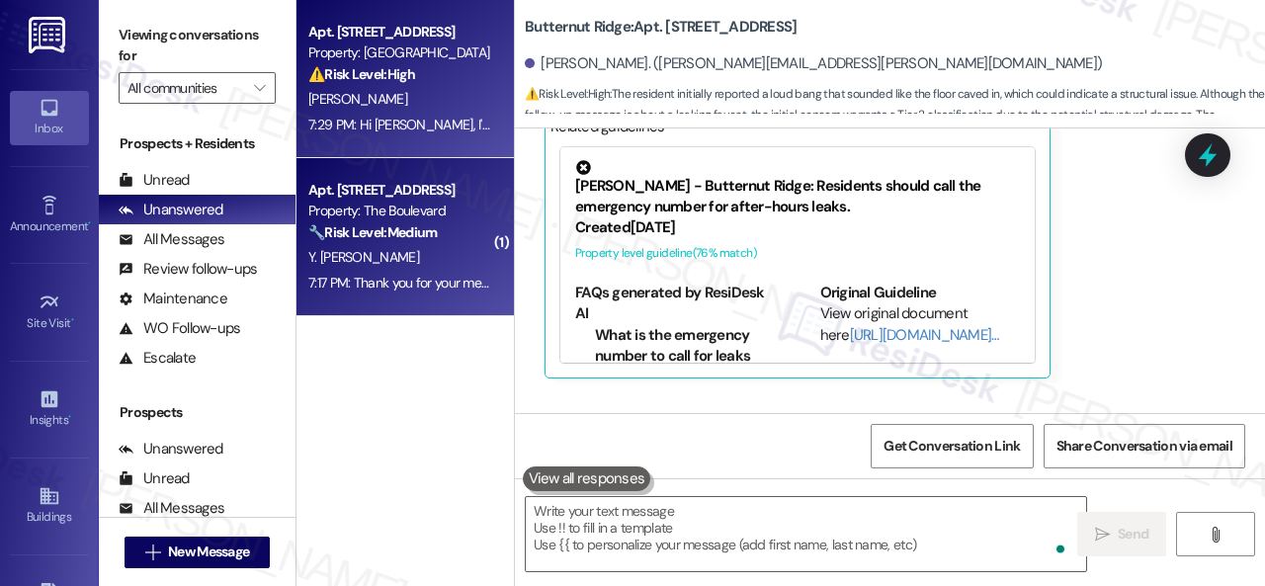
click at [445, 260] on div "Y. [PERSON_NAME]" at bounding box center [399, 257] width 187 height 25
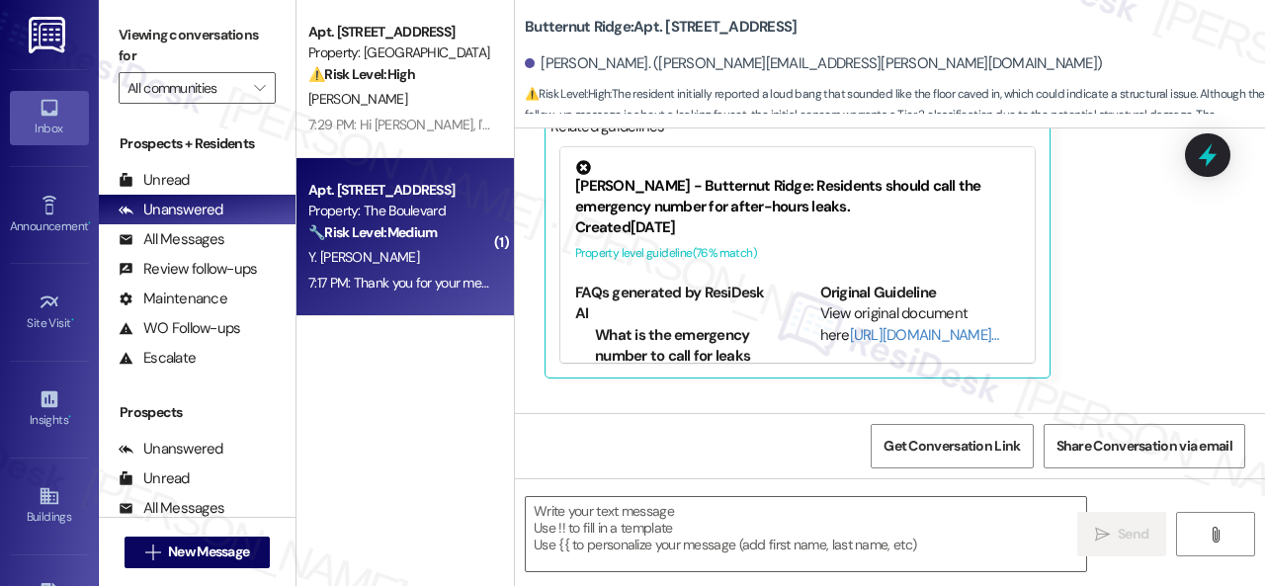
type textarea "Fetching suggested responses. Please feel free to read through the conversation…"
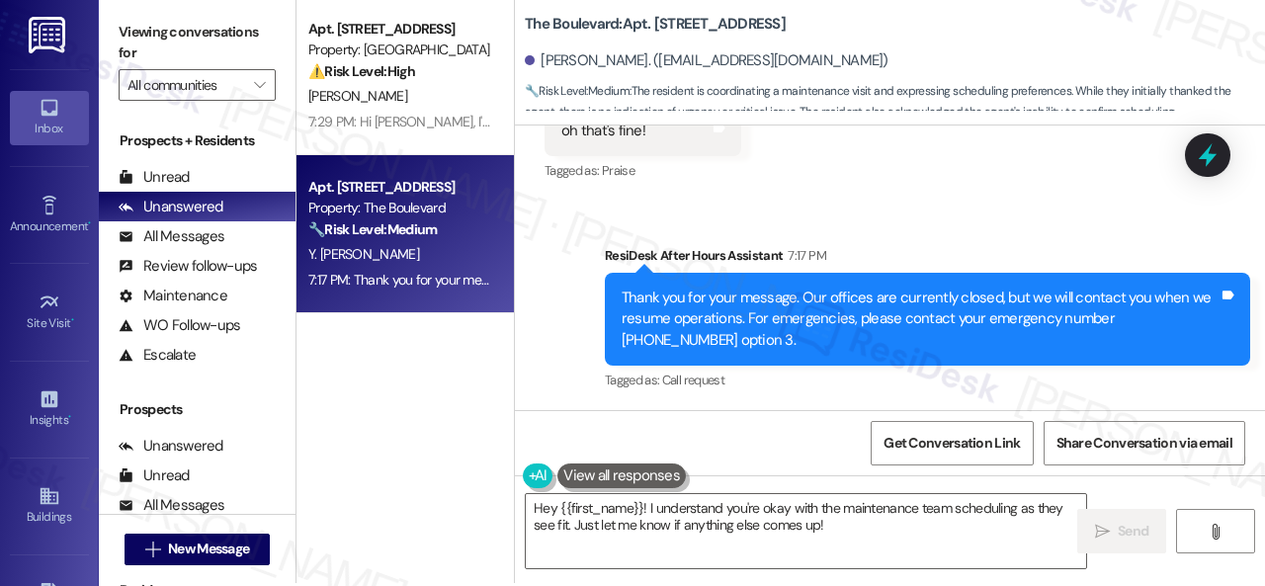
scroll to position [6, 0]
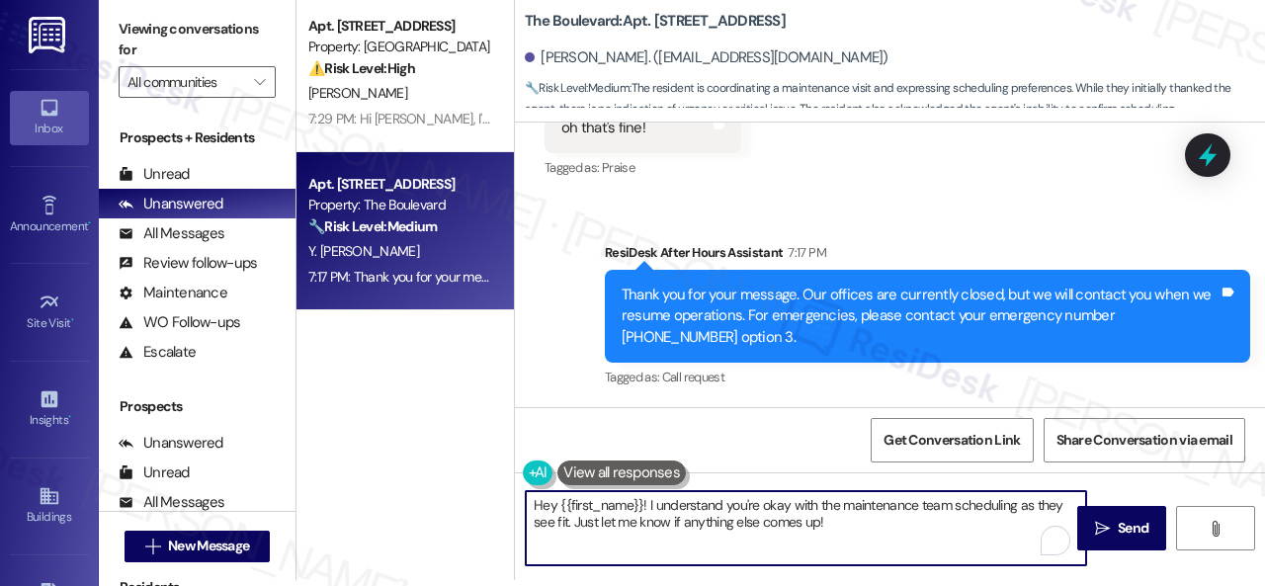
drag, startPoint x: 844, startPoint y: 528, endPoint x: 316, endPoint y: 409, distance: 540.9
click at [403, 437] on div "Apt. 5730H1, [STREET_ADDRESS] Property: [GEOGRAPHIC_DATA] ⚠️ Risk Level: High T…" at bounding box center [780, 287] width 968 height 586
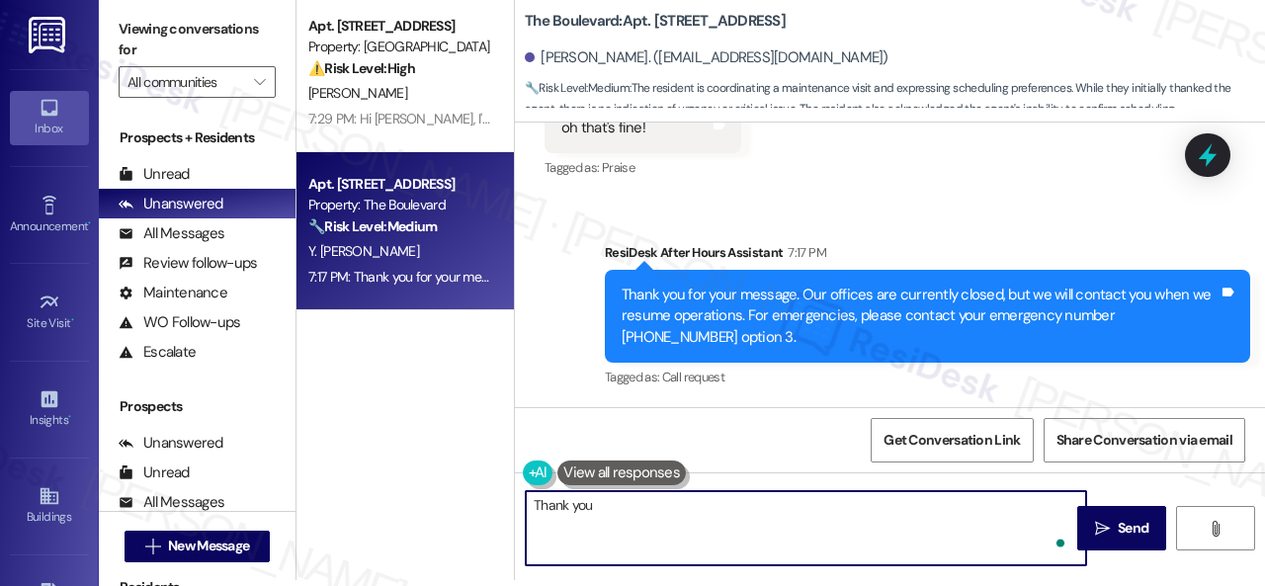
type textarea "Thank you!"
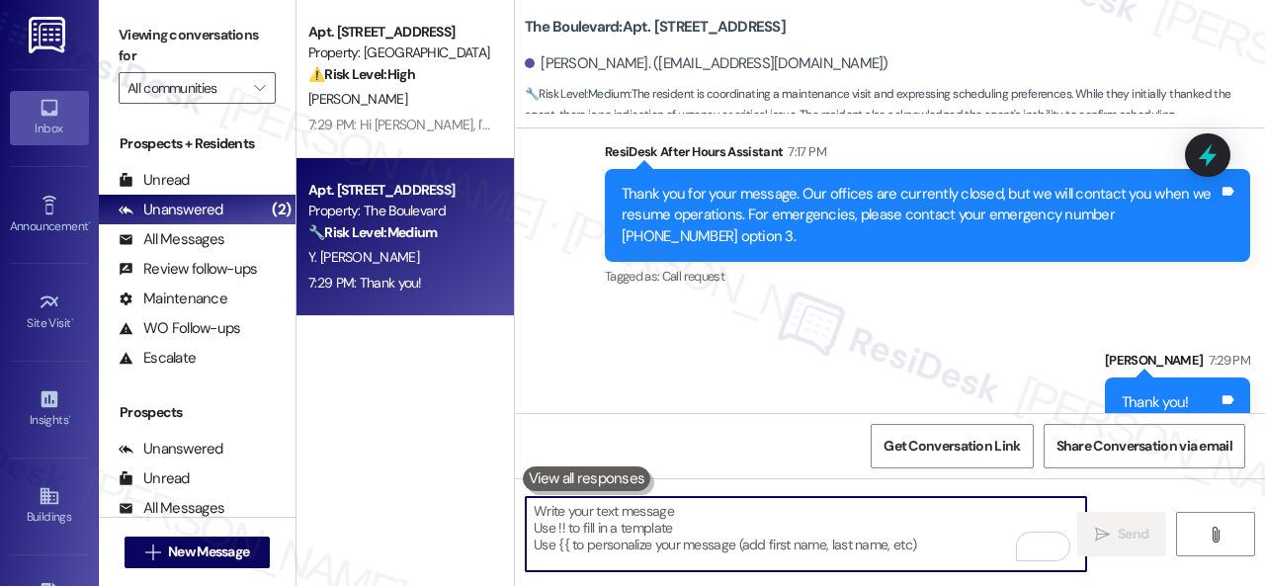
scroll to position [4994, 0]
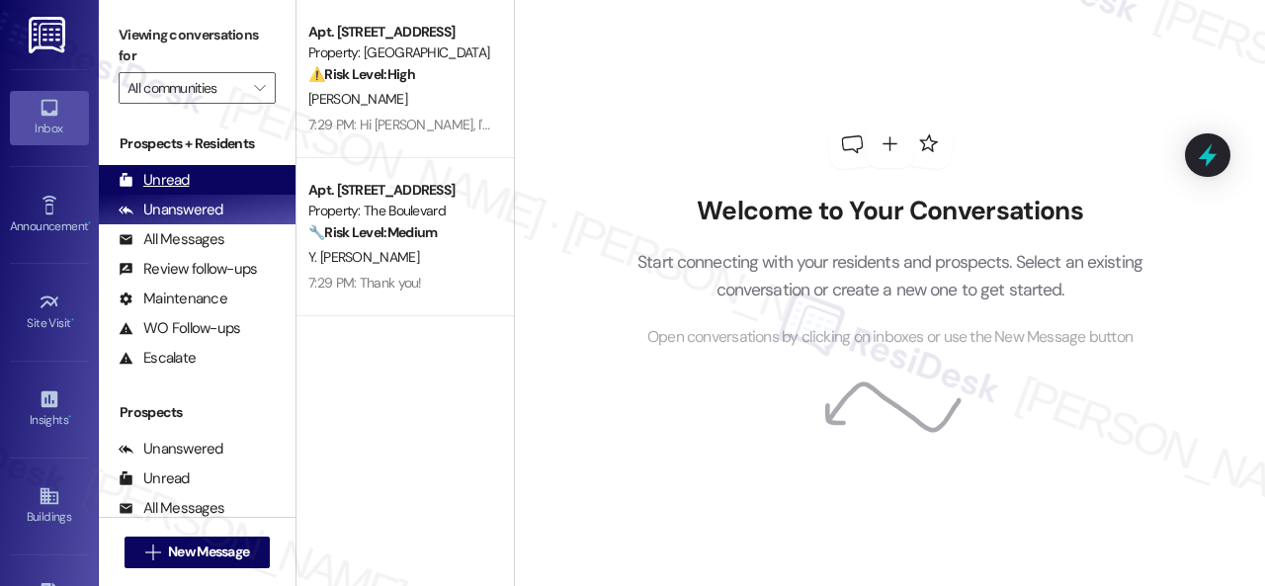
click at [158, 178] on div "Unread" at bounding box center [154, 180] width 71 height 21
